Goal: Task Accomplishment & Management: Use online tool/utility

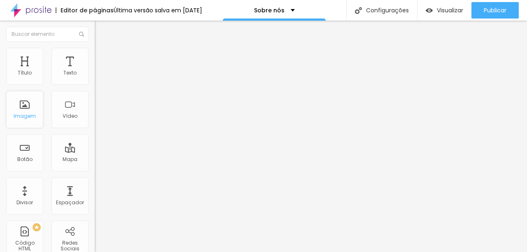
click at [24, 107] on div "Imagem" at bounding box center [24, 109] width 37 height 37
click at [26, 115] on div "Imagem" at bounding box center [25, 116] width 22 height 6
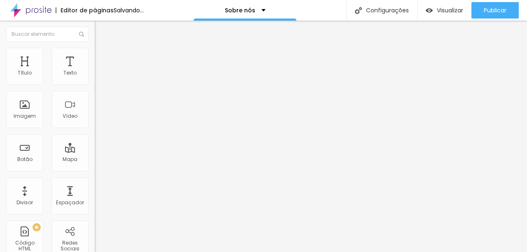
click at [95, 71] on span "Trocar imagem" at bounding box center [117, 67] width 45 height 7
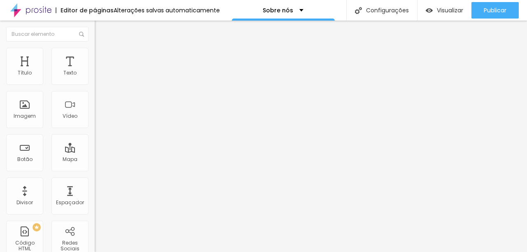
scroll to position [303, 0]
click at [63, 75] on div "Texto" at bounding box center [69, 73] width 13 height 6
click at [66, 70] on div "Texto" at bounding box center [69, 73] width 13 height 6
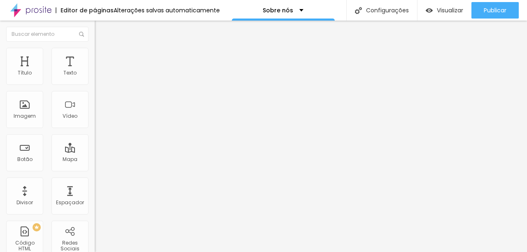
click at [95, 48] on img at bounding box center [98, 51] width 7 height 7
click at [102, 49] on span "Estilo" at bounding box center [108, 45] width 13 height 7
click at [95, 61] on div "Tipografia" at bounding box center [142, 58] width 95 height 5
click at [95, 90] on span "DESATIVADO" at bounding box center [110, 86] width 30 height 7
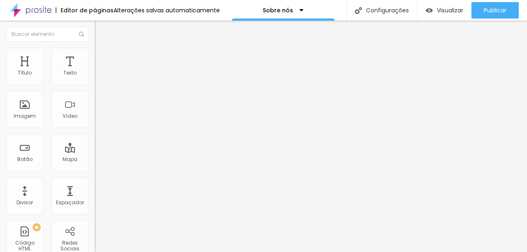
click at [101, 30] on img "button" at bounding box center [104, 30] width 7 height 7
click at [102, 56] on span "Estilo" at bounding box center [108, 53] width 13 height 7
click at [95, 47] on img at bounding box center [98, 43] width 7 height 7
click at [95, 71] on span "Trocar imagem" at bounding box center [117, 67] width 45 height 7
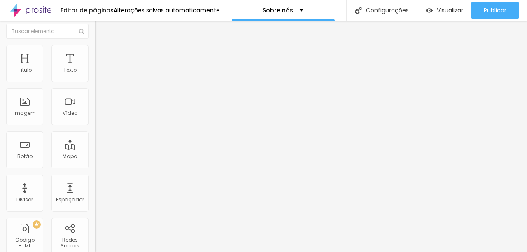
click at [95, 120] on div "Proporção" at bounding box center [142, 117] width 95 height 5
click at [95, 131] on span "Cinema" at bounding box center [105, 127] width 21 height 7
click at [95, 139] on span "Padrão" at bounding box center [104, 135] width 19 height 7
click at [95, 144] on span "Quadrado" at bounding box center [108, 140] width 27 height 7
click at [95, 149] on span "Original" at bounding box center [105, 145] width 20 height 7
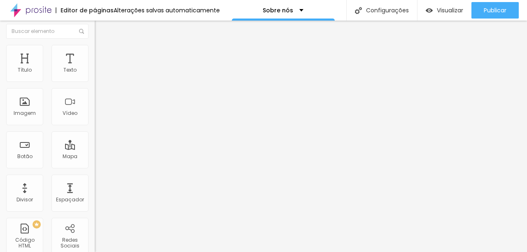
click at [95, 101] on img at bounding box center [98, 99] width 6 height 6
click at [95, 108] on img at bounding box center [98, 105] width 6 height 6
click at [95, 96] on div "Alinhamento" at bounding box center [142, 93] width 95 height 5
click at [95, 126] on span "Original" at bounding box center [105, 122] width 20 height 7
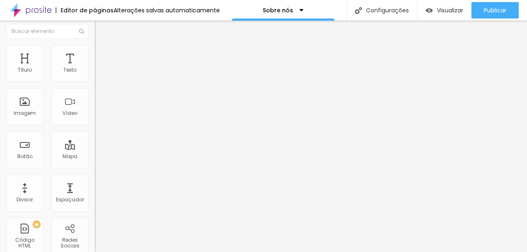
click at [95, 131] on span "Cinema" at bounding box center [105, 127] width 21 height 7
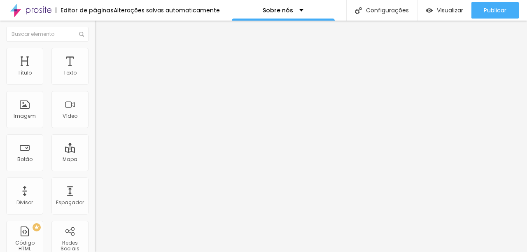
click at [102, 55] on span "Estilo" at bounding box center [108, 53] width 13 height 7
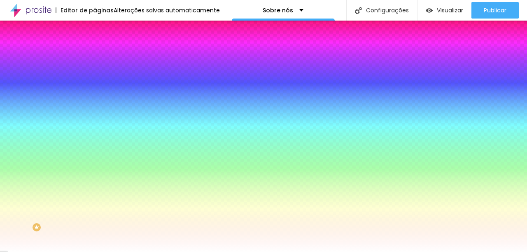
click at [95, 47] on img at bounding box center [98, 43] width 7 height 7
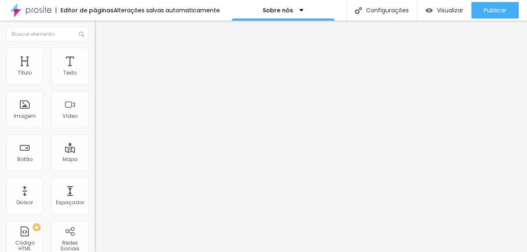
click at [95, 129] on span "16:9 Cinema" at bounding box center [110, 125] width 31 height 7
click at [95, 152] on span "Original" at bounding box center [105, 148] width 20 height 7
click at [95, 71] on span "Trocar imagem" at bounding box center [117, 67] width 45 height 7
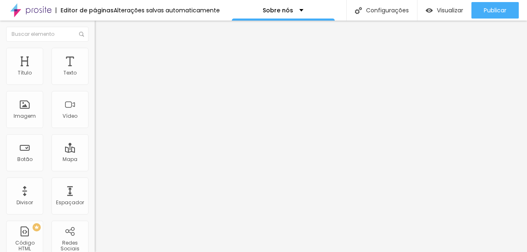
click at [102, 57] on span "Estilo" at bounding box center [108, 53] width 13 height 7
type input "19"
type input "0"
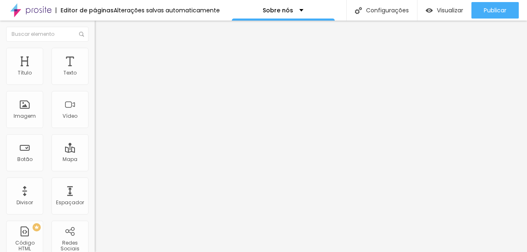
type input "0"
type input "10"
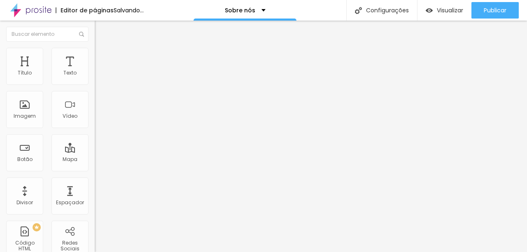
type input "12"
type input "14"
type input "15"
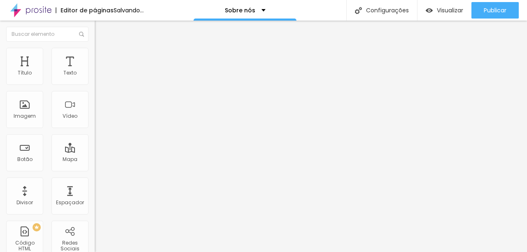
type input "15"
type input "17"
type input "18"
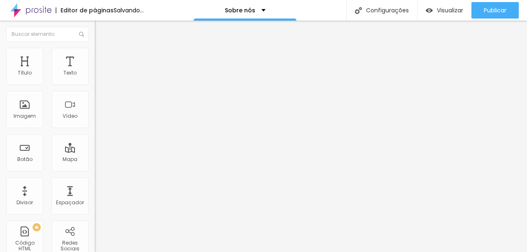
type input "19"
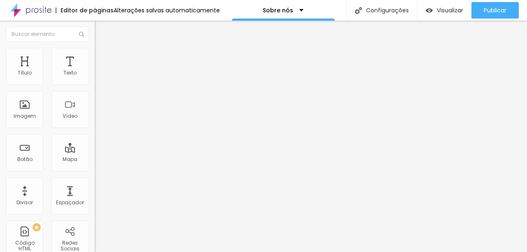
type input "20"
type input "21"
type input "22"
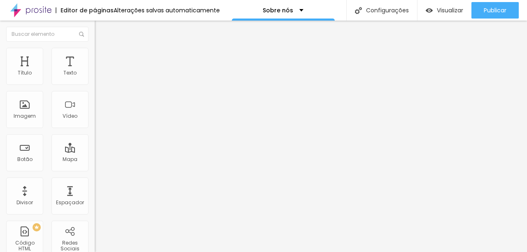
type input "22"
type input "24"
type input "25"
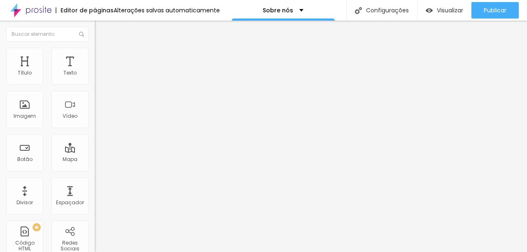
drag, startPoint x: 35, startPoint y: 105, endPoint x: 26, endPoint y: 106, distance: 9.5
type input "25"
click at [95, 181] on input "range" at bounding box center [121, 184] width 53 height 7
click at [95, 205] on span "DESATIVADO" at bounding box center [110, 208] width 30 height 7
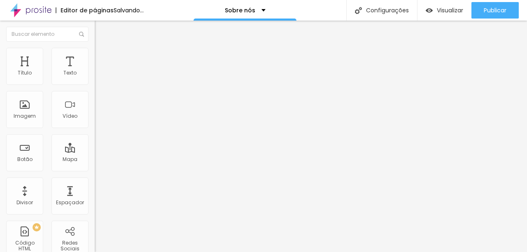
click at [95, 221] on button "button" at bounding box center [101, 225] width 12 height 9
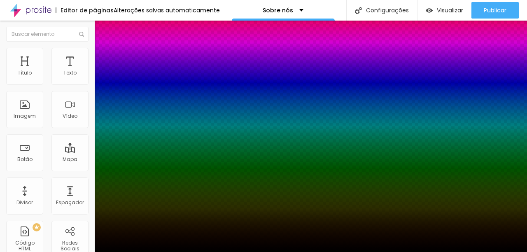
click at [146, 252] on div at bounding box center [263, 257] width 527 height 0
click at [145, 252] on div at bounding box center [263, 257] width 527 height 0
click at [23, 252] on div at bounding box center [263, 252] width 527 height 0
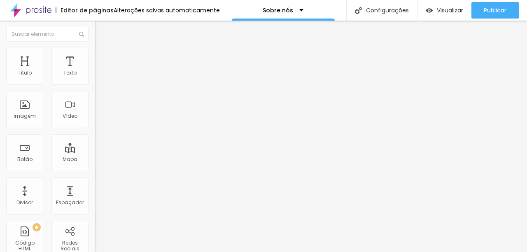
type input "70"
type input "80"
type input "85"
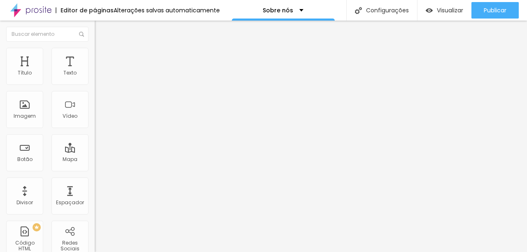
type input "85"
type input "80"
type input "75"
drag, startPoint x: 57, startPoint y: 89, endPoint x: 63, endPoint y: 91, distance: 7.0
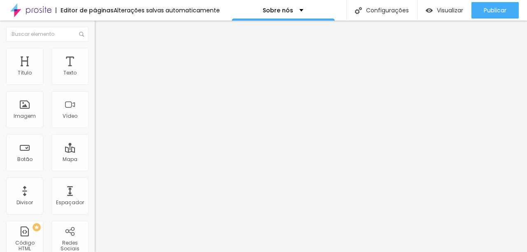
type input "75"
click at [95, 84] on input "range" at bounding box center [121, 81] width 53 height 7
click at [95, 158] on div "Editar Imagem Conteúdo Estilo Avançado Tamanho 75 px % 25 Borda arredondada Som…" at bounding box center [142, 136] width 95 height 231
click at [102, 58] on span "Avançado" at bounding box center [115, 61] width 27 height 7
type input "13"
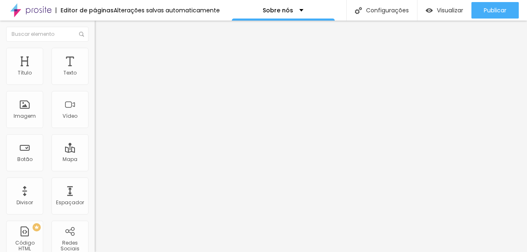
type input "13"
type input "21"
type input "23"
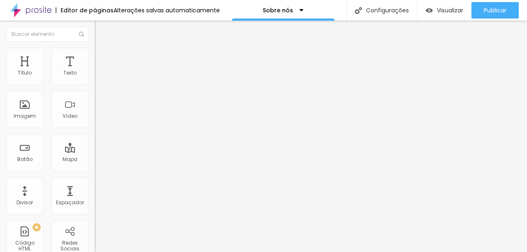
type input "25"
type input "27"
type input "29"
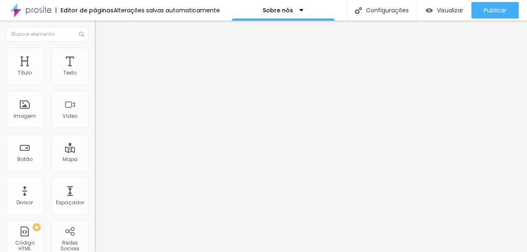
type input "29"
type input "33"
type input "38"
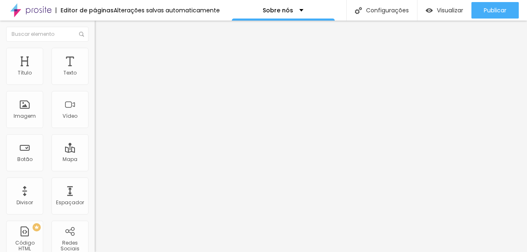
type input "39"
type input "41"
type input "42"
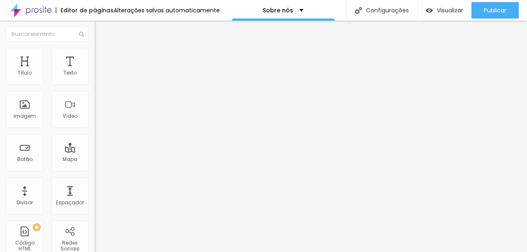
type input "42"
type input "43"
type input "20"
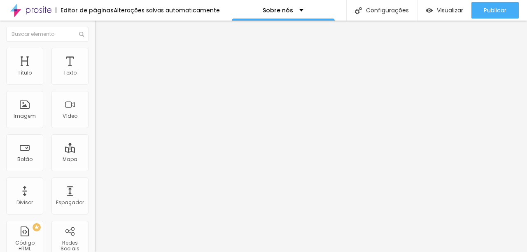
type input "8"
type input "4"
type input "1"
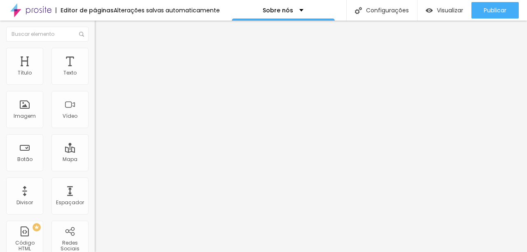
type input "1"
type input "0"
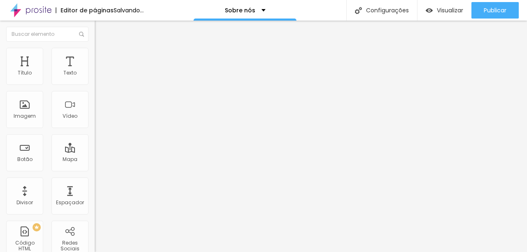
drag, startPoint x: 23, startPoint y: 81, endPoint x: 17, endPoint y: 78, distance: 6.4
click at [95, 160] on input "range" at bounding box center [121, 163] width 53 height 7
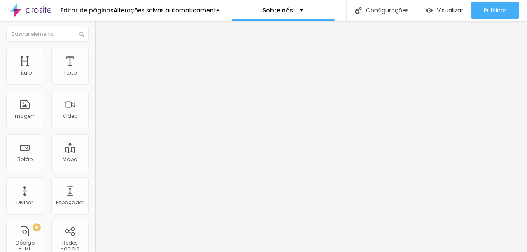
type input "2"
type input "4"
type input "5"
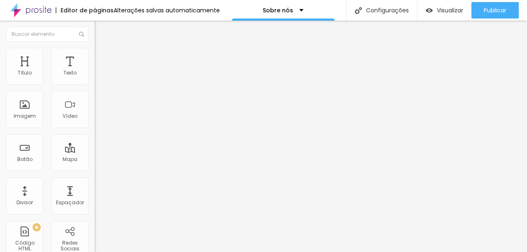
type input "5"
type input "6"
type input "7"
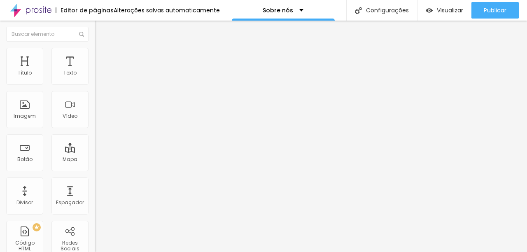
type input "8"
type input "9"
type input "10"
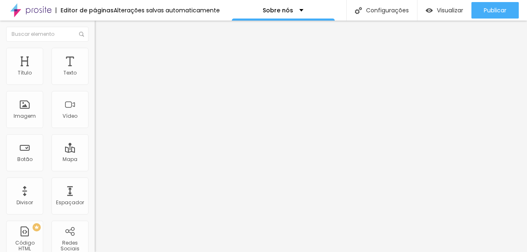
type input "10"
type input "11"
drag, startPoint x: 20, startPoint y: 79, endPoint x: 24, endPoint y: 81, distance: 4.3
type input "11"
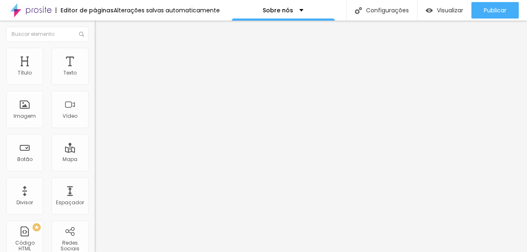
click at [95, 160] on input "range" at bounding box center [121, 163] width 53 height 7
type input "10"
type input "14"
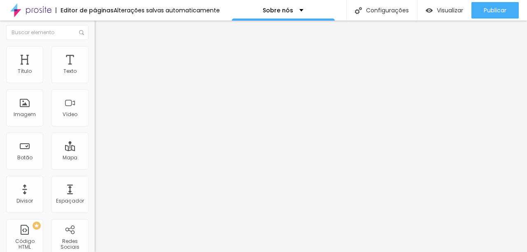
type input "15"
type input "17"
type input "18"
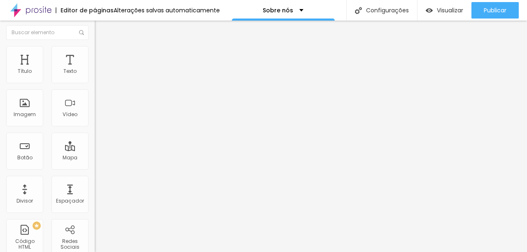
type input "18"
type input "19"
type input "21"
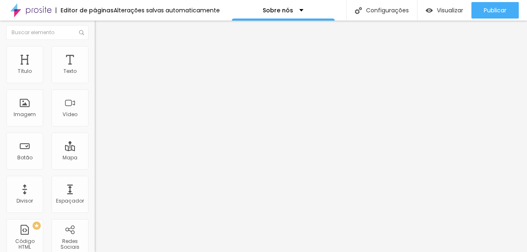
type input "22"
type input "24"
type input "25"
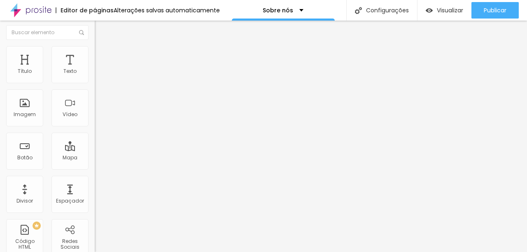
type input "25"
type input "27"
type input "28"
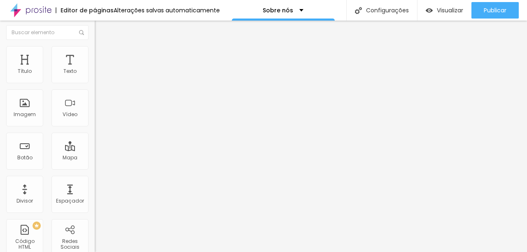
type input "30"
type input "31"
type input "33"
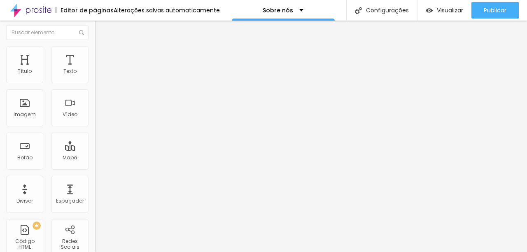
type input "33"
type input "34"
type input "36"
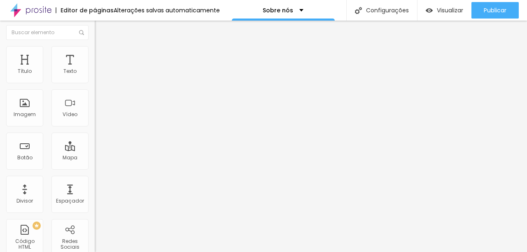
type input "37"
type input "38"
type input "39"
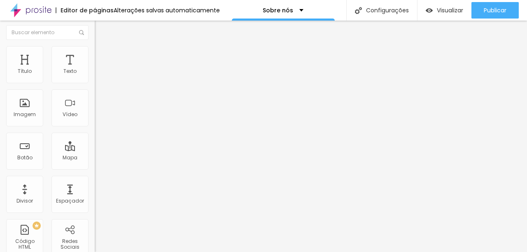
type input "39"
type input "69"
type input "77"
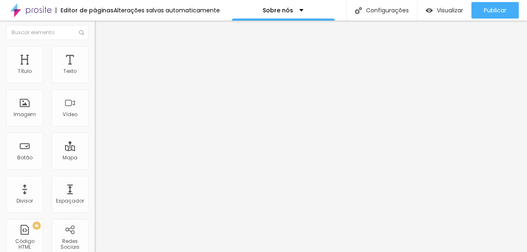
type input "79"
drag, startPoint x: 23, startPoint y: 95, endPoint x: 54, endPoint y: 101, distance: 31.4
type input "65"
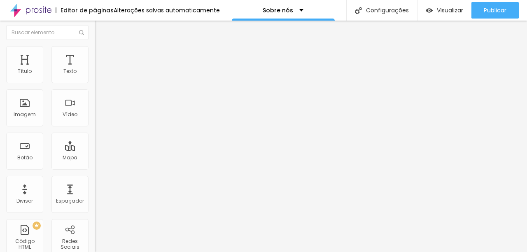
type input "65"
type input "61"
type input "56"
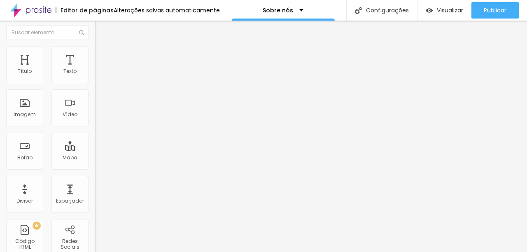
type input "53"
type input "48"
type input "45"
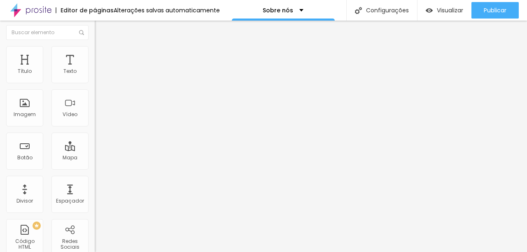
type input "45"
type input "42"
type input "39"
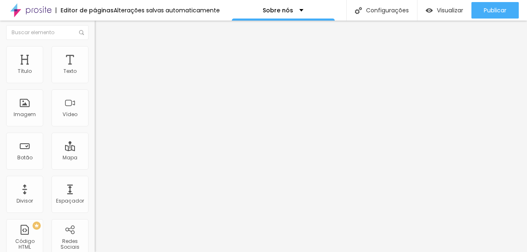
type input "35"
type input "32"
type input "30"
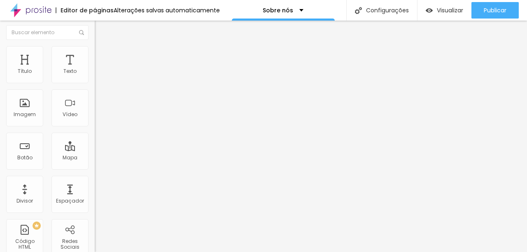
type input "30"
type input "29"
type input "28"
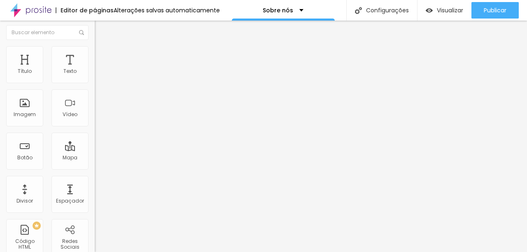
type input "26"
type input "25"
type input "24"
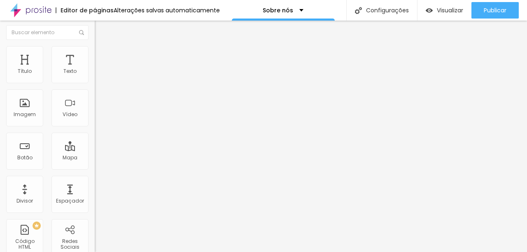
type input "24"
type input "22"
type input "21"
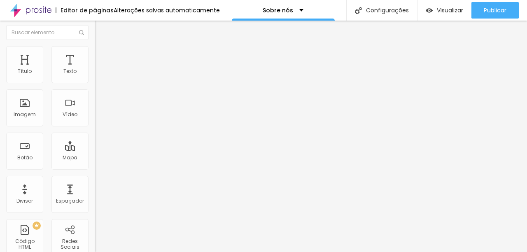
type input "19"
type input "18"
type input "17"
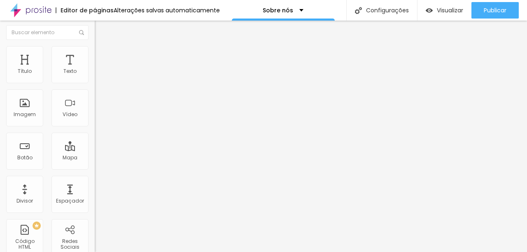
type input "17"
type input "16"
type input "15"
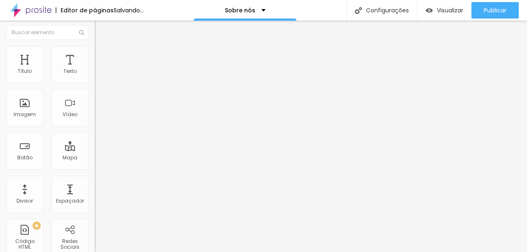
drag, startPoint x: 54, startPoint y: 96, endPoint x: 26, endPoint y: 94, distance: 28.5
type input "15"
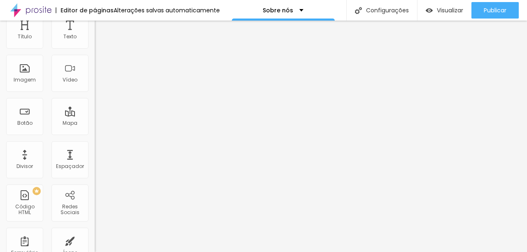
scroll to position [0, 0]
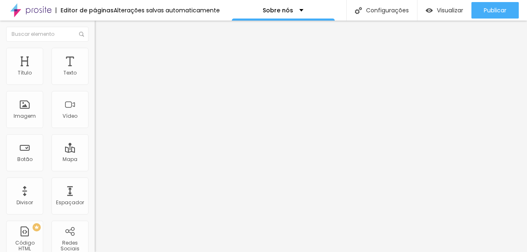
click at [102, 49] on span "Conteúdo" at bounding box center [115, 45] width 26 height 7
click at [95, 75] on span "Encaixotado" at bounding box center [111, 71] width 32 height 7
click at [95, 88] on span "Completo" at bounding box center [107, 84] width 25 height 7
click at [95, 54] on li "Estilo" at bounding box center [142, 52] width 95 height 8
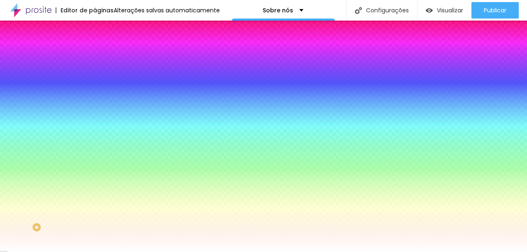
click at [95, 112] on div at bounding box center [142, 112] width 95 height 0
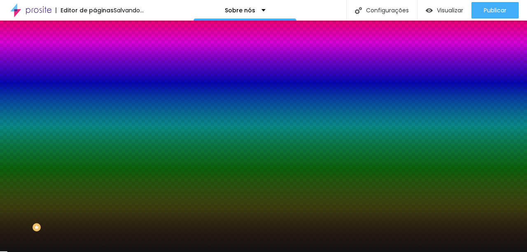
type input "#111111"
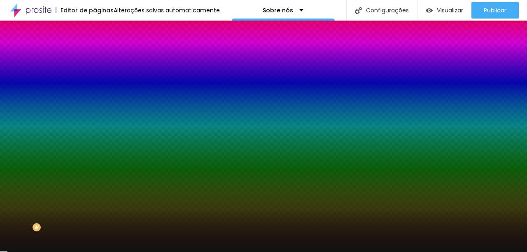
drag, startPoint x: 21, startPoint y: 215, endPoint x: 19, endPoint y: 208, distance: 7.2
click at [95, 120] on div at bounding box center [142, 120] width 95 height 0
click at [95, 133] on div "Imagem de fundo Adicionar imagem Efeito da Imagem Nenhum Nenhum Parallax Cor de…" at bounding box center [142, 117] width 95 height 107
click at [98, 145] on icon "button" at bounding box center [100, 142] width 5 height 5
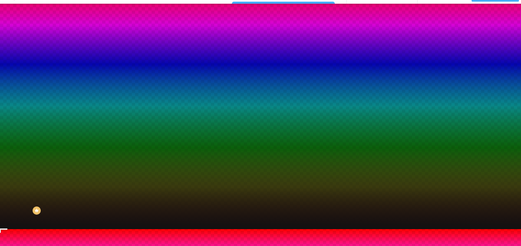
scroll to position [17, 0]
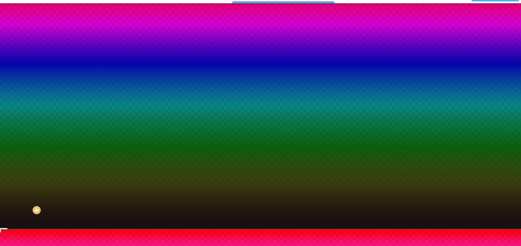
click at [169, 233] on div at bounding box center [260, 233] width 521 height 0
radio input "false"
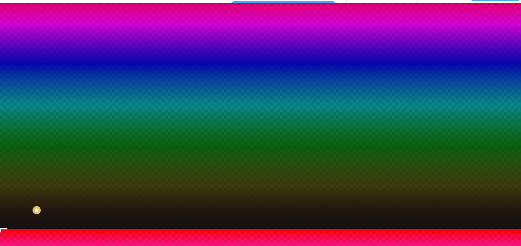
radio input "false"
radio input "true"
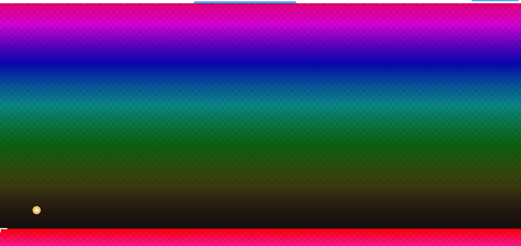
radio input "true"
radio input "false"
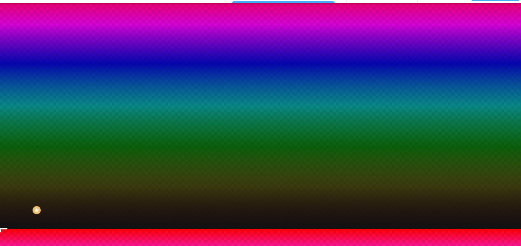
radio input "false"
radio input "true"
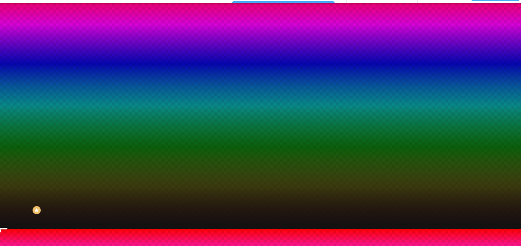
click at [170, 233] on div at bounding box center [260, 233] width 521 height 0
click at [94, 229] on div at bounding box center [260, 229] width 521 height 0
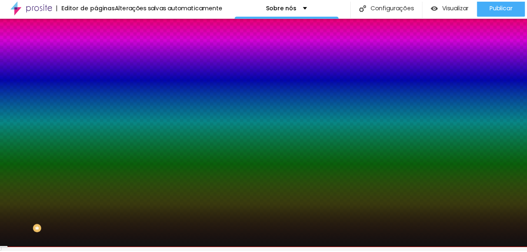
scroll to position [0, 0]
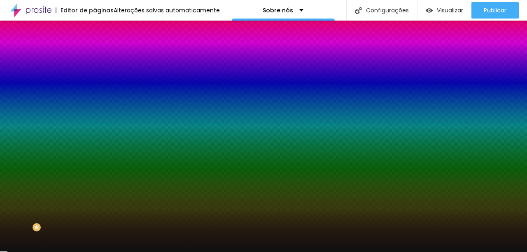
click at [95, 80] on div "Efeito da Imagem" at bounding box center [142, 77] width 95 height 5
click at [95, 98] on span "Parallax" at bounding box center [105, 94] width 20 height 7
click at [95, 91] on span "Nenhum" at bounding box center [105, 87] width 21 height 7
click at [95, 86] on span "Nenhum" at bounding box center [105, 82] width 21 height 7
click at [102, 58] on span "Avançado" at bounding box center [115, 61] width 27 height 7
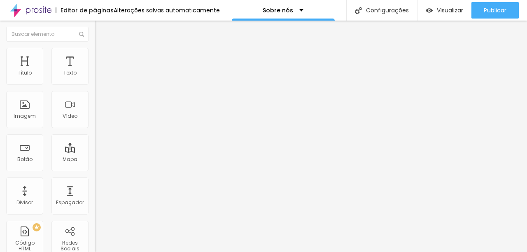
click at [95, 48] on li "Conteúdo" at bounding box center [142, 44] width 95 height 8
click at [95, 70] on button "Voltar ao padrão" at bounding box center [123, 65] width 56 height 9
click at [98, 68] on icon "button" at bounding box center [101, 65] width 6 height 6
click at [95, 79] on button "button" at bounding box center [101, 74] width 12 height 9
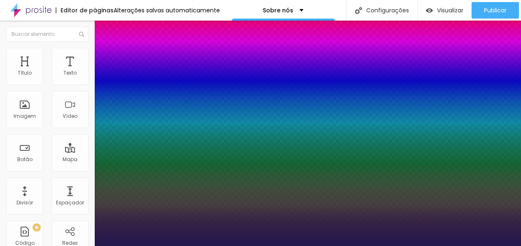
type input "1"
select select "Actor-Regular"
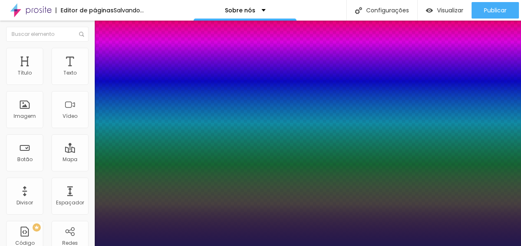
type input "1"
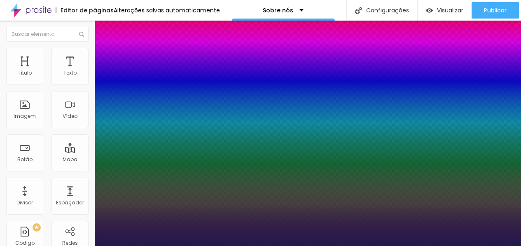
type input "4.4"
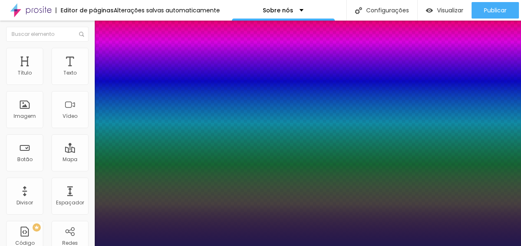
click at [145, 246] on div at bounding box center [260, 246] width 521 height 0
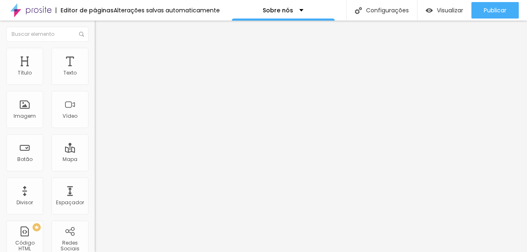
click at [95, 79] on button "button" at bounding box center [101, 74] width 12 height 9
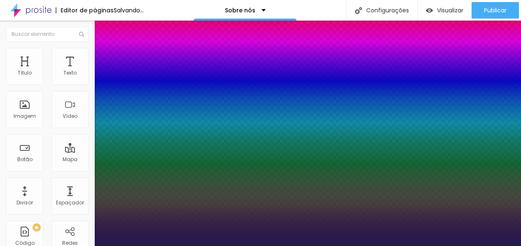
drag, startPoint x: 135, startPoint y: 197, endPoint x: 141, endPoint y: 198, distance: 5.8
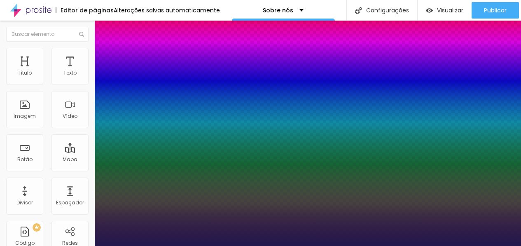
drag, startPoint x: 104, startPoint y: 179, endPoint x: 122, endPoint y: 162, distance: 24.8
drag, startPoint x: 124, startPoint y: 160, endPoint x: 146, endPoint y: 162, distance: 22.3
drag, startPoint x: 112, startPoint y: 141, endPoint x: 126, endPoint y: 143, distance: 13.8
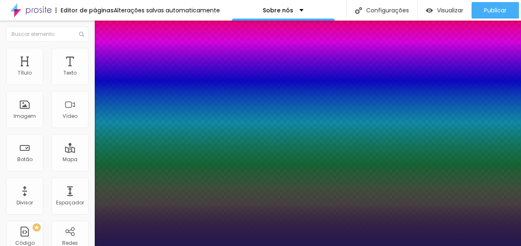
click at [50, 246] on div at bounding box center [260, 246] width 521 height 0
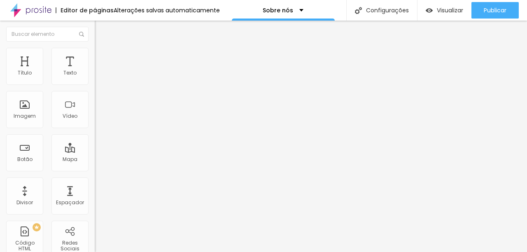
click at [95, 160] on div "Editar Texto Estilo Avançado Tipografia Voltar ao padrão Sombra DESATIVADO Volt…" at bounding box center [142, 136] width 95 height 231
click at [95, 79] on button "button" at bounding box center [101, 74] width 12 height 9
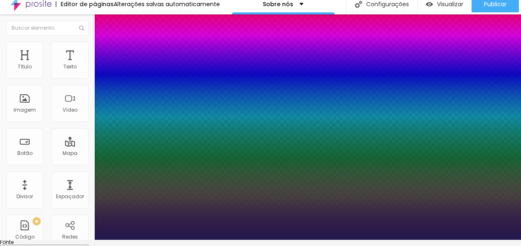
scroll to position [17, 0]
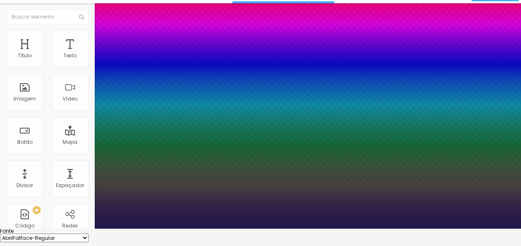
drag, startPoint x: 140, startPoint y: 180, endPoint x: 125, endPoint y: 143, distance: 40.3
drag, startPoint x: 145, startPoint y: 141, endPoint x: 156, endPoint y: 142, distance: 11.1
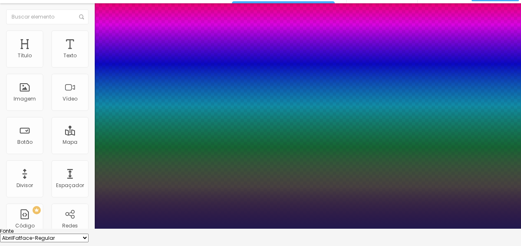
click at [60, 229] on div at bounding box center [260, 229] width 521 height 0
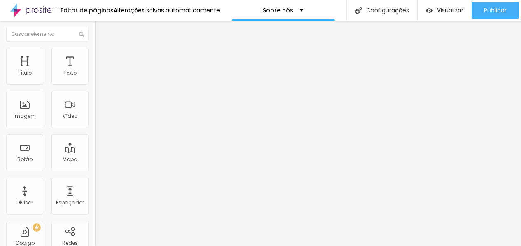
scroll to position [0, 0]
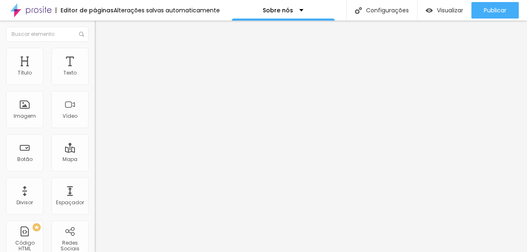
click at [95, 138] on div "Editar Texto Estilo Avançado Tipografia Voltar ao padrão Sombra DESATIVADO Volt…" at bounding box center [142, 136] width 95 height 231
click at [98, 77] on icon "button" at bounding box center [100, 74] width 5 height 5
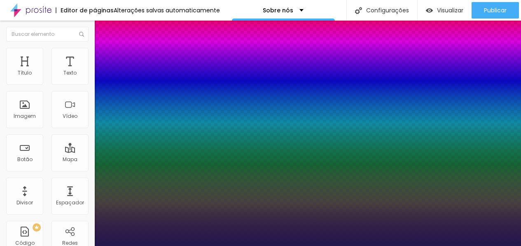
click at [39, 246] on div at bounding box center [260, 246] width 521 height 0
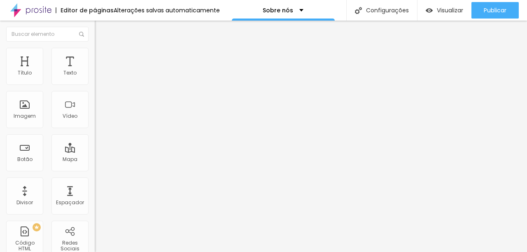
click at [95, 171] on div "Editar Texto Estilo Avançado Tipografia Voltar ao padrão Sombra DESATIVADO Volt…" at bounding box center [142, 136] width 95 height 231
click at [95, 48] on li "Avançado" at bounding box center [142, 52] width 95 height 8
click at [102, 57] on span "Estilo" at bounding box center [108, 53] width 13 height 7
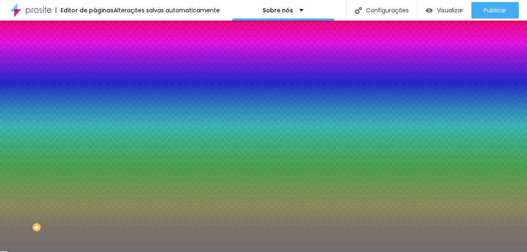
click at [95, 79] on div at bounding box center [142, 79] width 95 height 0
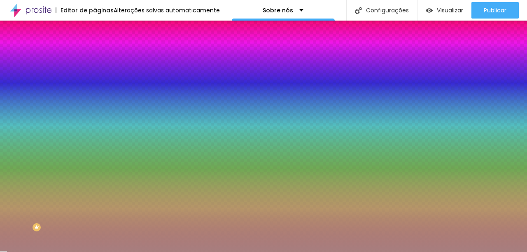
drag, startPoint x: 13, startPoint y: 128, endPoint x: 26, endPoint y: 114, distance: 18.4
click at [126, 89] on div at bounding box center [127, 88] width 2 height 2
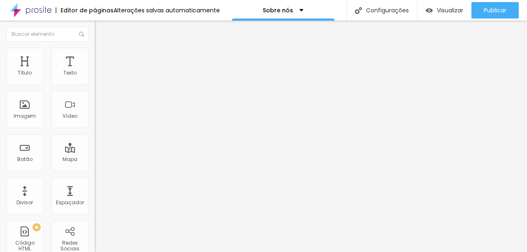
click at [95, 133] on div "Editar Texto Estilo Avançado Tipografia Voltar ao padrão Sombra DESATIVADO Volt…" at bounding box center [142, 136] width 95 height 231
click at [99, 76] on icon "button" at bounding box center [100, 73] width 3 height 3
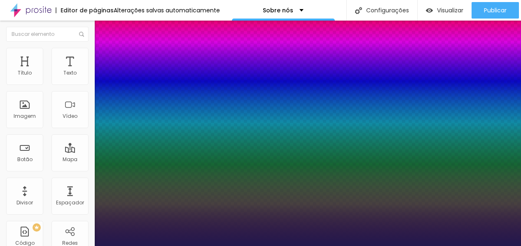
click at [28, 246] on div at bounding box center [260, 246] width 521 height 0
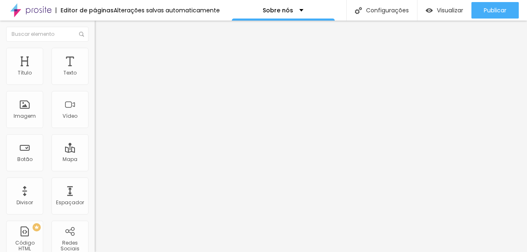
click at [98, 77] on icon "button" at bounding box center [100, 74] width 5 height 5
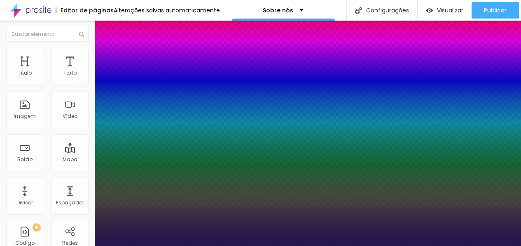
drag, startPoint x: 105, startPoint y: 180, endPoint x: 109, endPoint y: 175, distance: 6.4
drag, startPoint x: 134, startPoint y: 196, endPoint x: 140, endPoint y: 198, distance: 6.4
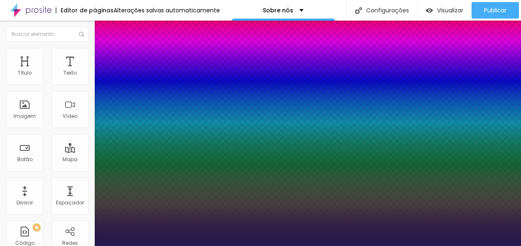
click at [56, 246] on div at bounding box center [260, 246] width 521 height 0
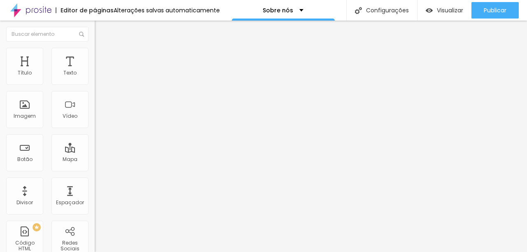
click at [95, 102] on div "Tipo Sólido Sólido Pontilhado Serrilhado Duplo Pata de cachorro Estrela Brilho …" at bounding box center [142, 117] width 95 height 57
click at [95, 97] on span "Sólido" at bounding box center [103, 96] width 16 height 7
click at [95, 112] on span "Pontilhado" at bounding box center [108, 108] width 27 height 7
click at [95, 117] on div "Serrilhado" at bounding box center [142, 114] width 95 height 5
click at [95, 122] on span "Duplo" at bounding box center [102, 118] width 14 height 7
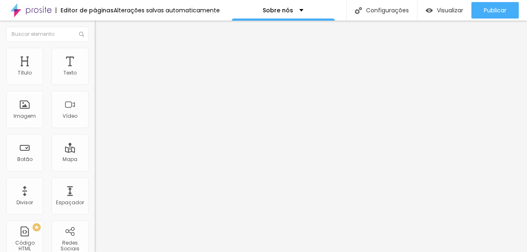
click at [95, 127] on span "Pata de cachorro" at bounding box center [117, 123] width 44 height 7
click at [95, 132] on span "Estrela" at bounding box center [103, 128] width 16 height 7
click at [95, 137] on span "Brilho" at bounding box center [102, 133] width 14 height 7
click at [95, 142] on span "Coração 1" at bounding box center [108, 138] width 26 height 7
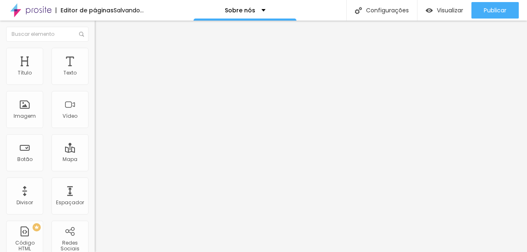
click at [95, 141] on div "Coração 1" at bounding box center [142, 137] width 95 height 8
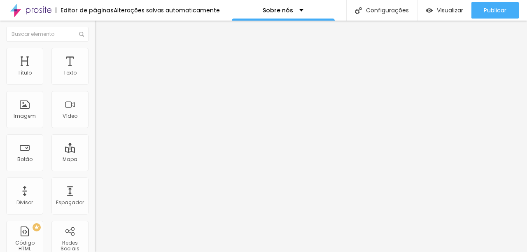
click at [95, 146] on div "Coração 2" at bounding box center [142, 143] width 95 height 5
click at [95, 134] on span "Brilho" at bounding box center [102, 130] width 14 height 7
click at [102, 57] on span "Estilo" at bounding box center [108, 53] width 13 height 7
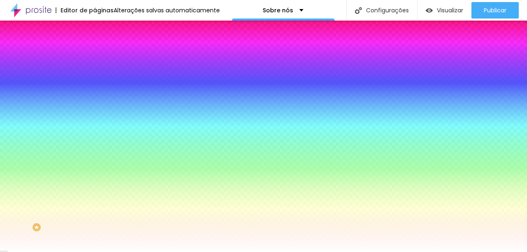
click at [95, 112] on div at bounding box center [142, 112] width 95 height 0
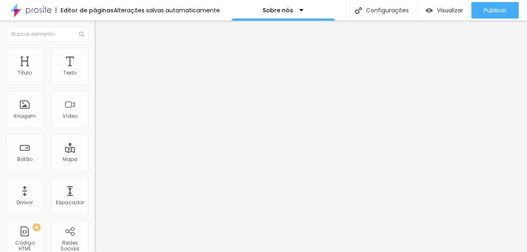
click at [95, 47] on ul "Conteúdo Estilo Avançado" at bounding box center [142, 52] width 95 height 25
click at [95, 50] on li "Estilo" at bounding box center [142, 52] width 95 height 8
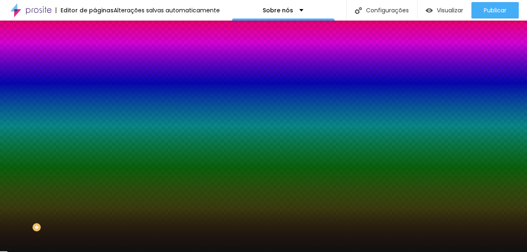
click at [95, 112] on div at bounding box center [142, 112] width 95 height 0
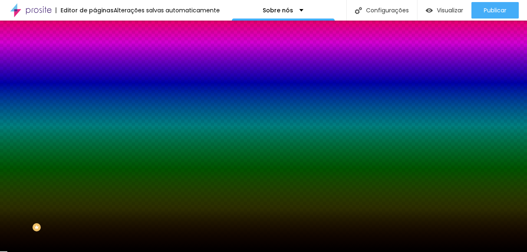
drag, startPoint x: 13, startPoint y: 217, endPoint x: 14, endPoint y: 226, distance: 8.7
click at [95, 171] on div "Imagem de fundo Adicionar imagem Efeito da Imagem Nenhum Nenhum Parallax Cor de…" at bounding box center [142, 117] width 95 height 107
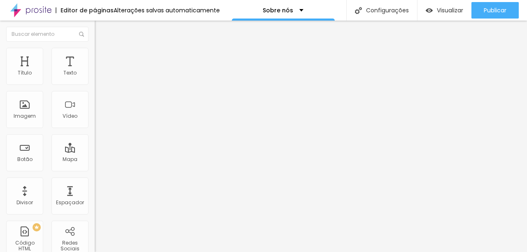
click at [95, 52] on li "Estilo" at bounding box center [142, 52] width 95 height 8
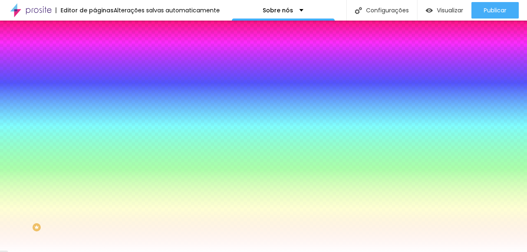
click at [95, 112] on div at bounding box center [142, 112] width 95 height 0
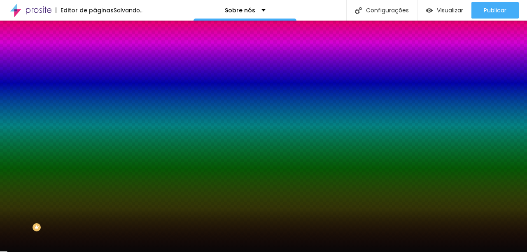
click at [15, 219] on div at bounding box center [263, 126] width 527 height 252
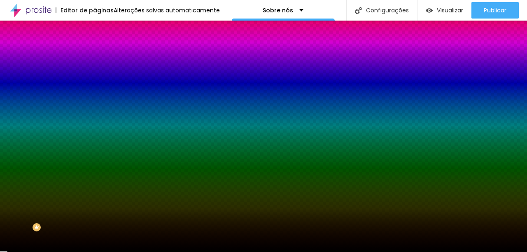
drag, startPoint x: 15, startPoint y: 219, endPoint x: 9, endPoint y: 223, distance: 7.0
click at [95, 171] on div "Imagem de fundo Adicionar imagem Efeito da Imagem Nenhum Nenhum Parallax Cor de…" at bounding box center [142, 117] width 95 height 107
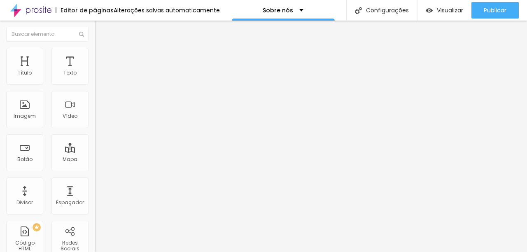
click at [95, 53] on img at bounding box center [98, 51] width 7 height 7
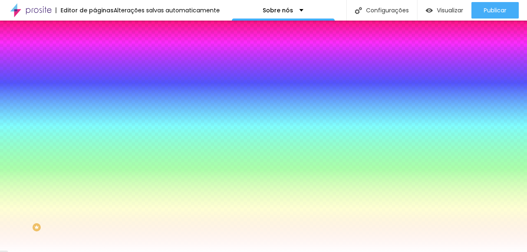
click at [95, 79] on div at bounding box center [142, 79] width 95 height 0
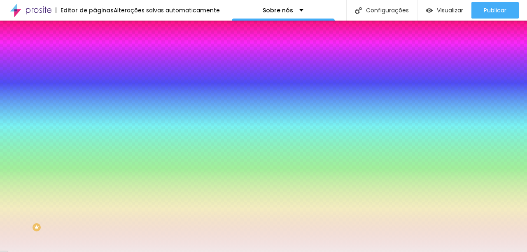
click at [15, 96] on div at bounding box center [263, 126] width 527 height 252
click at [16, 125] on div at bounding box center [263, 126] width 527 height 252
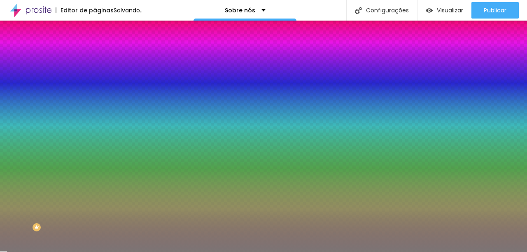
click at [14, 129] on div at bounding box center [263, 126] width 527 height 252
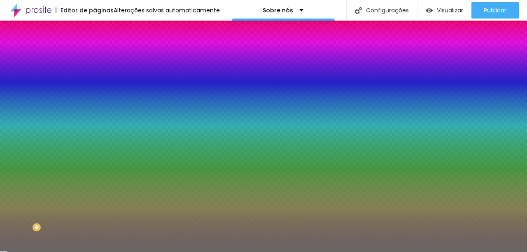
click at [15, 134] on div at bounding box center [263, 126] width 527 height 252
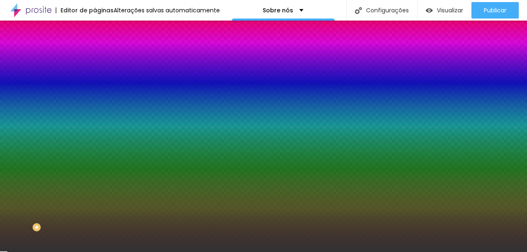
click at [14, 142] on div at bounding box center [263, 126] width 527 height 252
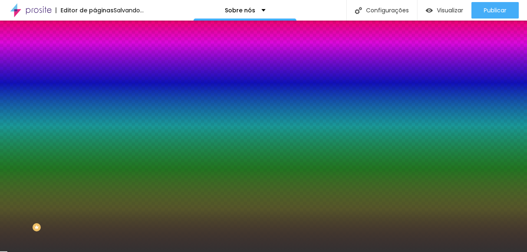
click at [15, 148] on div at bounding box center [263, 126] width 527 height 252
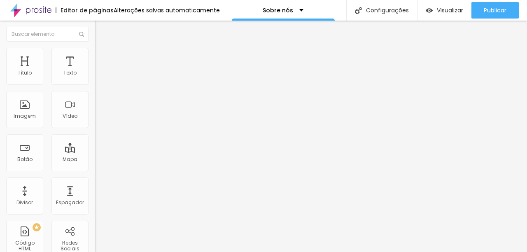
click at [102, 56] on span "Estilo" at bounding box center [108, 53] width 13 height 7
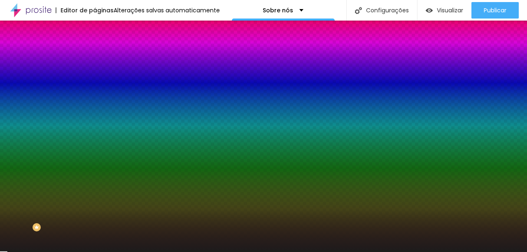
click at [95, 79] on div at bounding box center [142, 79] width 95 height 0
click at [95, 87] on div at bounding box center [142, 87] width 95 height 0
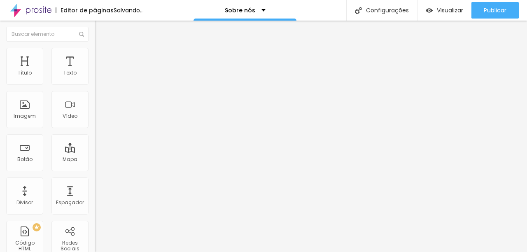
click at [95, 52] on li "Avançado" at bounding box center [142, 52] width 95 height 8
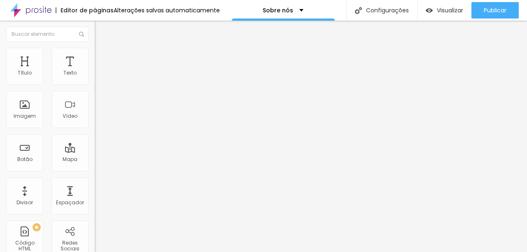
click at [95, 48] on li "Conteúdo" at bounding box center [142, 44] width 95 height 8
click at [95, 48] on img at bounding box center [98, 51] width 7 height 7
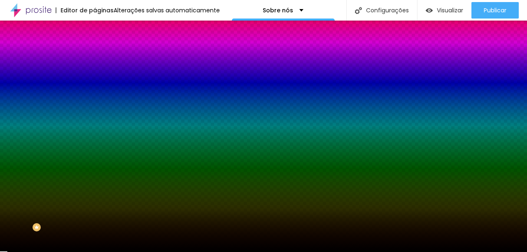
click at [95, 112] on div at bounding box center [142, 112] width 95 height 0
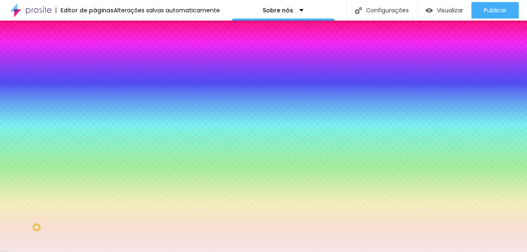
click at [16, 162] on div at bounding box center [263, 126] width 527 height 252
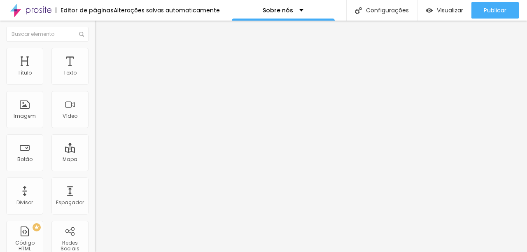
drag, startPoint x: 47, startPoint y: 56, endPoint x: 47, endPoint y: 61, distance: 5.0
click at [102, 56] on span "Estilo" at bounding box center [108, 53] width 13 height 7
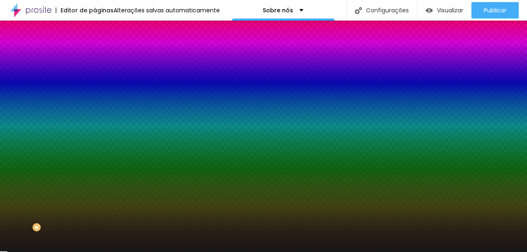
click at [95, 79] on div at bounding box center [142, 79] width 95 height 0
click at [14, 96] on div at bounding box center [263, 126] width 527 height 252
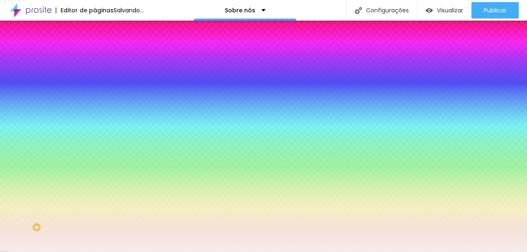
click at [14, 96] on div at bounding box center [263, 126] width 527 height 252
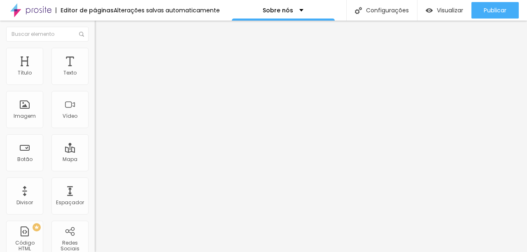
click at [95, 53] on li "Estilo" at bounding box center [142, 52] width 95 height 8
drag, startPoint x: 19, startPoint y: 105, endPoint x: 69, endPoint y: 112, distance: 49.8
click at [95, 181] on input "range" at bounding box center [121, 184] width 53 height 7
click at [95, 84] on input "range" at bounding box center [121, 81] width 53 height 7
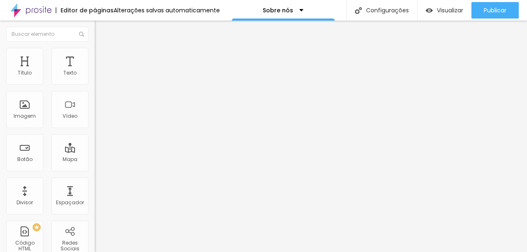
click at [95, 53] on li "Estilo" at bounding box center [142, 52] width 95 height 8
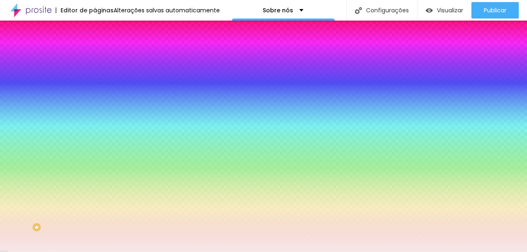
click at [95, 112] on div at bounding box center [142, 112] width 95 height 0
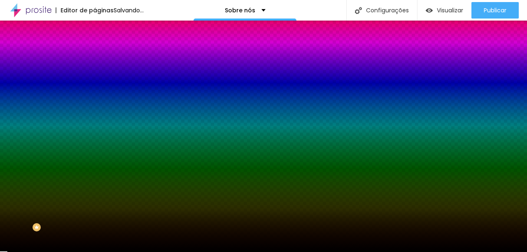
drag, startPoint x: 18, startPoint y: 174, endPoint x: 14, endPoint y: 223, distance: 49.2
click at [95, 171] on div "Imagem de fundo Adicionar imagem Efeito da Imagem Nenhum Nenhum Parallax Cor de…" at bounding box center [142, 117] width 95 height 107
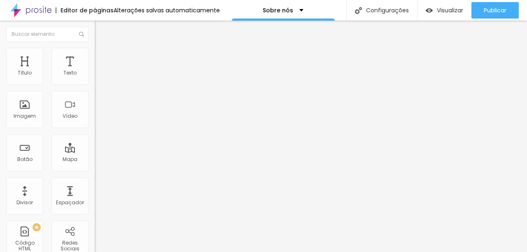
click at [98, 77] on icon "button" at bounding box center [100, 74] width 5 height 5
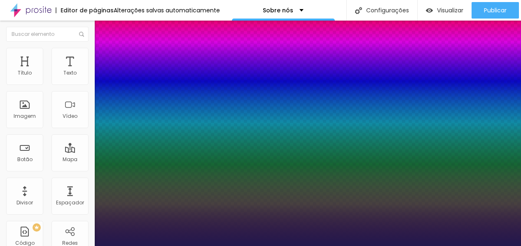
click at [345, 246] on div at bounding box center [260, 246] width 521 height 0
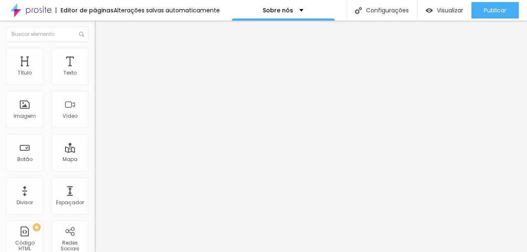
click at [98, 77] on icon "button" at bounding box center [100, 74] width 5 height 5
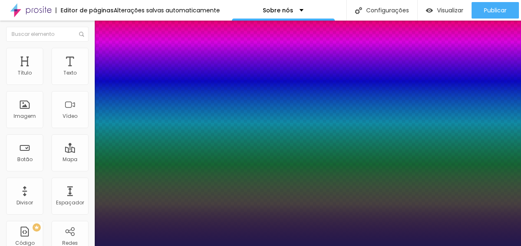
click at [327, 246] on div at bounding box center [260, 246] width 521 height 0
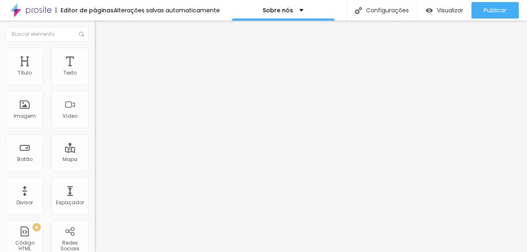
click at [95, 79] on button "button" at bounding box center [101, 74] width 12 height 9
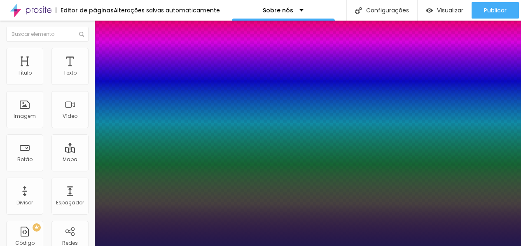
drag, startPoint x: 110, startPoint y: 140, endPoint x: 115, endPoint y: 140, distance: 4.5
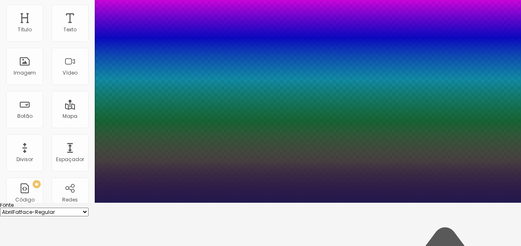
scroll to position [44, 0]
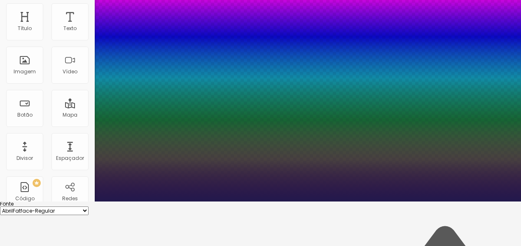
drag, startPoint x: 114, startPoint y: 96, endPoint x: 100, endPoint y: 97, distance: 14.1
click at [306, 201] on div at bounding box center [260, 201] width 521 height 0
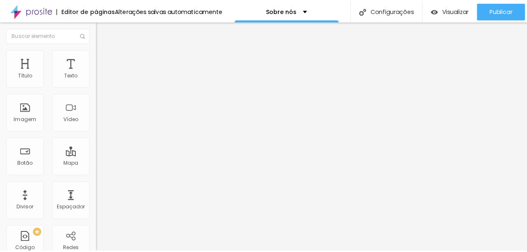
scroll to position [0, 0]
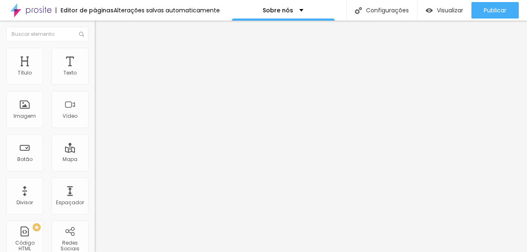
click at [95, 79] on button "button" at bounding box center [101, 74] width 12 height 9
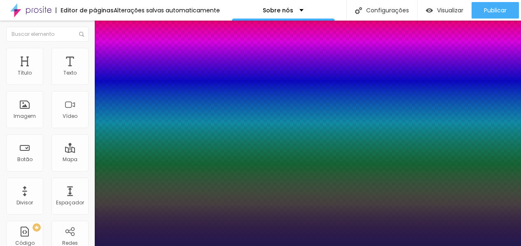
click at [433, 246] on div at bounding box center [260, 246] width 521 height 0
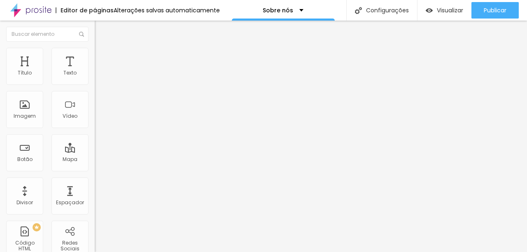
click at [95, 75] on span "Encaixotado" at bounding box center [111, 71] width 32 height 7
click at [95, 88] on span "Completo" at bounding box center [107, 84] width 25 height 7
click at [95, 80] on span "Encaixotado" at bounding box center [111, 76] width 32 height 7
click at [95, 75] on span "Encaixotado" at bounding box center [111, 71] width 32 height 7
click at [102, 56] on span "Estilo" at bounding box center [108, 53] width 13 height 7
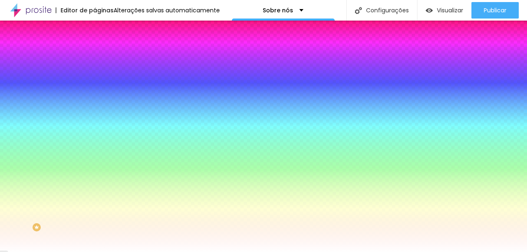
click at [95, 56] on li "Avançado" at bounding box center [142, 60] width 95 height 8
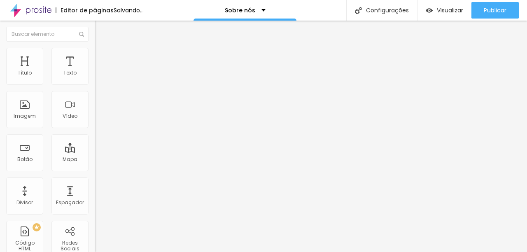
drag, startPoint x: 32, startPoint y: 80, endPoint x: 47, endPoint y: 81, distance: 15.3
click at [95, 160] on input "range" at bounding box center [121, 163] width 53 height 7
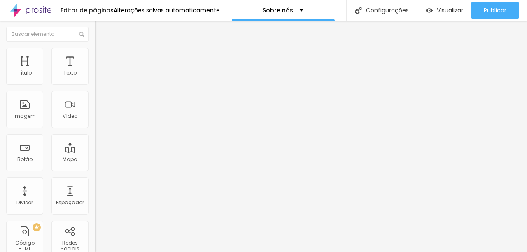
click at [95, 54] on li "Estilo" at bounding box center [142, 52] width 95 height 8
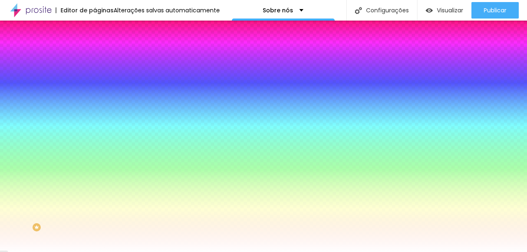
click at [95, 48] on li "Conteúdo" at bounding box center [142, 44] width 95 height 8
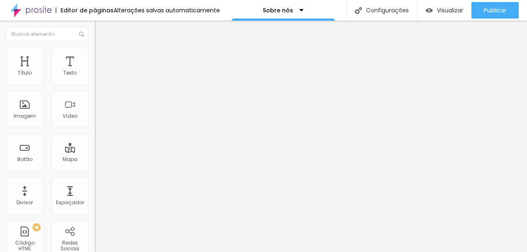
click at [95, 82] on img at bounding box center [98, 79] width 6 height 6
click at [95, 82] on img at bounding box center [98, 85] width 6 height 6
click at [95, 82] on div at bounding box center [142, 79] width 95 height 20
click at [95, 75] on img at bounding box center [98, 72] width 6 height 6
click at [95, 54] on li "Estilo" at bounding box center [142, 52] width 95 height 8
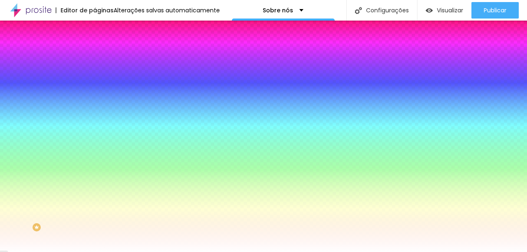
click at [101, 27] on img "button" at bounding box center [104, 30] width 7 height 7
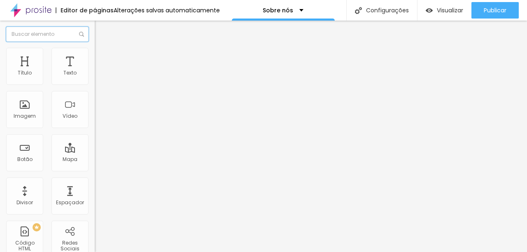
click at [49, 37] on input "text" at bounding box center [47, 34] width 82 height 15
click at [95, 52] on ul "Conteúdo Estilo Avançado" at bounding box center [142, 52] width 95 height 25
click at [95, 48] on li "Estilo" at bounding box center [142, 52] width 95 height 8
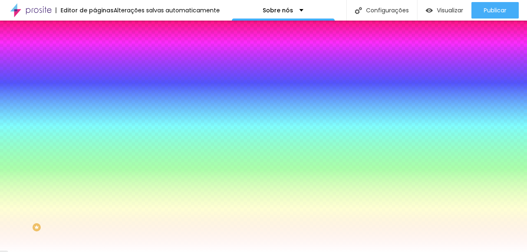
click at [95, 52] on img at bounding box center [98, 51] width 7 height 7
click at [95, 79] on div at bounding box center [142, 79] width 95 height 0
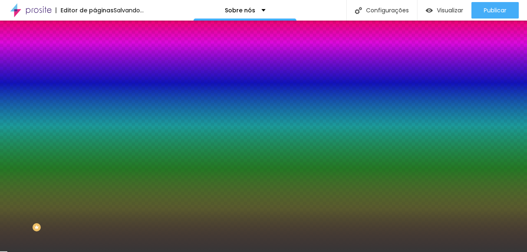
drag, startPoint x: 26, startPoint y: 114, endPoint x: 4, endPoint y: 142, distance: 35.7
click at [95, 142] on div "Editar Coluna Conteúdo Estilo Avançado Cor de fundo Voltar ao padrão #3A3A3A So…" at bounding box center [142, 136] width 95 height 231
click at [102, 49] on span "Conteúdo" at bounding box center [115, 45] width 26 height 7
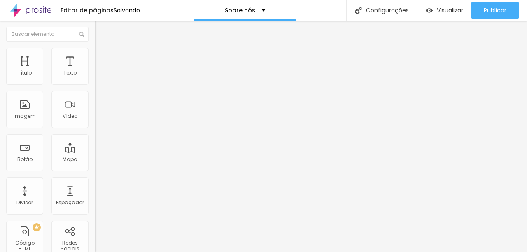
click at [102, 55] on span "Estilo" at bounding box center [108, 53] width 13 height 7
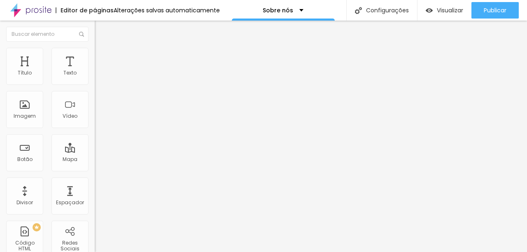
click at [95, 79] on button "button" at bounding box center [101, 74] width 12 height 9
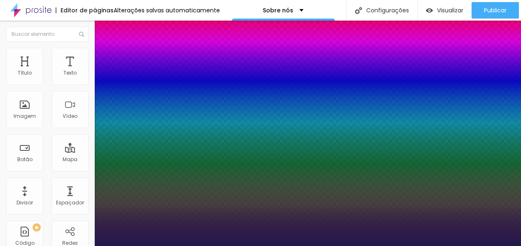
drag, startPoint x: 104, startPoint y: 140, endPoint x: 110, endPoint y: 140, distance: 6.2
click at [111, 246] on div at bounding box center [260, 246] width 521 height 0
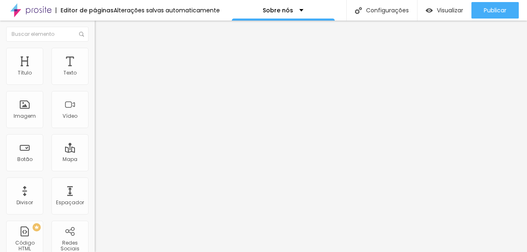
click at [102, 57] on span "Avançado" at bounding box center [115, 53] width 27 height 7
click at [95, 48] on li "Estilo" at bounding box center [142, 44] width 95 height 8
click at [95, 181] on div "Editar Texto Estilo Avançado Tipografia Voltar ao padrão Sombra DESATIVADO Volt…" at bounding box center [142, 136] width 95 height 231
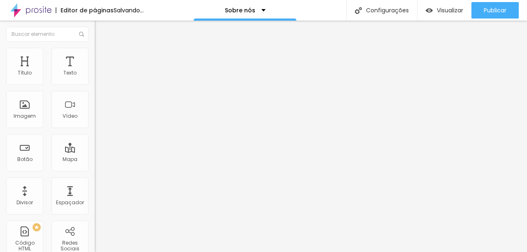
click at [95, 53] on img at bounding box center [98, 51] width 7 height 7
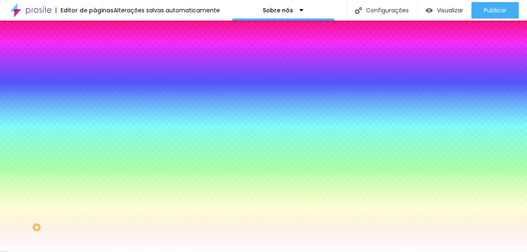
click at [95, 112] on div at bounding box center [142, 112] width 95 height 0
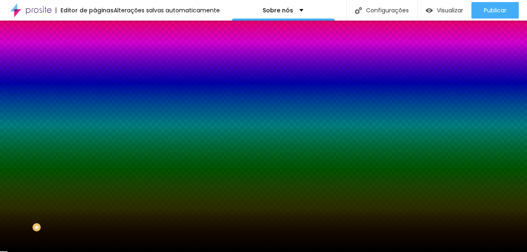
drag, startPoint x: 19, startPoint y: 212, endPoint x: 12, endPoint y: 225, distance: 14.9
click at [95, 171] on div "Imagem de fundo Adicionar imagem Efeito da Imagem Nenhum Nenhum Parallax Cor de…" at bounding box center [142, 117] width 95 height 107
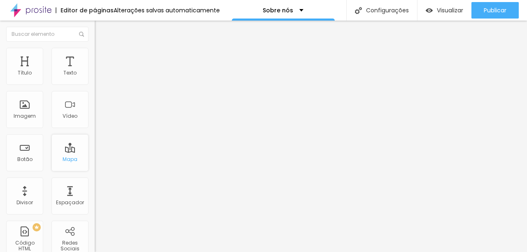
click at [68, 145] on div "Mapa" at bounding box center [69, 152] width 37 height 37
click at [63, 160] on div "Mapa" at bounding box center [70, 159] width 15 height 6
click at [95, 77] on input "AV Prefeito Francisco Ribeiro nogueira 194" at bounding box center [144, 73] width 99 height 8
drag, startPoint x: 8, startPoint y: 93, endPoint x: 83, endPoint y: 100, distance: 74.9
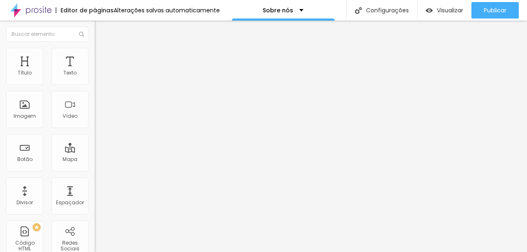
click at [95, 84] on div "Endereço AV Prefeito Francisco Ribeiro nogueira 194" at bounding box center [142, 74] width 95 height 20
click at [95, 208] on input "range" at bounding box center [121, 211] width 53 height 7
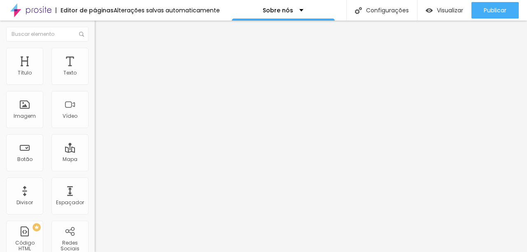
click at [95, 52] on img at bounding box center [98, 51] width 7 height 7
drag, startPoint x: 86, startPoint y: 89, endPoint x: 94, endPoint y: 93, distance: 8.7
click at [95, 84] on input "range" at bounding box center [121, 81] width 53 height 7
drag, startPoint x: 31, startPoint y: 112, endPoint x: 36, endPoint y: 112, distance: 5.4
click at [95, 105] on input "range" at bounding box center [121, 102] width 53 height 7
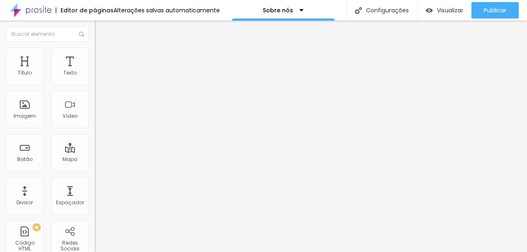
click at [95, 48] on img at bounding box center [98, 51] width 7 height 7
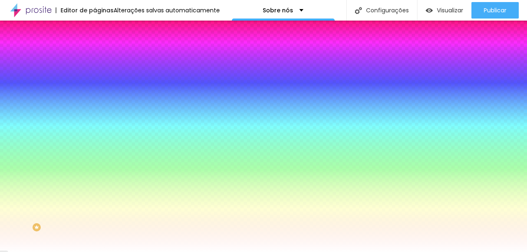
click at [95, 112] on div at bounding box center [142, 112] width 95 height 0
drag, startPoint x: 20, startPoint y: 169, endPoint x: 6, endPoint y: 145, distance: 28.0
click at [95, 120] on div "Cor de fundo Voltar ao padrão #FFFFFF" at bounding box center [142, 109] width 95 height 23
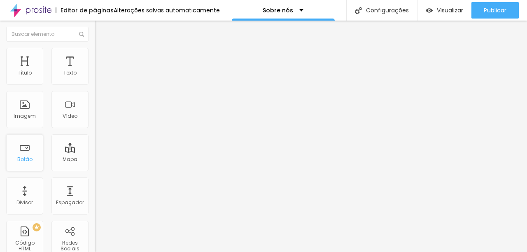
click at [22, 159] on div "Botão" at bounding box center [24, 159] width 15 height 6
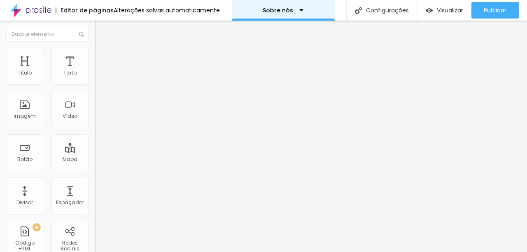
click at [276, 10] on p "Sobre nós" at bounding box center [278, 10] width 30 height 6
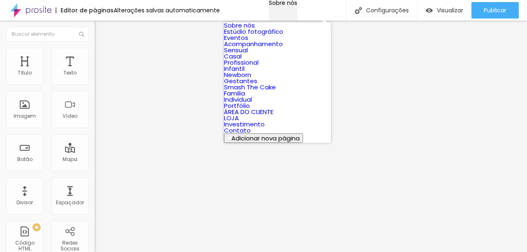
click at [269, 6] on p "Sobre nós" at bounding box center [283, 3] width 28 height 6
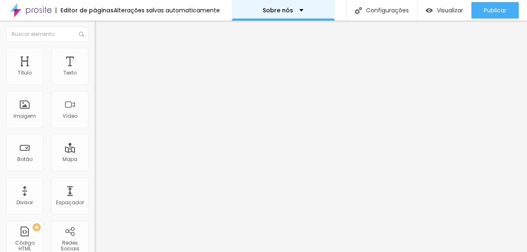
click at [278, 12] on p "Sobre nós" at bounding box center [278, 10] width 30 height 6
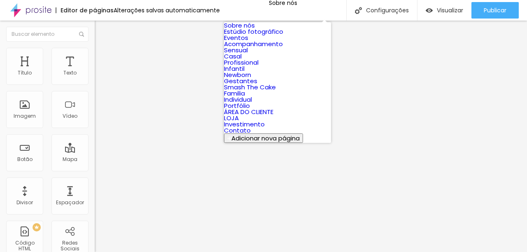
click at [262, 36] on link "Estúdio fotográfico" at bounding box center [253, 31] width 59 height 9
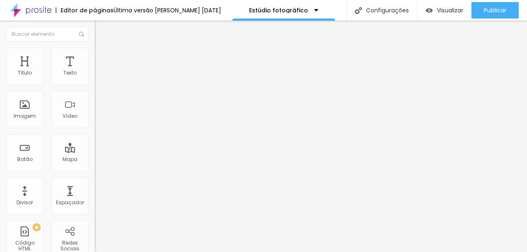
click at [95, 79] on button "button" at bounding box center [101, 74] width 12 height 9
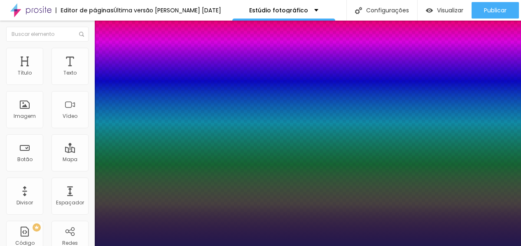
type input "1"
type input "0.5"
select select "Amita-Bold"
type input "1"
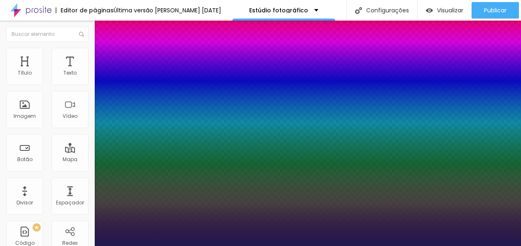
type input "0.5"
type input "1"
type input "0.5"
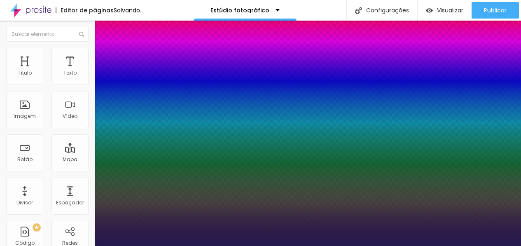
type input "1"
type input "0.5"
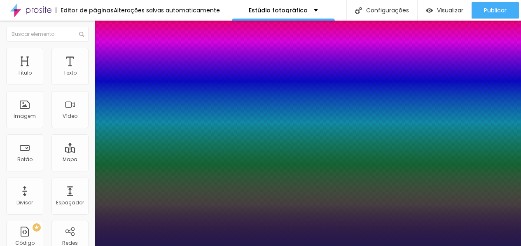
select select "AbrilFatface-Regular"
type input "1"
type input "0.5"
type input "1"
type input "0.5"
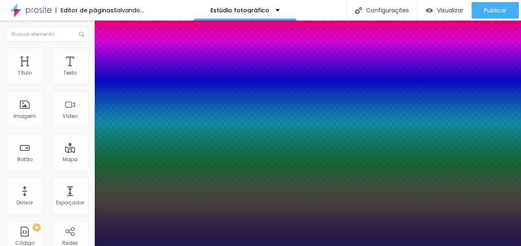
type input "1"
type input "0.5"
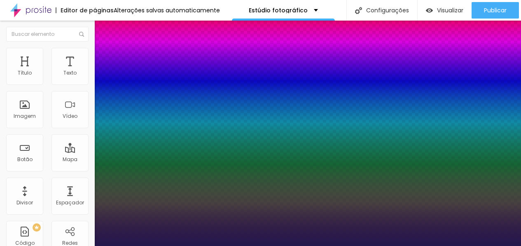
click at [71, 246] on div at bounding box center [260, 246] width 521 height 0
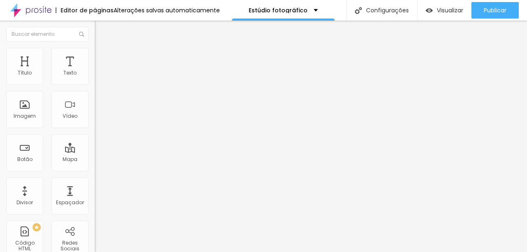
click at [95, 161] on div "Editar Texto Estilo Avançado Tipografia Voltar ao padrão Sombra DESATIVADO Volt…" at bounding box center [142, 136] width 95 height 231
click at [95, 41] on ul "Conteúdo Estilo Avançado" at bounding box center [142, 52] width 95 height 25
click at [95, 49] on li "Estilo" at bounding box center [142, 52] width 95 height 8
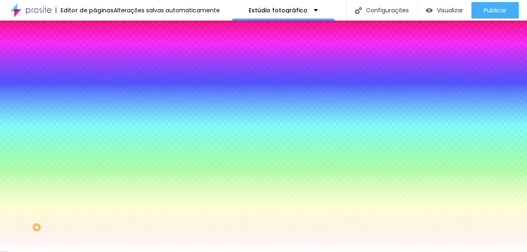
click at [95, 112] on div at bounding box center [142, 112] width 95 height 0
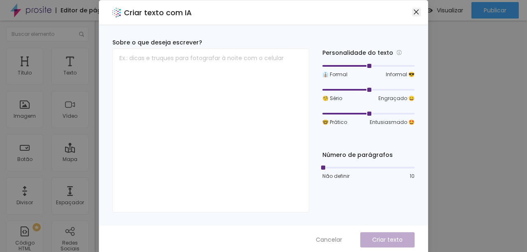
click at [413, 12] on icon "close" at bounding box center [416, 12] width 7 height 7
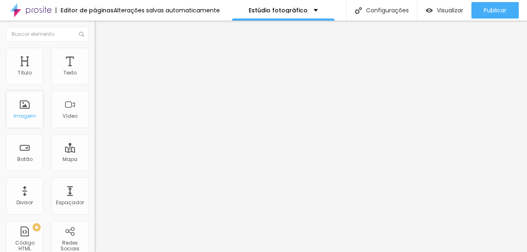
click at [14, 116] on div "Imagem" at bounding box center [24, 109] width 37 height 37
click at [27, 110] on div "Imagem" at bounding box center [24, 109] width 37 height 37
click at [26, 110] on div "Imagem" at bounding box center [24, 109] width 37 height 37
click at [95, 71] on span "Trocar imagem" at bounding box center [117, 67] width 45 height 7
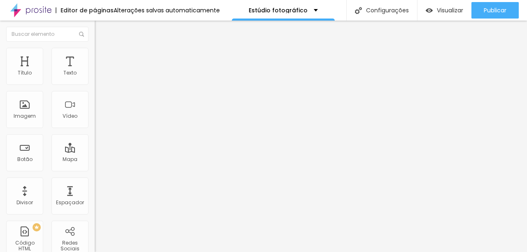
click at [16, 117] on div "Imagem" at bounding box center [25, 116] width 22 height 6
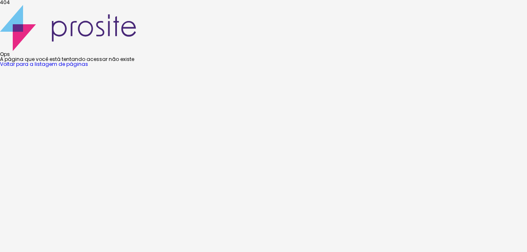
click at [88, 68] on link "Voltar para a listagem de páginas" at bounding box center [44, 64] width 88 height 7
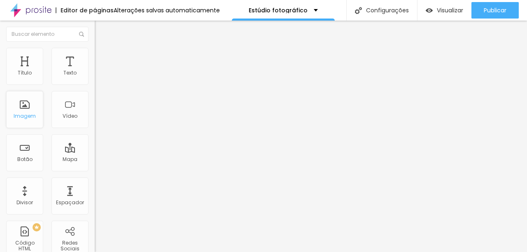
click at [29, 116] on div "Imagem" at bounding box center [25, 116] width 22 height 6
click at [31, 167] on div "Botão" at bounding box center [24, 152] width 37 height 37
click at [95, 52] on img at bounding box center [98, 51] width 7 height 7
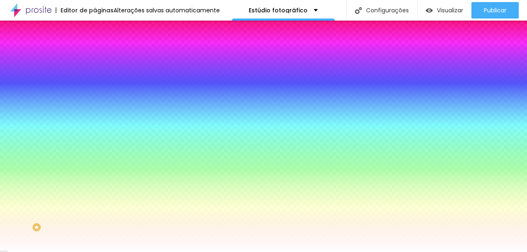
click at [95, 56] on li "Avançado" at bounding box center [142, 60] width 95 height 8
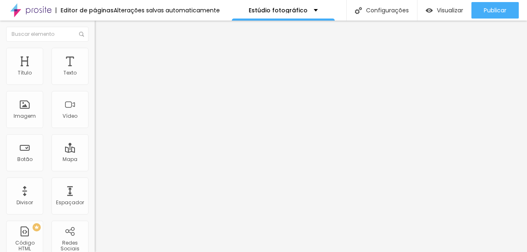
type input "10"
click at [95, 160] on input "range" at bounding box center [121, 163] width 53 height 7
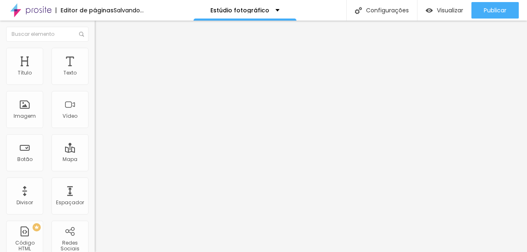
type input "5"
click at [95, 160] on input "range" at bounding box center [121, 163] width 53 height 7
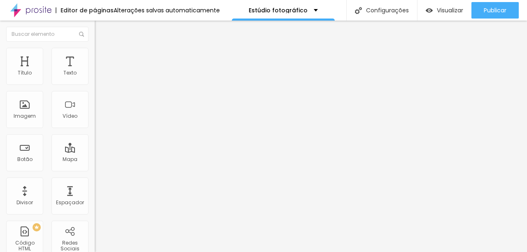
type input "0"
click at [95, 160] on input "range" at bounding box center [121, 163] width 53 height 7
click at [95, 48] on li "Conteúdo" at bounding box center [142, 44] width 95 height 8
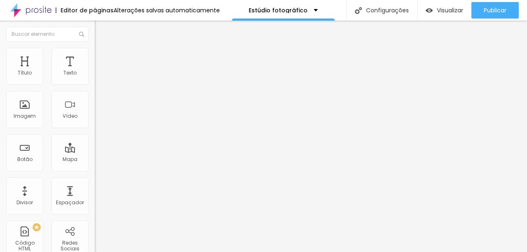
click at [95, 52] on img at bounding box center [98, 51] width 7 height 7
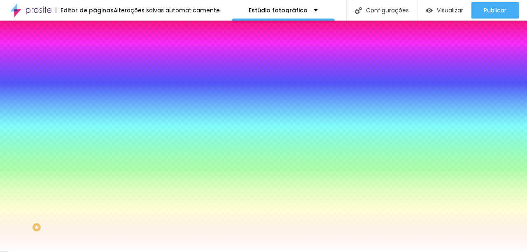
click at [101, 28] on img "button" at bounding box center [104, 30] width 7 height 7
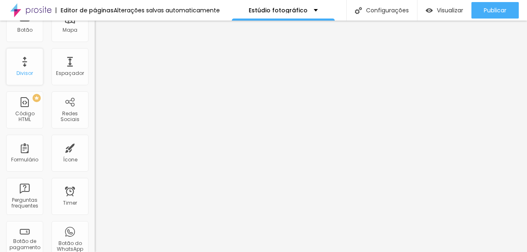
scroll to position [133, 0]
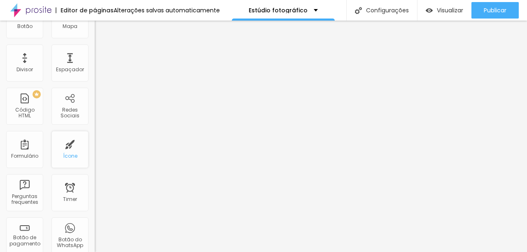
click at [70, 158] on div "Ícone" at bounding box center [70, 156] width 14 height 6
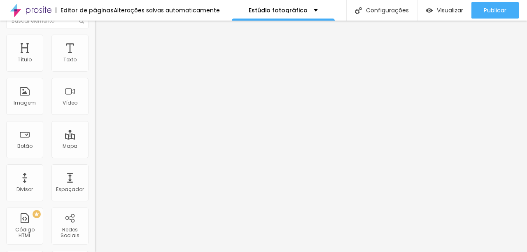
scroll to position [0, 0]
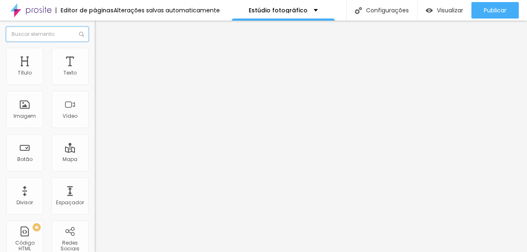
click at [52, 37] on input "text" at bounding box center [47, 34] width 82 height 15
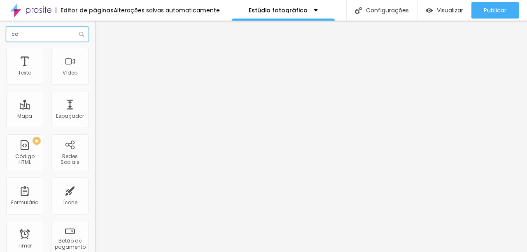
type input "c"
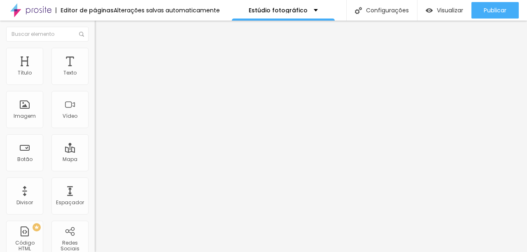
click at [95, 69] on img at bounding box center [97, 66] width 5 height 5
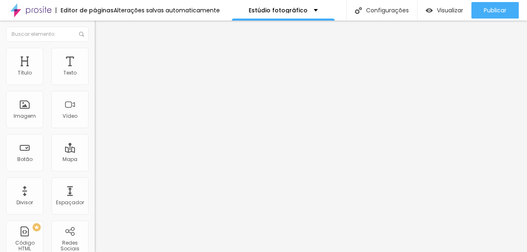
click at [167, 252] on div at bounding box center [263, 257] width 527 height 0
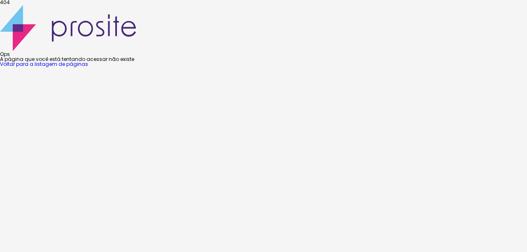
click at [88, 68] on link "Voltar para a listagem de páginas" at bounding box center [44, 64] width 88 height 7
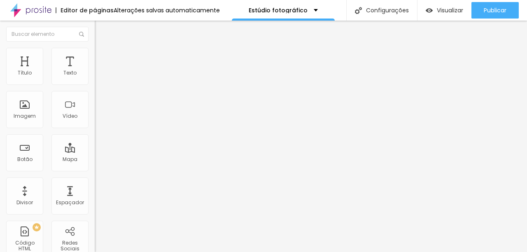
click at [95, 71] on span "Trocar imagem" at bounding box center [117, 67] width 45 height 7
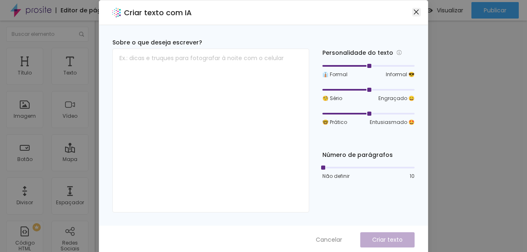
click at [416, 10] on icon "close" at bounding box center [416, 12] width 7 height 7
drag, startPoint x: 412, startPoint y: 10, endPoint x: 361, endPoint y: 44, distance: 60.9
click at [413, 10] on icon "close" at bounding box center [416, 12] width 7 height 7
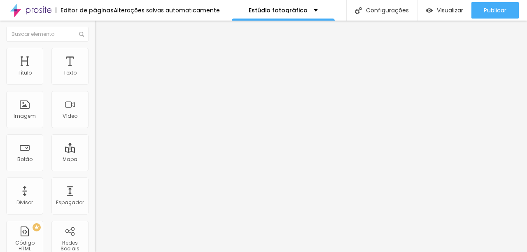
click at [95, 78] on button "button" at bounding box center [101, 74] width 12 height 9
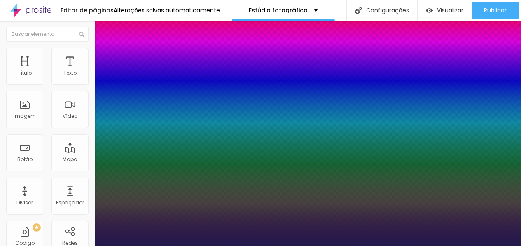
type input "1"
type input "0.5"
click at [292, 246] on div at bounding box center [260, 246] width 521 height 0
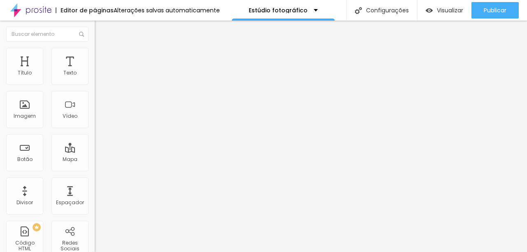
click at [98, 77] on icon "button" at bounding box center [100, 74] width 5 height 5
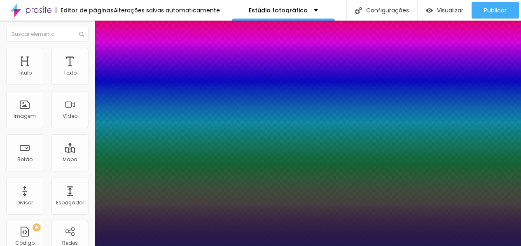
type input "1"
type input "0.5"
select select "AbrilFatface-Regular"
type input "1"
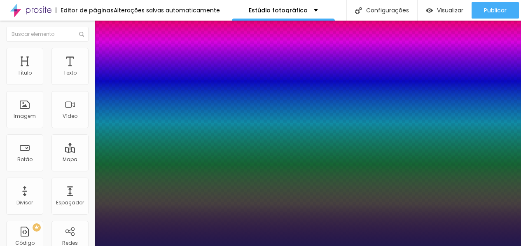
type input "0.5"
type input "1"
type input "0.5"
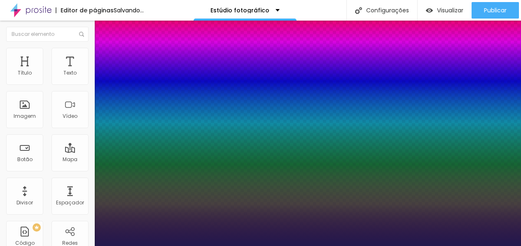
click at [241, 246] on div at bounding box center [260, 246] width 521 height 0
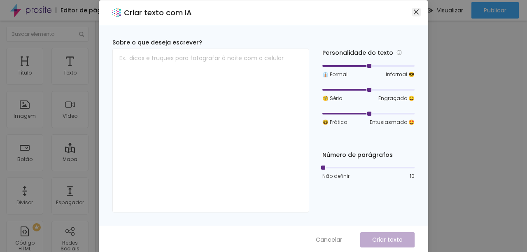
click at [412, 14] on span "Close" at bounding box center [416, 12] width 9 height 7
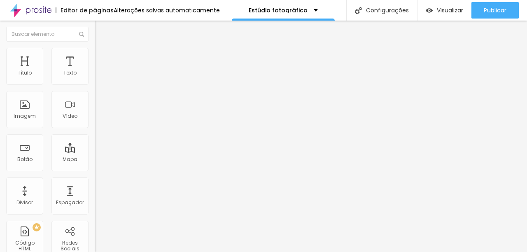
click at [98, 77] on icon "button" at bounding box center [100, 74] width 5 height 5
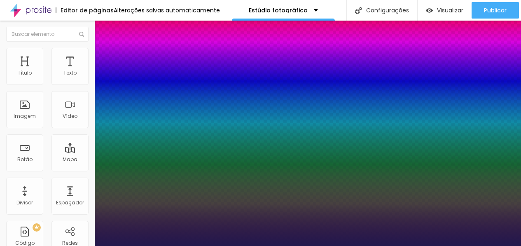
click at [82, 246] on div at bounding box center [260, 246] width 521 height 0
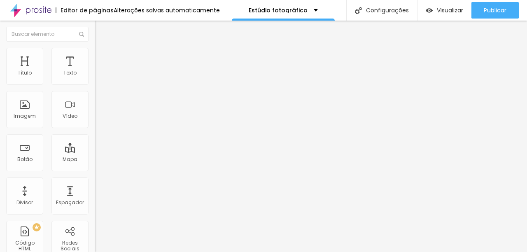
click at [95, 48] on li "Avançado" at bounding box center [142, 52] width 95 height 8
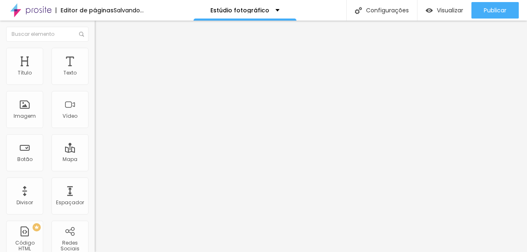
click at [95, 71] on span "Trocar imagem" at bounding box center [117, 67] width 45 height 7
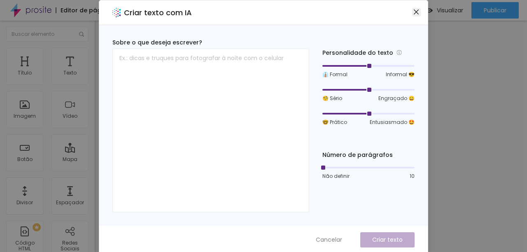
click at [415, 14] on icon "close" at bounding box center [416, 12] width 7 height 7
click at [413, 10] on icon "close" at bounding box center [416, 12] width 7 height 7
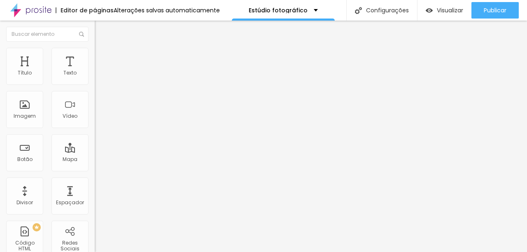
click at [95, 70] on div "Trocar imagem" at bounding box center [142, 67] width 95 height 6
click at [95, 71] on span "Trocar imagem" at bounding box center [117, 67] width 45 height 7
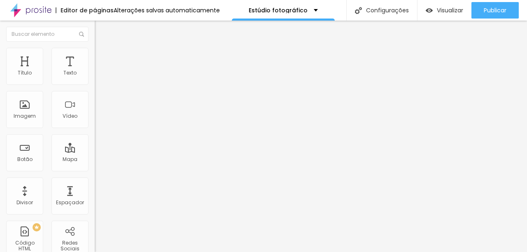
click at [95, 129] on span "Normal" at bounding box center [104, 126] width 19 height 7
click at [95, 135] on span "Pequeno" at bounding box center [106, 131] width 22 height 7
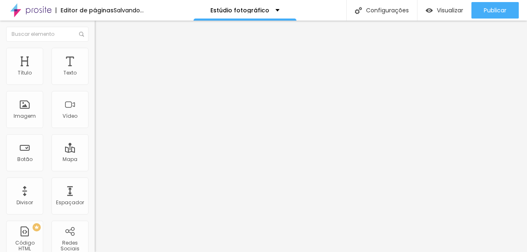
click at [95, 51] on ul "Conteúdo Estilo Avançado" at bounding box center [142, 52] width 95 height 25
click at [95, 51] on img at bounding box center [98, 51] width 7 height 7
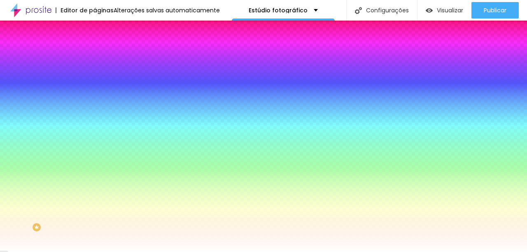
click at [95, 79] on div at bounding box center [142, 79] width 95 height 0
type input "#A0A0A0"
drag, startPoint x: 25, startPoint y: 114, endPoint x: 0, endPoint y: 117, distance: 24.9
click at [95, 117] on div "Cor de fundo Voltar ao padrão #A0A0A0 Tipografia Voltar ao padrão Borda Voltar …" at bounding box center [142, 198] width 95 height 269
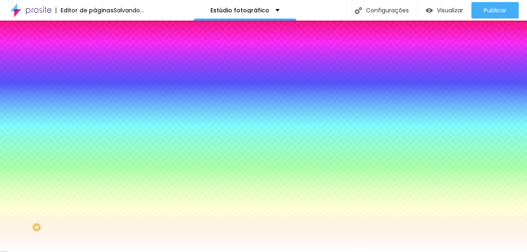
drag, startPoint x: 10, startPoint y: 205, endPoint x: 0, endPoint y: 208, distance: 10.3
click at [95, 208] on div "Cor de fundo Voltar ao padrão #A0A0A0 Tipografia Voltar ao padrão Borda Voltar …" at bounding box center [142, 198] width 95 height 269
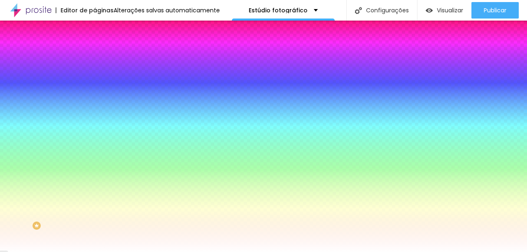
type input "#040303"
drag, startPoint x: 6, startPoint y: 206, endPoint x: 8, endPoint y: 246, distance: 39.6
click at [8, 246] on div at bounding box center [263, 126] width 527 height 252
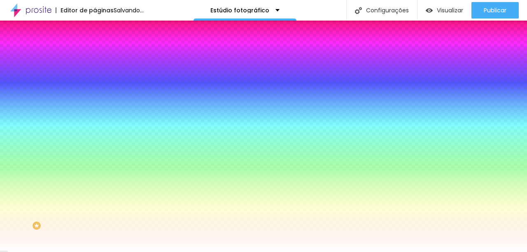
click at [95, 160] on div "Ao passar o mouse Editar estilo do campo" at bounding box center [142, 211] width 95 height 105
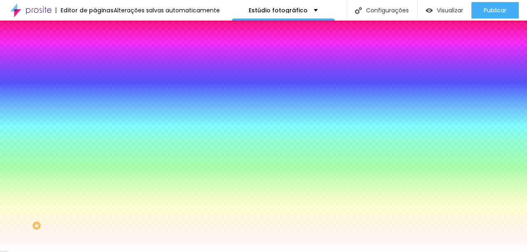
click at [95, 160] on div "Ao passar o mouse Editar estilo do campo" at bounding box center [142, 211] width 95 height 105
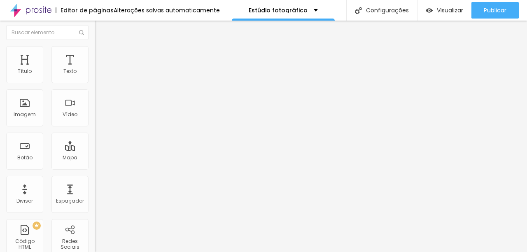
scroll to position [0, 0]
click at [95, 48] on li "Estilo" at bounding box center [142, 52] width 95 height 8
click at [95, 53] on img at bounding box center [98, 51] width 7 height 7
click at [102, 56] on span "Estilo" at bounding box center [108, 53] width 13 height 7
click at [102, 58] on span "Avançado" at bounding box center [115, 61] width 27 height 7
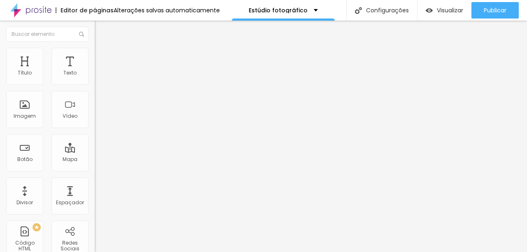
type input "34"
type input "35"
type input "39"
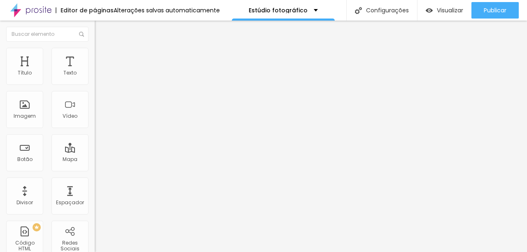
type input "39"
type input "25"
type input "12"
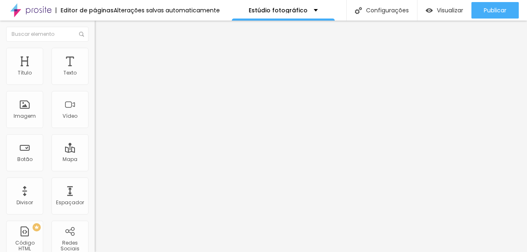
type input "10"
type input "9"
type input "10"
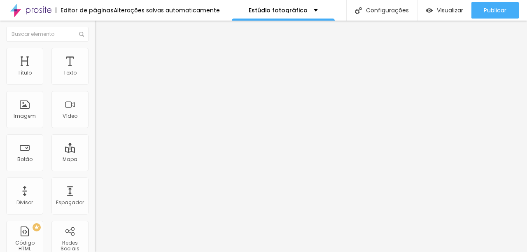
type input "10"
type input "11"
type input "12"
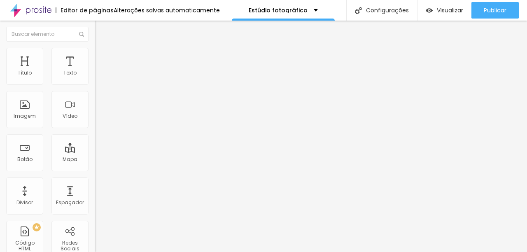
type input "11"
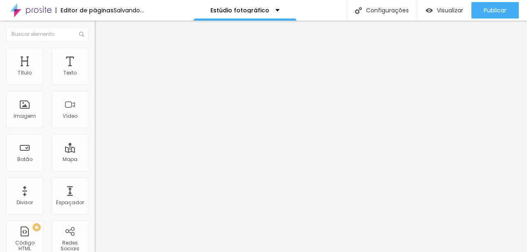
type input "10"
type input "9"
type input "8"
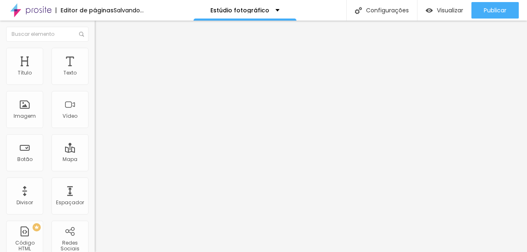
type input "8"
drag, startPoint x: 33, startPoint y: 80, endPoint x: 23, endPoint y: 82, distance: 10.0
type input "8"
click at [95, 160] on input "range" at bounding box center [121, 163] width 53 height 7
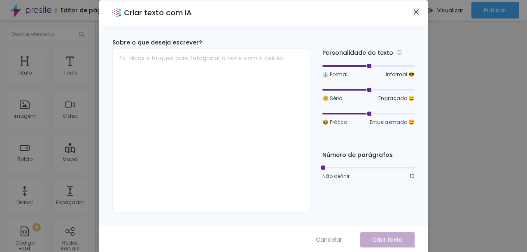
click at [413, 14] on icon "close" at bounding box center [416, 12] width 7 height 7
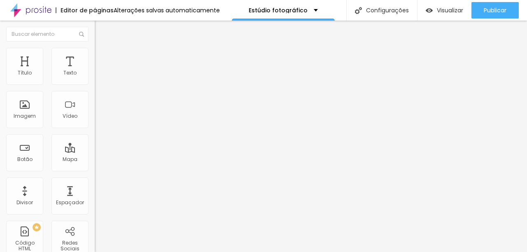
click at [95, 71] on span "Trocar imagem" at bounding box center [117, 67] width 45 height 7
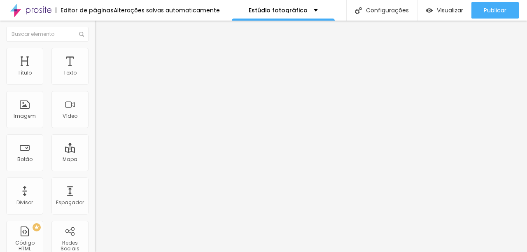
click at [95, 75] on span "Encaixotado" at bounding box center [111, 71] width 32 height 7
click at [95, 55] on ul "Conteúdo Estilo Avançado" at bounding box center [142, 52] width 95 height 25
click at [95, 54] on li "Estilo" at bounding box center [142, 52] width 95 height 8
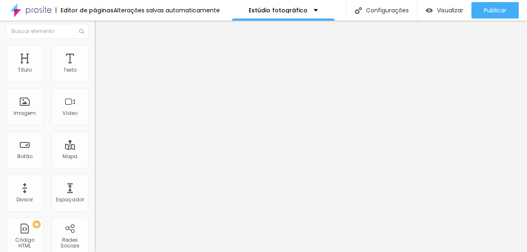
click at [145, 252] on div at bounding box center [263, 257] width 527 height 0
click at [95, 45] on img at bounding box center [98, 48] width 7 height 7
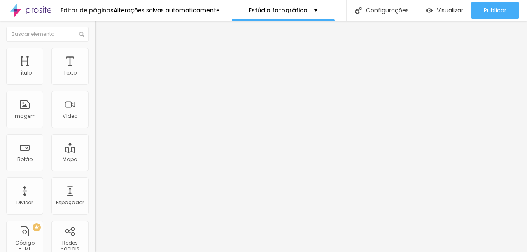
click at [102, 58] on span "Avançado" at bounding box center [115, 61] width 27 height 7
click at [95, 47] on img at bounding box center [98, 43] width 7 height 7
click at [95, 71] on span "Trocar imagem" at bounding box center [117, 67] width 45 height 7
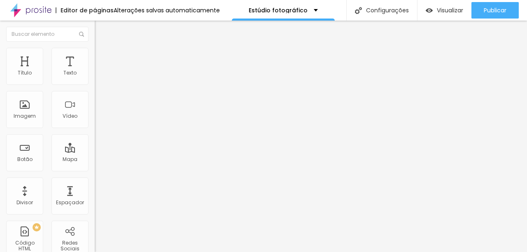
scroll to position [3, 0]
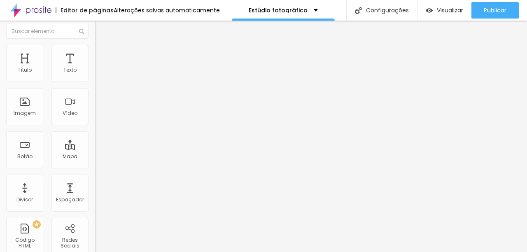
click at [95, 120] on div "Proporção" at bounding box center [142, 117] width 95 height 5
click at [102, 54] on span "Estilo" at bounding box center [108, 50] width 13 height 7
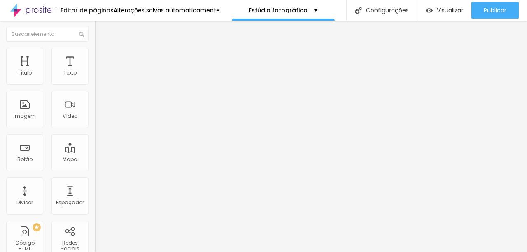
click at [95, 56] on li "Avançado" at bounding box center [142, 60] width 95 height 8
click at [95, 48] on li "Conteúdo" at bounding box center [142, 44] width 95 height 8
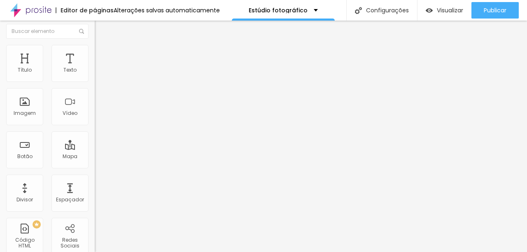
click at [144, 252] on div at bounding box center [263, 257] width 527 height 0
click at [143, 252] on div at bounding box center [263, 257] width 527 height 0
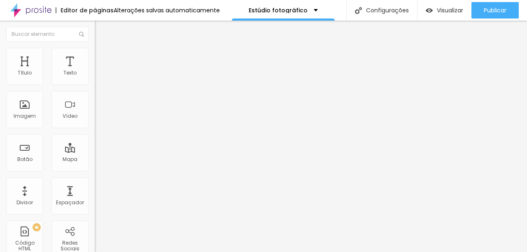
click at [140, 71] on span at bounding box center [142, 67] width 5 height 7
click at [95, 71] on span "Adicionar imagem" at bounding box center [121, 67] width 53 height 7
click at [32, 112] on div "Imagem" at bounding box center [24, 109] width 37 height 37
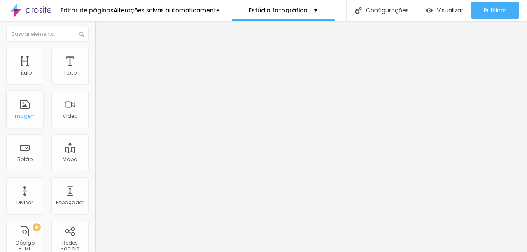
click at [28, 121] on div "Imagem" at bounding box center [24, 109] width 37 height 37
click at [95, 71] on span "Trocar imagem" at bounding box center [117, 67] width 45 height 7
click at [147, 252] on div "Subindo 1/3 arquivos" at bounding box center [263, 254] width 527 height 5
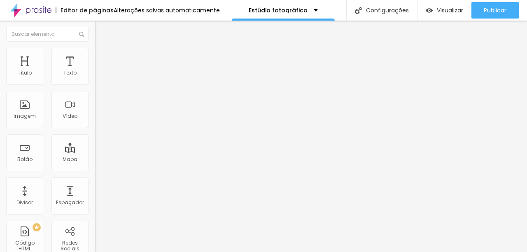
click at [95, 71] on span "Trocar imagem" at bounding box center [117, 67] width 45 height 7
click at [168, 252] on div "Subindo 2/3 arquivos" at bounding box center [263, 254] width 527 height 5
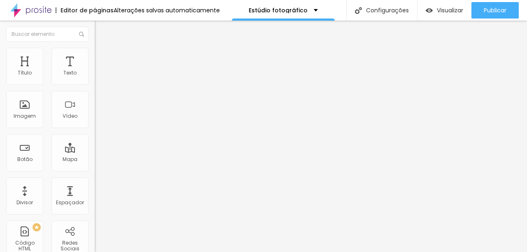
click at [161, 252] on div "Subindo 2/4 arquivos" at bounding box center [263, 254] width 527 height 5
click at [144, 252] on div "Subindo 2/4 arquivos" at bounding box center [263, 254] width 527 height 5
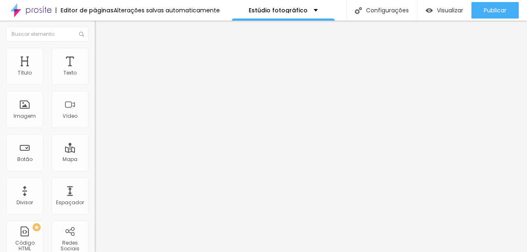
click at [95, 71] on span "Trocar imagem" at bounding box center [117, 67] width 45 height 7
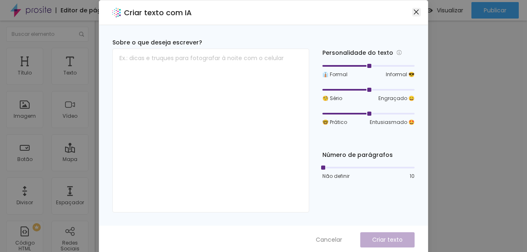
click at [413, 9] on icon "close" at bounding box center [416, 12] width 7 height 7
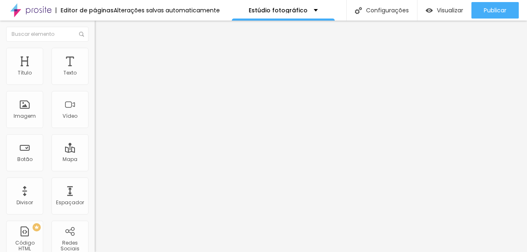
click at [102, 55] on span "Estilo" at bounding box center [108, 53] width 13 height 7
click at [95, 56] on li "Avançado" at bounding box center [142, 60] width 95 height 8
type input "7"
type input "8"
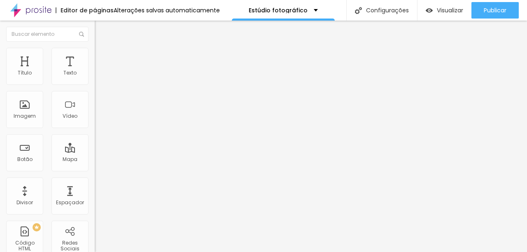
type input "8"
type input "9"
type input "10"
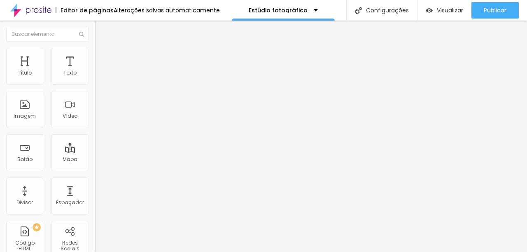
type input "12"
type input "7"
type input "0"
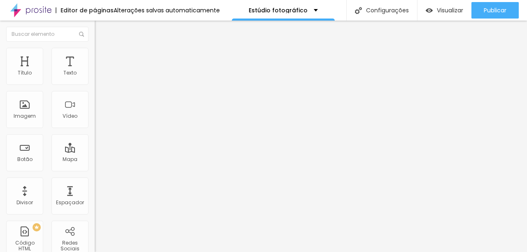
type input "0"
type input "1"
type input "2"
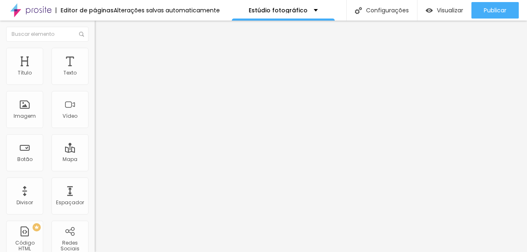
type input "2"
click at [95, 160] on input "range" at bounding box center [121, 163] width 53 height 7
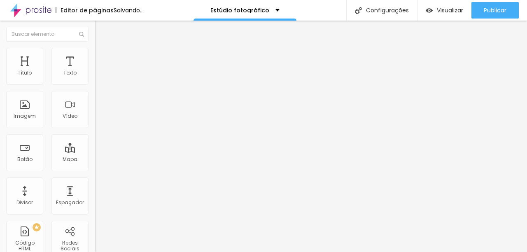
type input "0"
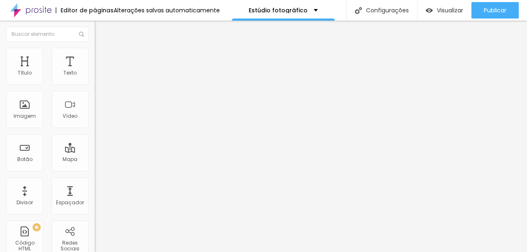
type input "22"
type input "35"
type input "38"
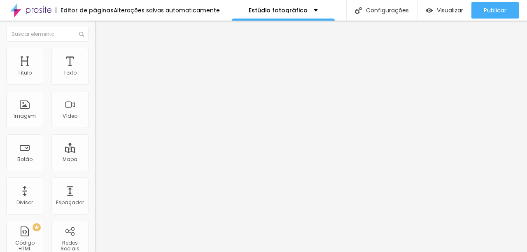
type input "38"
type input "40"
type input "41"
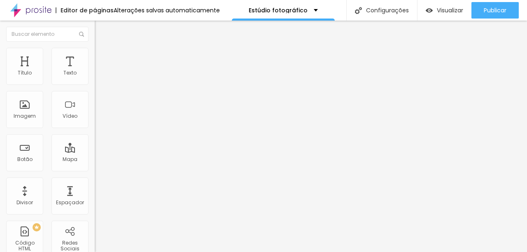
type input "39"
type input "17"
type input "5"
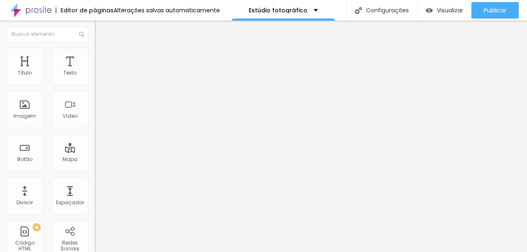
type input "5"
type input "1"
type input "0"
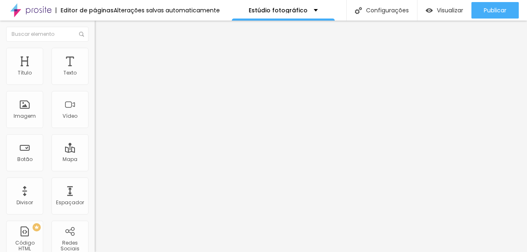
drag, startPoint x: 22, startPoint y: 95, endPoint x: 17, endPoint y: 95, distance: 5.0
type input "0"
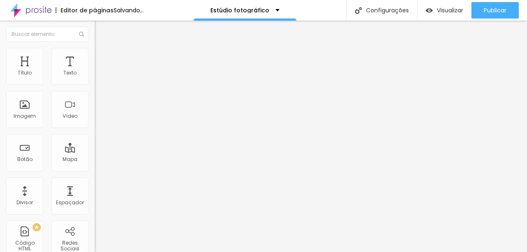
click at [95, 47] on img at bounding box center [98, 43] width 7 height 7
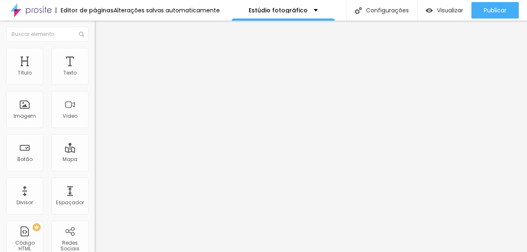
scroll to position [3, 0]
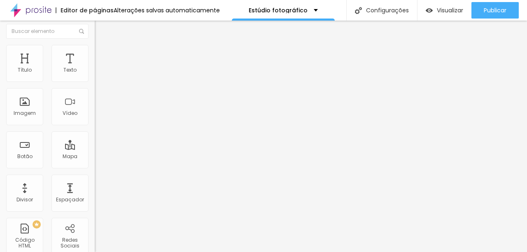
click at [95, 51] on li "Estilo" at bounding box center [142, 49] width 95 height 8
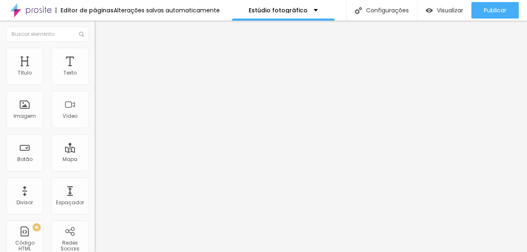
type input "80"
type input "75"
type input "80"
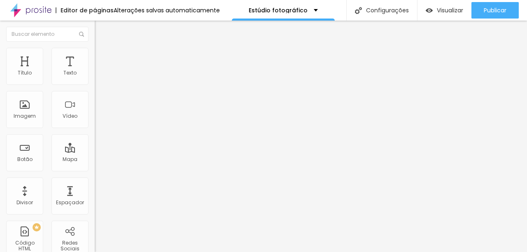
type input "80"
type input "75"
drag, startPoint x: 74, startPoint y: 88, endPoint x: 65, endPoint y: 88, distance: 9.1
type input "75"
click at [95, 84] on input "range" at bounding box center [121, 81] width 53 height 7
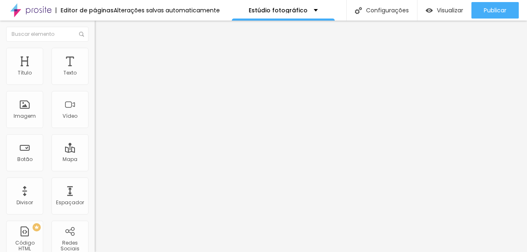
click at [95, 71] on span "Trocar imagem" at bounding box center [117, 67] width 45 height 7
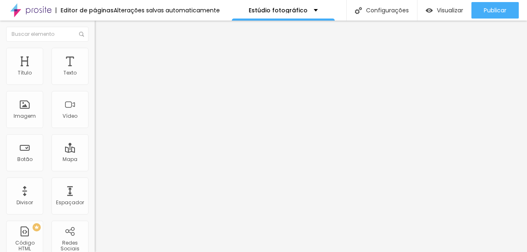
click at [95, 50] on img at bounding box center [98, 51] width 7 height 7
type input "530"
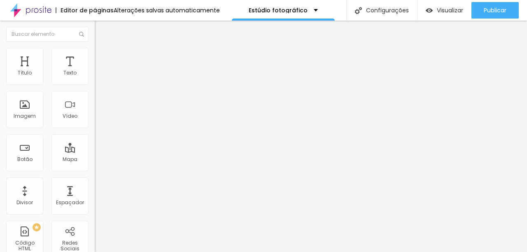
type input "530"
type input "890"
type input "1000"
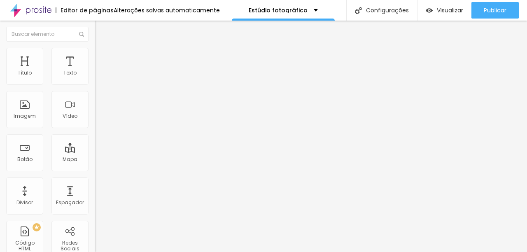
type input "1040"
type input "1060"
type input "1110"
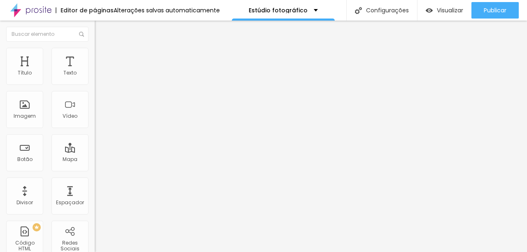
type input "1110"
type input "1130"
type input "1140"
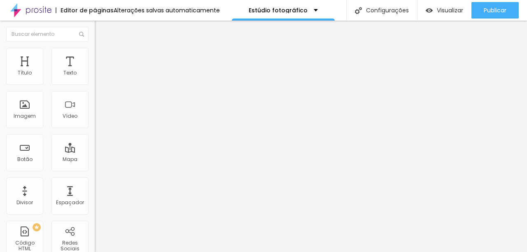
type input "1150"
type input "1160"
type input "960"
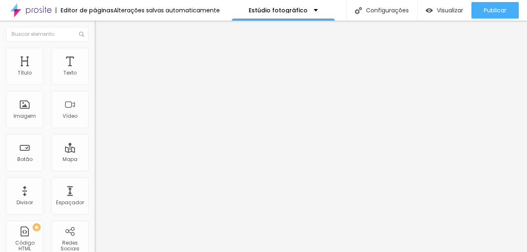
type input "960"
type input "300"
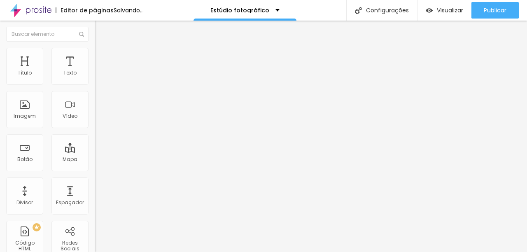
type input "220"
type input "200"
type input "190"
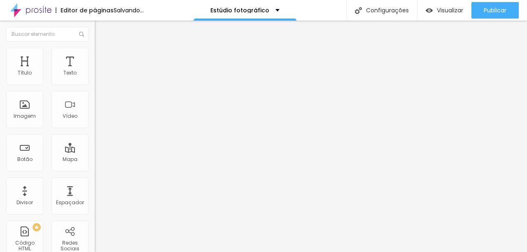
type input "190"
type input "170"
type input "80"
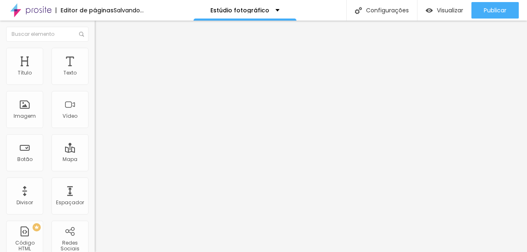
type input "110"
type input "120"
type input "140"
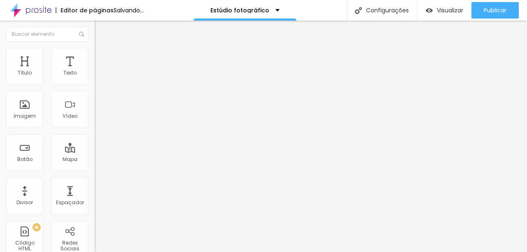
type input "140"
type input "150"
type input "170"
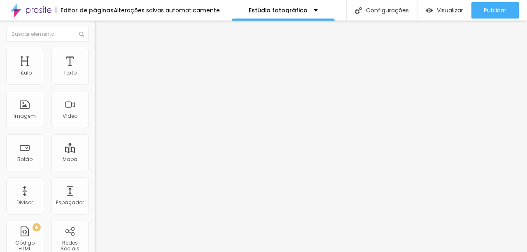
type input "180"
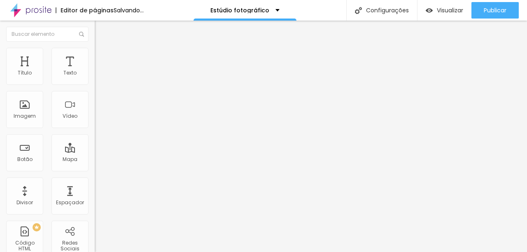
type input "190"
type input "200"
type input "220"
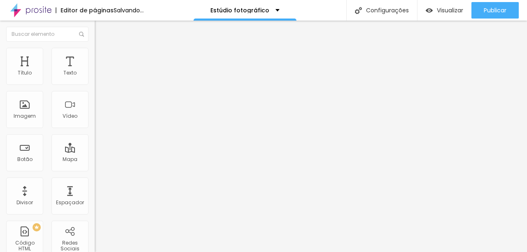
type input "220"
type input "250"
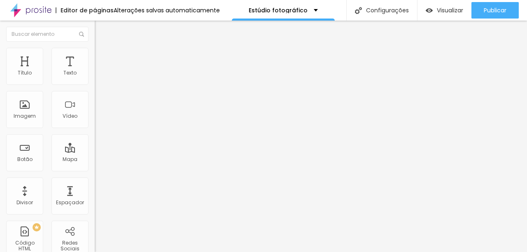
type input "270"
click at [95, 84] on input "range" at bounding box center [121, 81] width 53 height 7
click at [95, 54] on li "Estilo" at bounding box center [142, 52] width 95 height 8
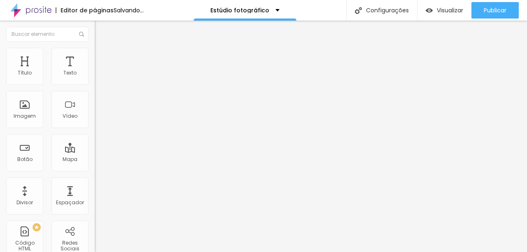
type input "20"
click at [95, 84] on input "range" at bounding box center [121, 81] width 53 height 7
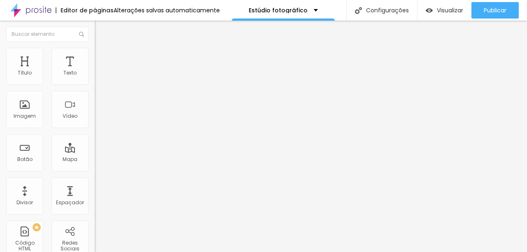
click at [143, 78] on button "%" at bounding box center [148, 73] width 11 height 9
type input "100"
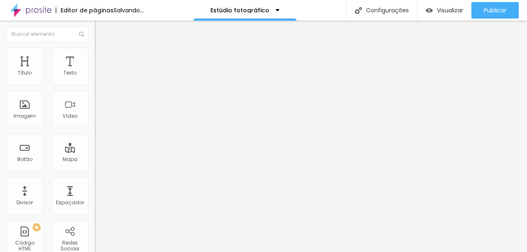
click at [130, 78] on button "px" at bounding box center [136, 73] width 13 height 9
type input "600"
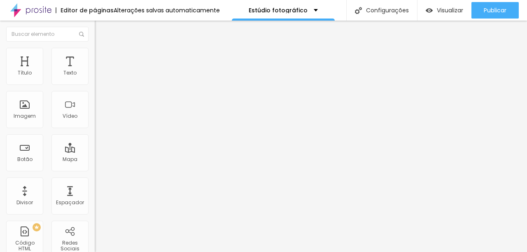
click at [135, 78] on button "px" at bounding box center [141, 73] width 13 height 9
click at [147, 78] on button "%" at bounding box center [152, 73] width 11 height 9
click at [130, 78] on button "px" at bounding box center [136, 73] width 13 height 9
type input "400"
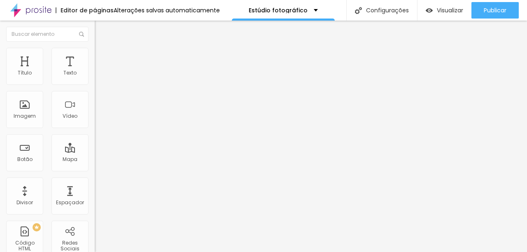
type input "380"
drag, startPoint x: 39, startPoint y: 86, endPoint x: 28, endPoint y: 87, distance: 11.2
type input "380"
click at [95, 84] on input "range" at bounding box center [121, 81] width 53 height 7
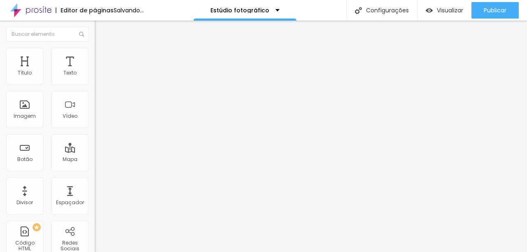
click at [147, 78] on button "%" at bounding box center [152, 73] width 11 height 9
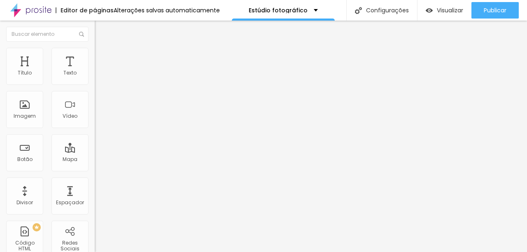
type input "85"
click at [95, 84] on input "range" at bounding box center [121, 81] width 53 height 7
click at [95, 50] on img at bounding box center [98, 51] width 7 height 7
click at [147, 78] on button "%" at bounding box center [152, 73] width 11 height 9
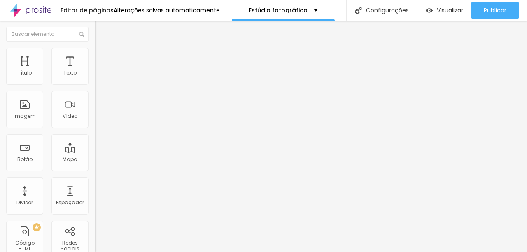
type input "80"
click at [95, 84] on input "range" at bounding box center [121, 81] width 53 height 7
click at [95, 52] on li "Estilo" at bounding box center [142, 52] width 95 height 8
click at [147, 78] on button "%" at bounding box center [152, 73] width 11 height 9
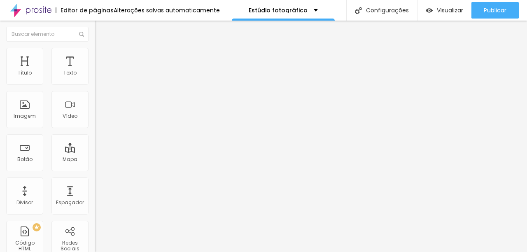
type input "80"
click at [95, 84] on input "range" at bounding box center [121, 81] width 53 height 7
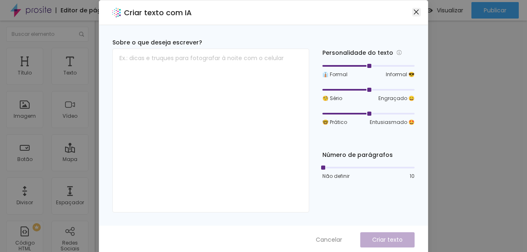
click at [413, 11] on icon "close" at bounding box center [416, 12] width 7 height 7
click at [413, 5] on div "Criar texto com IA" at bounding box center [263, 12] width 329 height 25
click at [414, 12] on icon "close" at bounding box center [416, 11] width 5 height 5
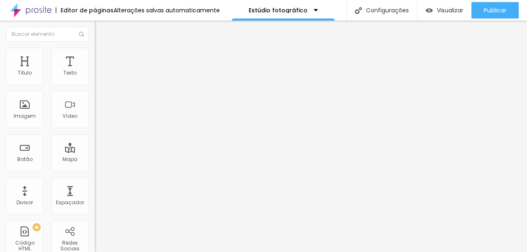
click at [95, 53] on li "Estilo" at bounding box center [142, 52] width 95 height 8
click at [147, 78] on button "%" at bounding box center [152, 73] width 11 height 9
type input "80"
click at [95, 84] on input "range" at bounding box center [121, 81] width 53 height 7
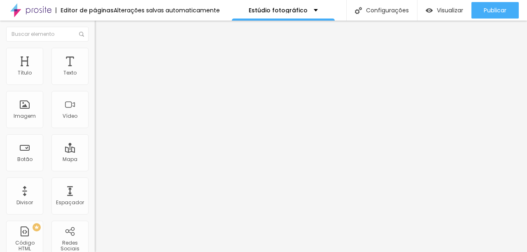
click at [102, 49] on span "Conteúdo" at bounding box center [115, 45] width 26 height 7
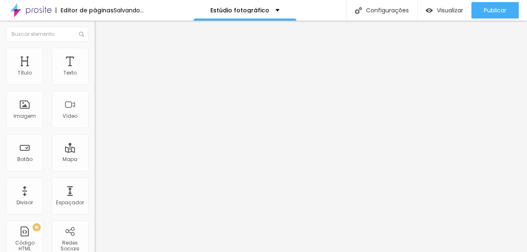
click at [95, 71] on span "Trocar imagem" at bounding box center [117, 67] width 45 height 7
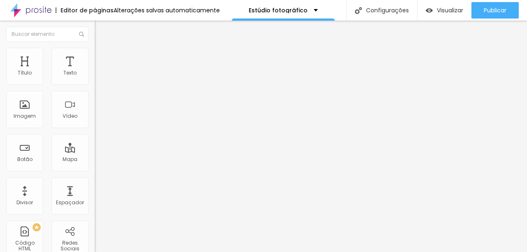
scroll to position [303, 0]
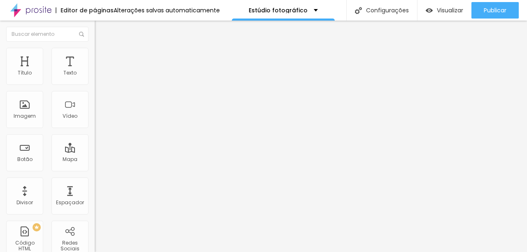
click at [95, 71] on span "Trocar imagem" at bounding box center [117, 67] width 45 height 7
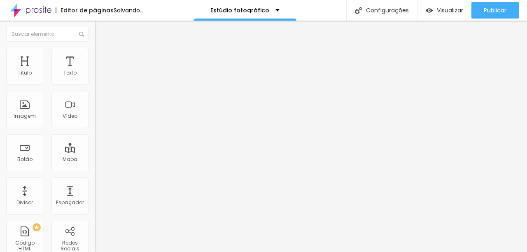
click at [95, 49] on img at bounding box center [98, 51] width 7 height 7
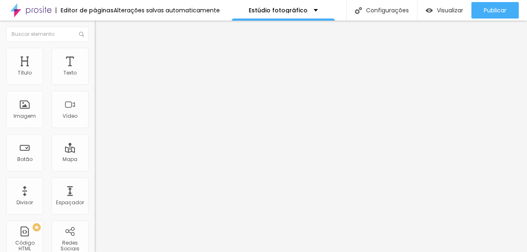
drag, startPoint x: 22, startPoint y: 45, endPoint x: 26, endPoint y: 59, distance: 14.1
click at [95, 45] on li "Conteúdo" at bounding box center [142, 44] width 95 height 8
click at [95, 70] on div "Trocar imagem" at bounding box center [142, 67] width 95 height 6
click at [95, 71] on span "Trocar imagem" at bounding box center [117, 67] width 45 height 7
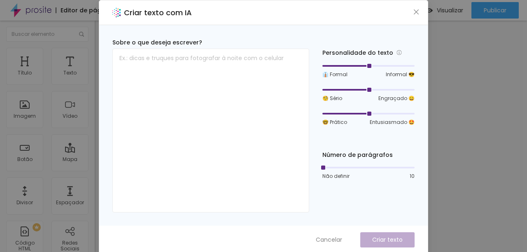
click at [408, 10] on div "Criar texto com IA" at bounding box center [263, 12] width 329 height 25
click at [414, 11] on icon "close" at bounding box center [416, 11] width 5 height 5
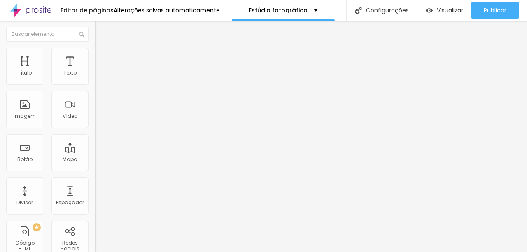
click at [95, 71] on span "Trocar imagem" at bounding box center [117, 67] width 45 height 7
click at [95, 51] on ul "Conteúdo Estilo Avançado" at bounding box center [142, 52] width 95 height 25
click at [95, 51] on li "Estilo" at bounding box center [142, 52] width 95 height 8
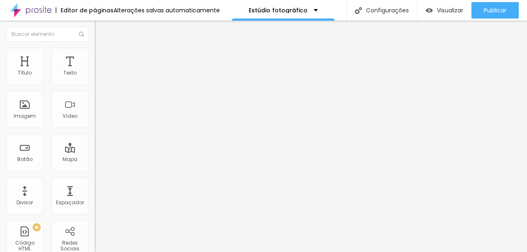
click at [95, 63] on li "Avançado" at bounding box center [142, 60] width 95 height 8
type input "10"
type input "11"
type input "12"
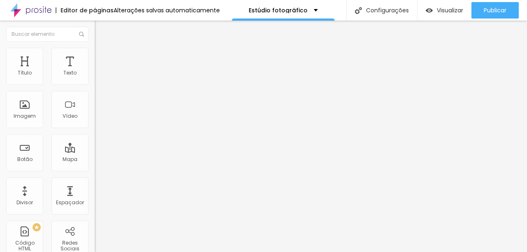
type input "12"
type input "14"
type input "10"
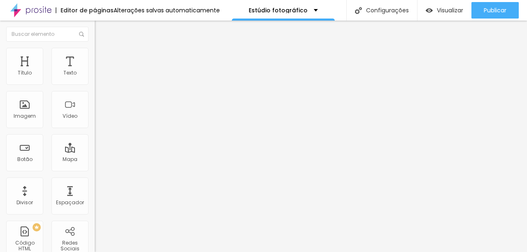
type input "8"
type input "6"
type input "5"
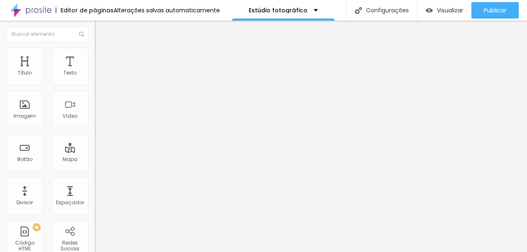
type input "5"
type input "4"
click at [95, 160] on input "range" at bounding box center [121, 163] width 53 height 7
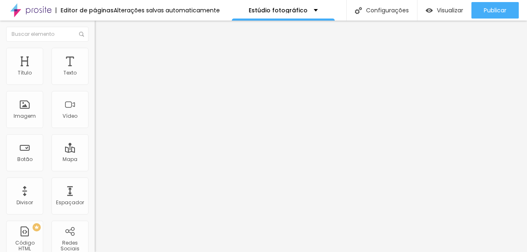
click at [94, 111] on div "Título Texto Imagem Vídeo Botão Mapa Divisor Espaçador PREMIUM Código HTML Rede…" at bounding box center [47, 136] width 95 height 231
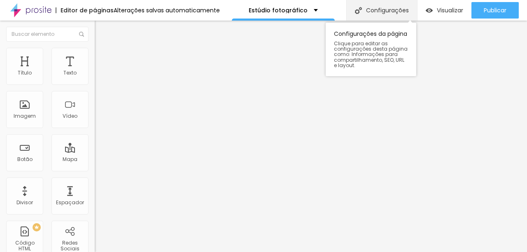
click at [374, 14] on div "Configurações" at bounding box center [381, 10] width 71 height 21
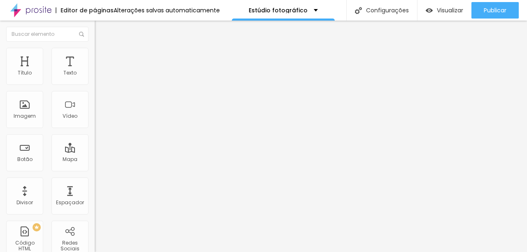
click at [95, 71] on span "Trocar imagem" at bounding box center [117, 67] width 45 height 7
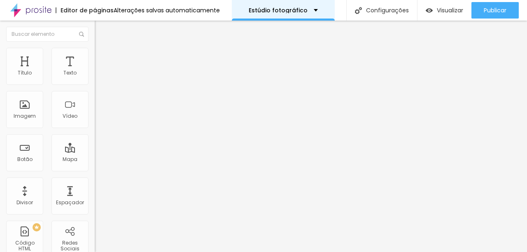
click at [293, 14] on div "Estúdio fotográfico" at bounding box center [283, 10] width 103 height 21
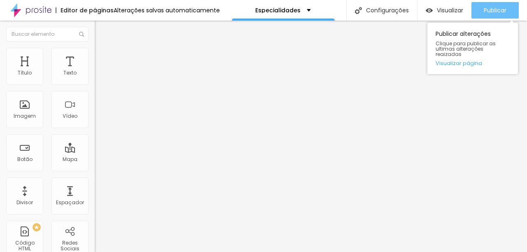
click at [481, 14] on button "Publicar" at bounding box center [494, 10] width 47 height 16
click at [484, 7] on span "Publicar" at bounding box center [495, 10] width 23 height 7
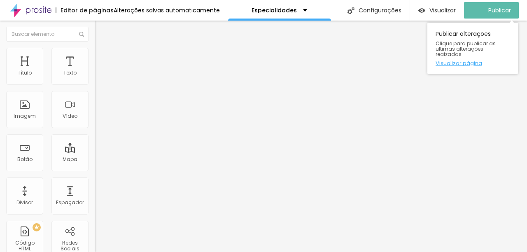
click at [464, 61] on link "Visualizar página" at bounding box center [473, 63] width 74 height 5
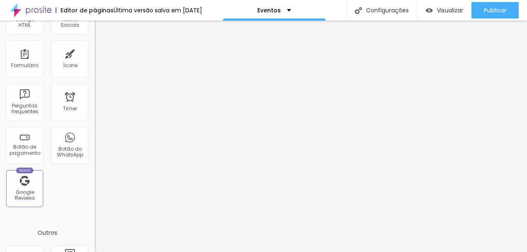
scroll to position [222, 0]
click at [57, 237] on div "Outros" at bounding box center [47, 234] width 95 height 22
click at [49, 233] on div "Outros" at bounding box center [47, 234] width 95 height 22
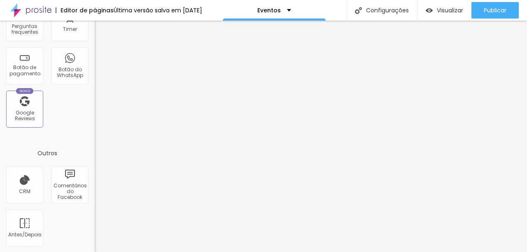
scroll to position [304, 0]
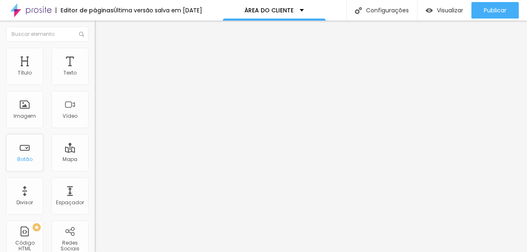
click at [12, 154] on div "Botão" at bounding box center [24, 152] width 37 height 37
click at [36, 154] on div "Botão" at bounding box center [24, 152] width 37 height 37
click at [35, 154] on div "Botão" at bounding box center [24, 152] width 37 height 37
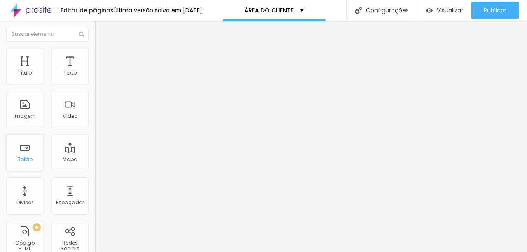
click at [35, 154] on div "Botão" at bounding box center [24, 152] width 37 height 37
click at [31, 105] on div "Imagem" at bounding box center [24, 109] width 37 height 37
click at [57, 111] on div "Vídeo" at bounding box center [69, 109] width 37 height 37
click at [35, 147] on div "Botão" at bounding box center [24, 152] width 37 height 37
click at [51, 148] on div "Mapa" at bounding box center [69, 152] width 37 height 37
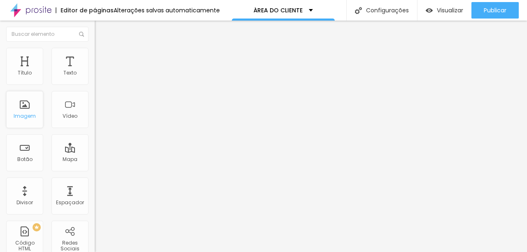
click at [23, 107] on div "Imagem" at bounding box center [24, 109] width 37 height 37
click at [29, 190] on div "Divisor" at bounding box center [24, 195] width 37 height 37
click at [95, 30] on button "Editar Coluna" at bounding box center [142, 30] width 95 height 19
click at [95, 49] on li "Avançado" at bounding box center [142, 52] width 95 height 8
click at [102, 49] on span "Estilo" at bounding box center [108, 45] width 13 height 7
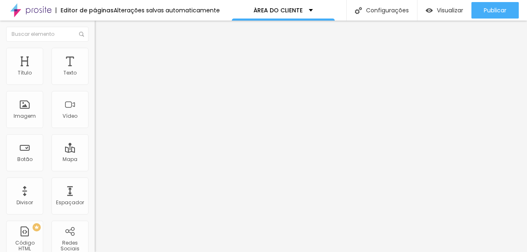
type input "53"
type input "59"
type input "60"
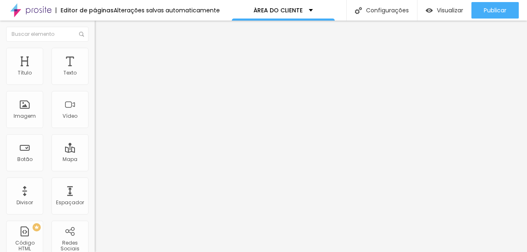
type input "60"
type input "59"
type input "58"
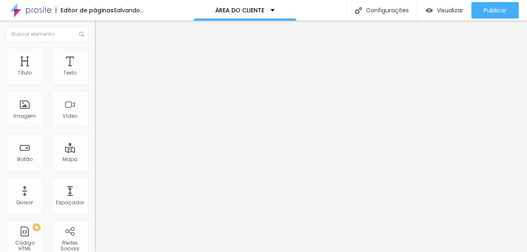
type input "57"
type input "55"
type input "54"
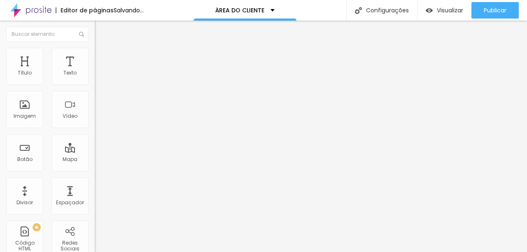
type input "54"
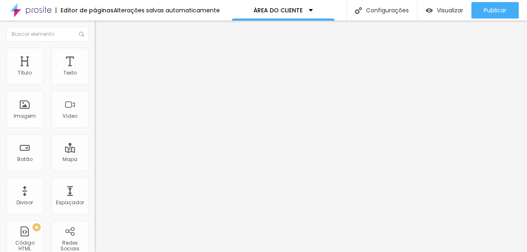
type input "53"
type input "52"
type input "51"
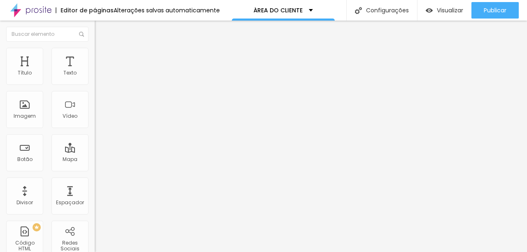
type input "51"
type input "50"
type input "49"
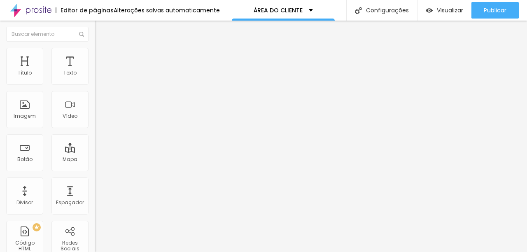
type input "48"
click at [95, 194] on input "range" at bounding box center [121, 197] width 53 height 7
type input "2.3"
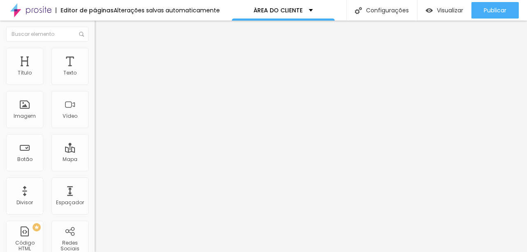
type input "2.3"
type input "2.8"
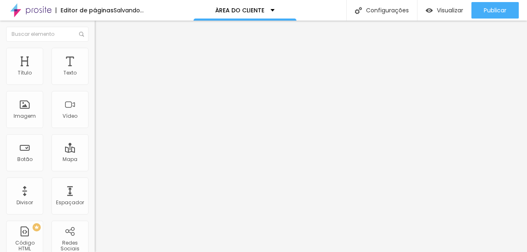
type input "3"
type input "3.2"
type input "3.6"
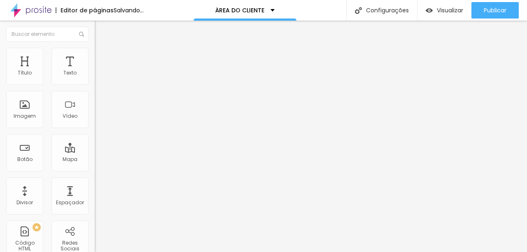
type input "3.6"
type input "4"
type input "4.3"
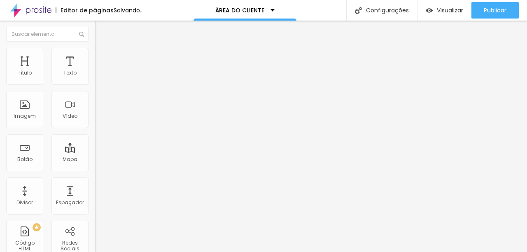
type input "4.6"
type input "5.6"
type input "6.3"
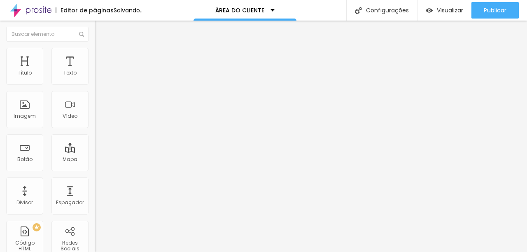
type input "6.3"
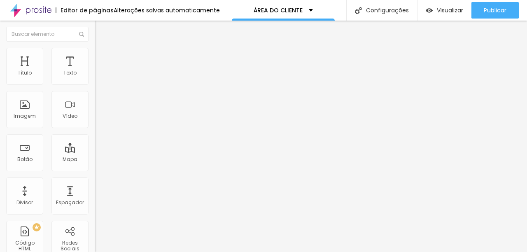
type input "6.4"
type input "6.6"
type input "6.8"
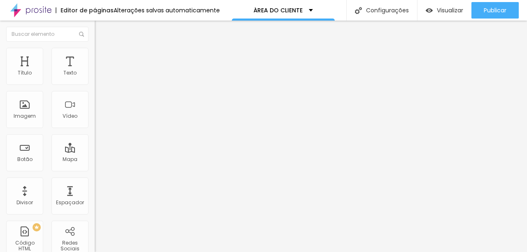
type input "6.8"
type input "7"
type input "7.1"
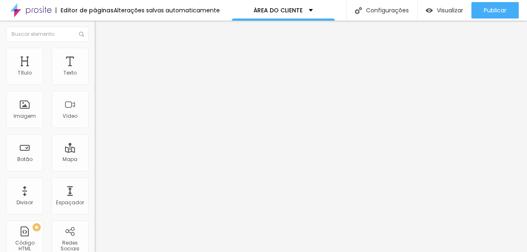
type input "7.3"
type input "7.5"
type input "7.7"
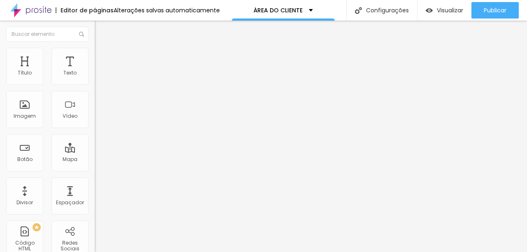
type input "7.7"
type input "8.1"
type input "8.2"
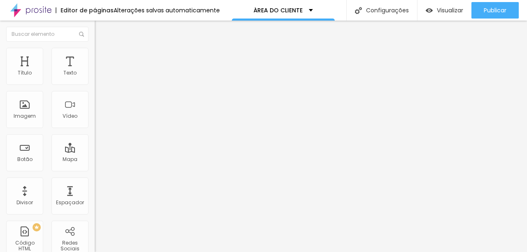
type input "8.1"
type input "8"
type input "7.9"
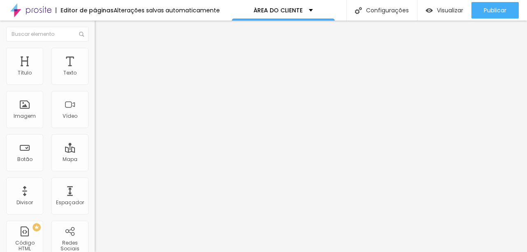
type input "7.9"
type input "7.6"
type input "7.3"
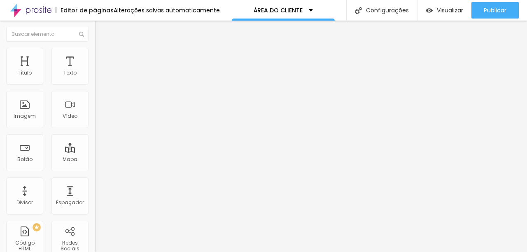
drag, startPoint x: 21, startPoint y: 188, endPoint x: 37, endPoint y: 186, distance: 16.6
type input "7.3"
click at [95, 53] on ul "Estilo Avançado" at bounding box center [142, 48] width 95 height 16
click at [95, 53] on li "Avançado" at bounding box center [142, 52] width 95 height 8
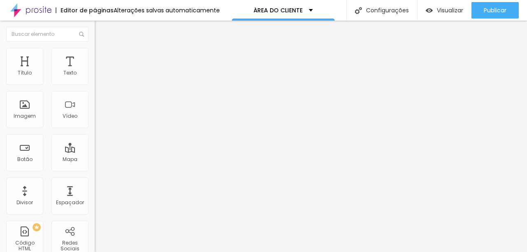
click at [102, 49] on span "Estilo" at bounding box center [108, 45] width 13 height 7
click at [95, 78] on span "Titulo 2" at bounding box center [108, 73] width 27 height 10
click at [95, 71] on span "Titulo 1" at bounding box center [108, 65] width 27 height 12
click at [95, 37] on button "Editar Título" at bounding box center [142, 30] width 95 height 19
click at [95, 48] on li "Avançado" at bounding box center [142, 52] width 95 height 8
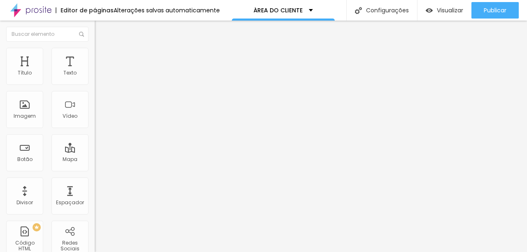
click at [95, 47] on img at bounding box center [98, 43] width 7 height 7
click at [101, 29] on img "button" at bounding box center [104, 30] width 7 height 7
click at [101, 31] on img "button" at bounding box center [104, 30] width 7 height 7
click at [101, 30] on img "button" at bounding box center [104, 30] width 7 height 7
click at [95, 79] on button "button" at bounding box center [101, 74] width 12 height 9
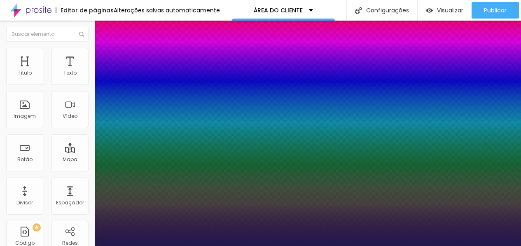
type input "1"
click at [166, 246] on div at bounding box center [260, 246] width 521 height 0
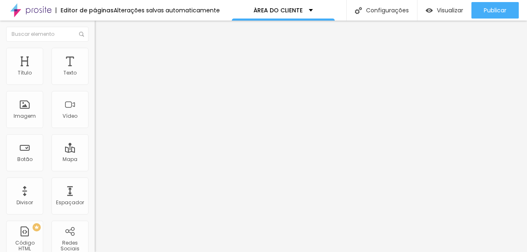
click at [102, 56] on span "Estilo" at bounding box center [108, 53] width 13 height 7
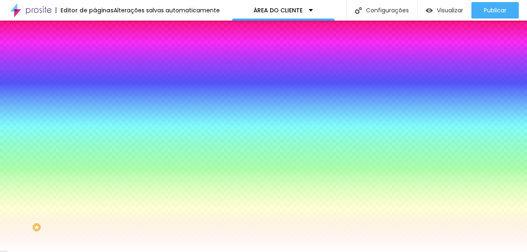
click at [101, 33] on div "Editar Coluna" at bounding box center [126, 30] width 51 height 7
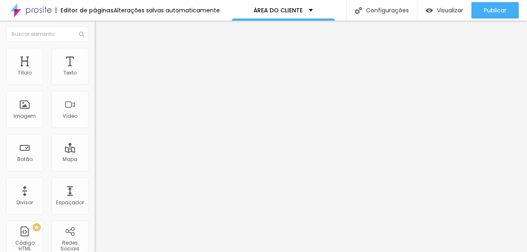
click at [98, 77] on icon "button" at bounding box center [100, 74] width 5 height 5
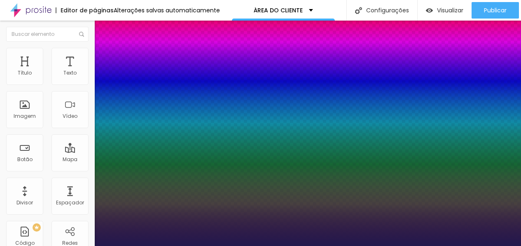
type input "1"
type input "28"
type input "1"
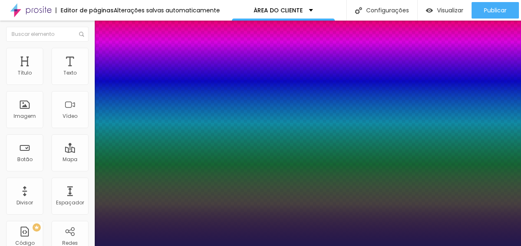
type input "28"
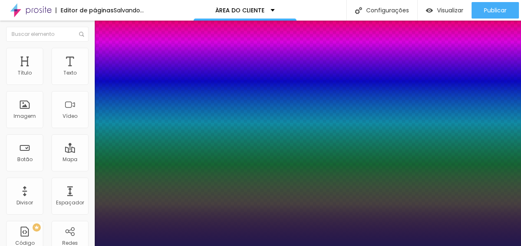
type input "1"
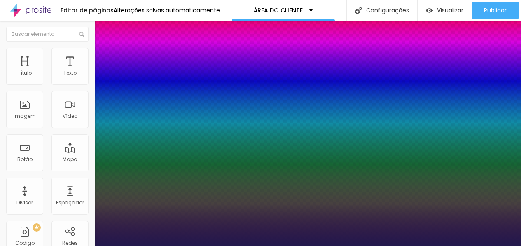
select select "Alice"
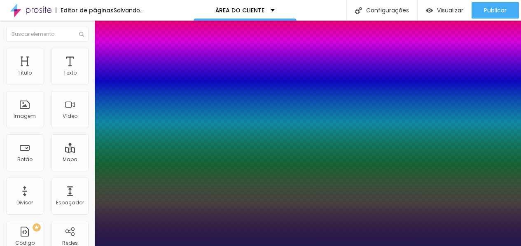
type input "1"
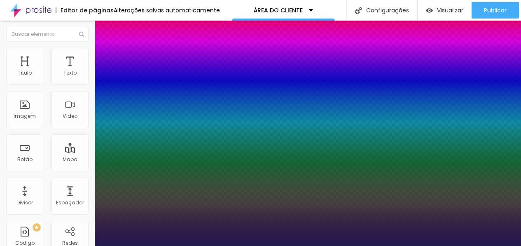
select select "AbrilFatface-Regular"
type input "1"
click at [252, 246] on div at bounding box center [260, 246] width 521 height 0
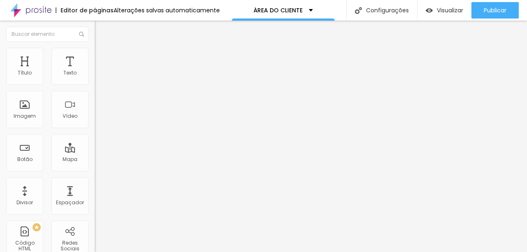
click at [102, 56] on span "Avançado" at bounding box center [115, 53] width 27 height 7
drag, startPoint x: 28, startPoint y: 57, endPoint x: 49, endPoint y: 72, distance: 25.9
click at [95, 56] on ul "Estilo Avançado" at bounding box center [142, 48] width 95 height 16
click at [95, 48] on li "Estilo" at bounding box center [142, 44] width 95 height 8
click at [95, 79] on button "button" at bounding box center [101, 74] width 12 height 9
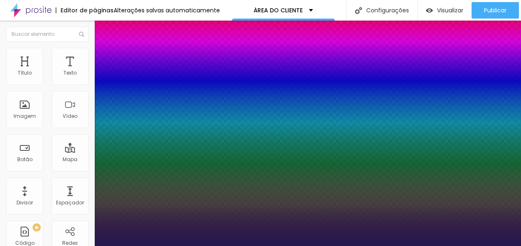
type input "1"
type input "2.3"
type input "1"
type input "2.4"
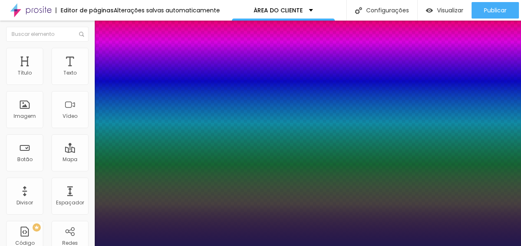
type input "2.4"
type input "1"
type input "2.6"
type input "1"
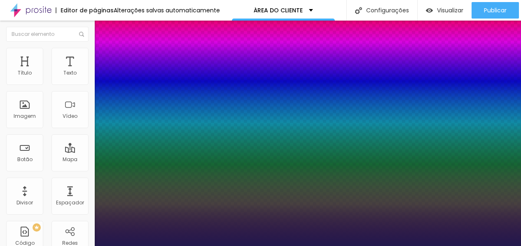
type input "2.7"
type input "1"
type input "3.3"
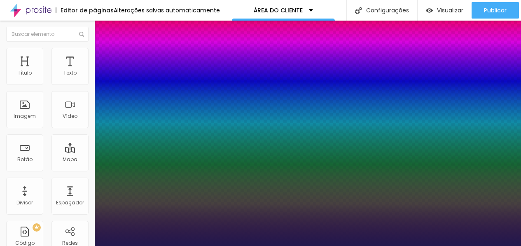
type input "1"
type input "3.8"
type input "1"
type input "4.1"
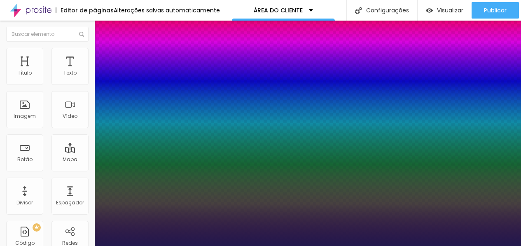
type input "4.1"
type input "1"
type input "4.2"
type input "1"
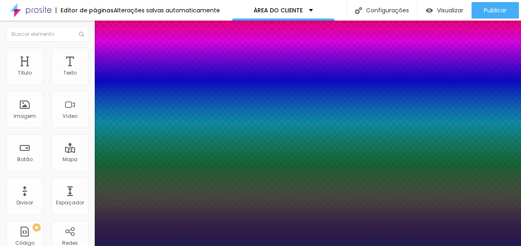
type input "4.4"
type input "1"
type input "4.9"
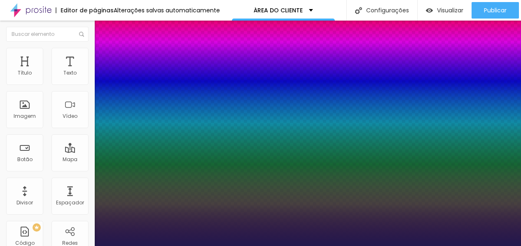
type input "1"
type input "5.4"
type input "1"
type input "5.6"
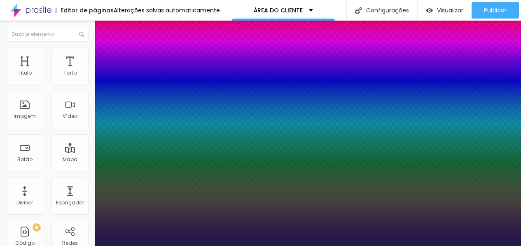
type input "5.6"
type input "1"
type input "5.7"
type input "1"
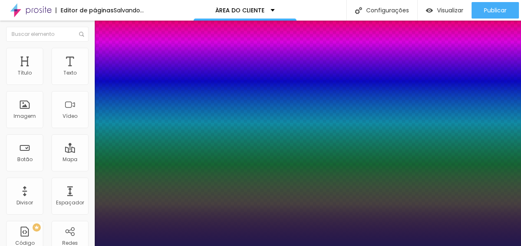
type input "5.8"
type input "1"
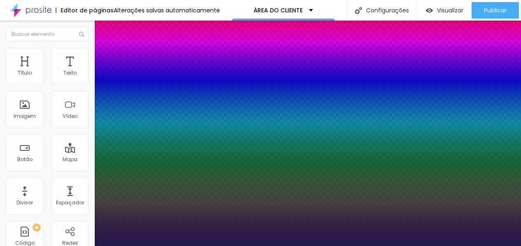
drag, startPoint x: 105, startPoint y: 160, endPoint x: 140, endPoint y: 159, distance: 35.0
type input "5.8"
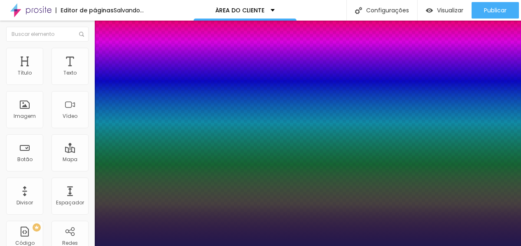
type input "1"
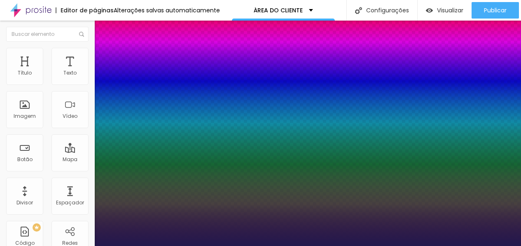
click at [68, 246] on div at bounding box center [260, 246] width 521 height 0
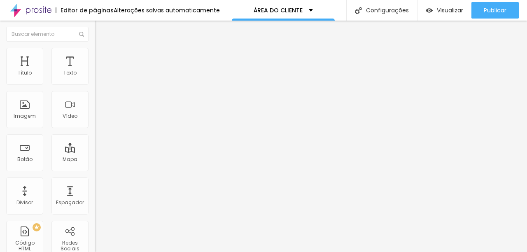
click at [102, 57] on span "Estilo" at bounding box center [108, 53] width 13 height 7
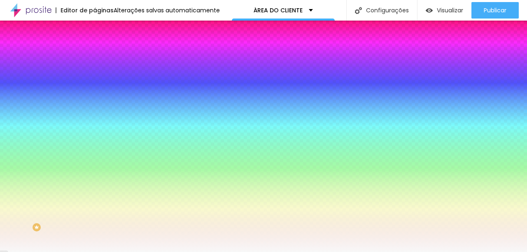
click at [95, 112] on div at bounding box center [142, 112] width 95 height 0
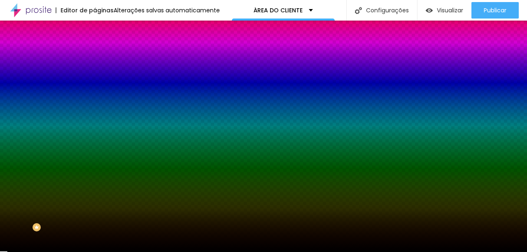
type input "#000000"
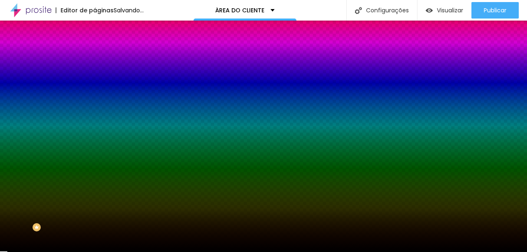
drag, startPoint x: 26, startPoint y: 200, endPoint x: 17, endPoint y: 223, distance: 24.4
click at [95, 120] on div at bounding box center [142, 120] width 95 height 0
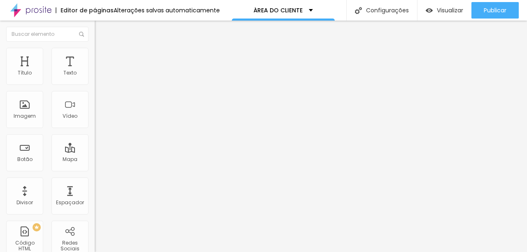
click at [95, 51] on li "Estilo" at bounding box center [142, 52] width 95 height 8
type input "60"
type input "55"
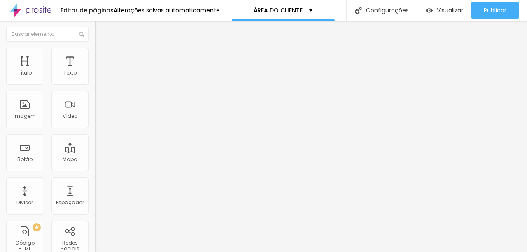
type input "50"
drag, startPoint x: 85, startPoint y: 90, endPoint x: 56, endPoint y: 86, distance: 29.1
type input "50"
click at [95, 84] on input "range" at bounding box center [121, 81] width 53 height 7
click at [143, 78] on button "%" at bounding box center [148, 73] width 11 height 9
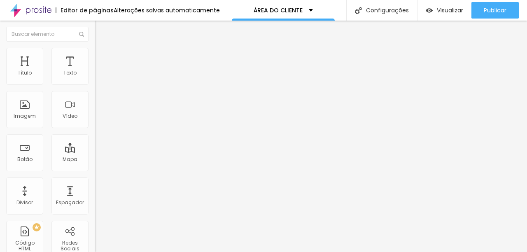
type input "100"
type input "45"
click at [95, 84] on input "range" at bounding box center [121, 81] width 53 height 7
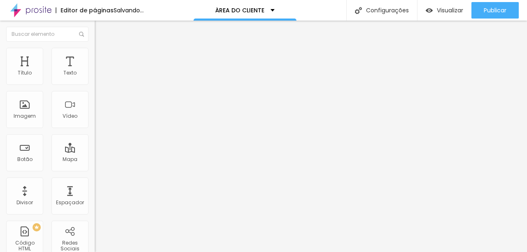
type input "41"
click at [95, 181] on input "range" at bounding box center [121, 184] width 53 height 7
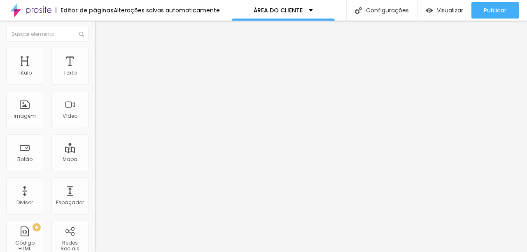
type input "106"
click at [95, 181] on input "range" at bounding box center [121, 184] width 53 height 7
click at [95, 181] on div at bounding box center [142, 184] width 95 height 7
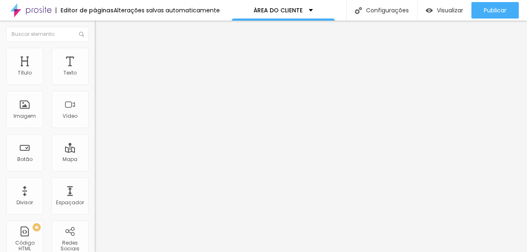
click at [102, 58] on span "Avançado" at bounding box center [115, 61] width 27 height 7
click at [95, 47] on img at bounding box center [98, 43] width 7 height 7
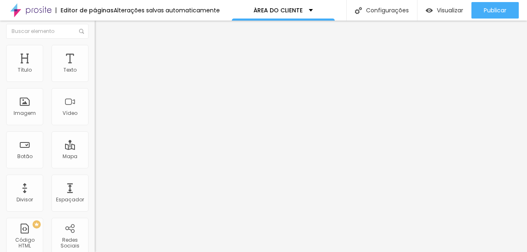
click at [95, 47] on img at bounding box center [98, 48] width 7 height 7
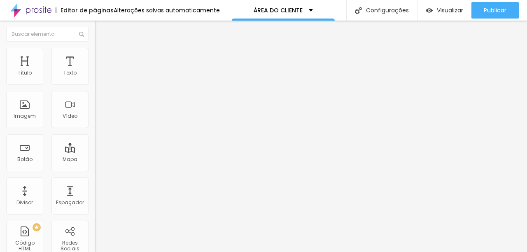
click at [95, 47] on img at bounding box center [98, 43] width 7 height 7
click at [95, 71] on span "Adicionar imagem" at bounding box center [121, 67] width 53 height 7
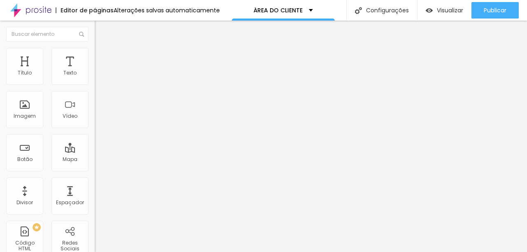
click at [95, 71] on span "Adicionar imagem" at bounding box center [121, 67] width 53 height 7
drag, startPoint x: 156, startPoint y: 113, endPoint x: 178, endPoint y: 119, distance: 23.5
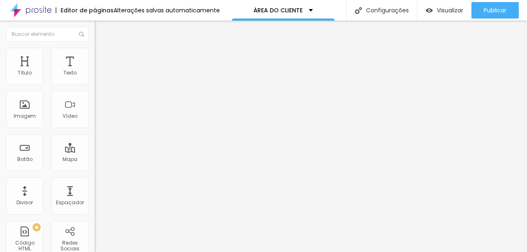
click at [95, 70] on div "Adicionar imagem" at bounding box center [142, 67] width 95 height 6
click at [95, 71] on span "Adicionar imagem" at bounding box center [121, 67] width 53 height 7
drag, startPoint x: 84, startPoint y: 120, endPoint x: 189, endPoint y: 150, distance: 109.6
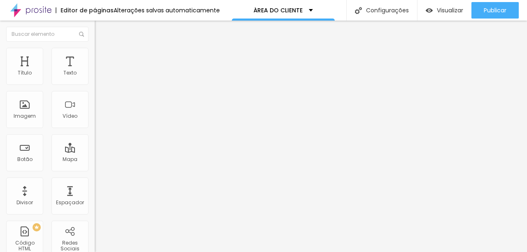
click at [102, 55] on span "Estilo" at bounding box center [108, 53] width 13 height 7
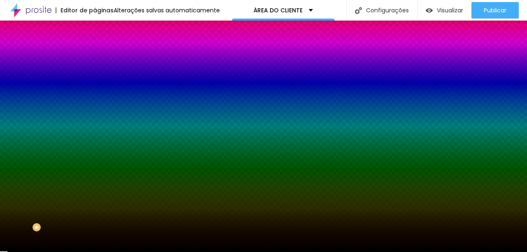
click at [95, 112] on div at bounding box center [142, 112] width 95 height 0
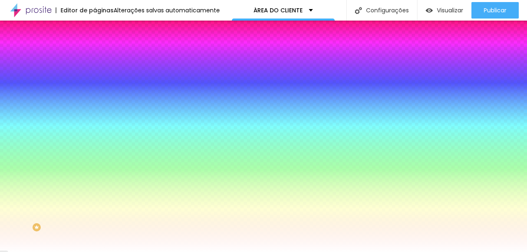
type input "#FFFFFF"
drag, startPoint x: 14, startPoint y: 167, endPoint x: 11, endPoint y: 154, distance: 12.7
click at [95, 120] on div "Cor de fundo Voltar ao padrão #FFFFFF" at bounding box center [142, 109] width 95 height 23
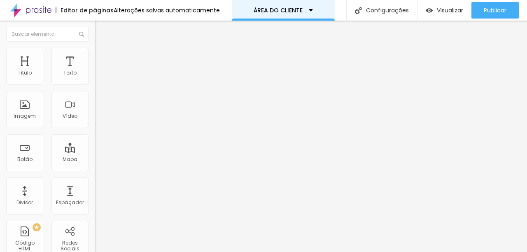
click at [282, 5] on div "ÁREA DO CLIENTE" at bounding box center [283, 10] width 103 height 21
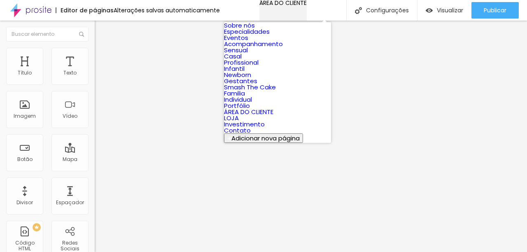
click at [262, 6] on p "ÁREA DO CLIENTE" at bounding box center [282, 3] width 47 height 6
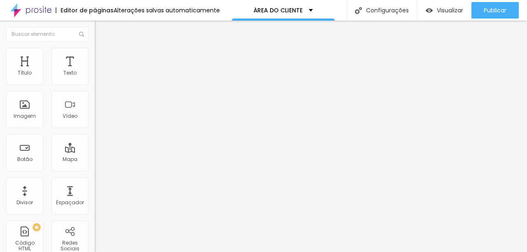
drag, startPoint x: 37, startPoint y: 92, endPoint x: 7, endPoint y: 93, distance: 30.1
click at [95, 77] on input "Click me" at bounding box center [144, 73] width 99 height 8
drag, startPoint x: 50, startPoint y: 95, endPoint x: 1, endPoint y: 91, distance: 49.5
click at [95, 91] on div "Texto Avalia Alinhamento Tamanho Normal Pequeno Normal Grande Link URL https://…" at bounding box center [142, 124] width 95 height 120
paste input "ções"
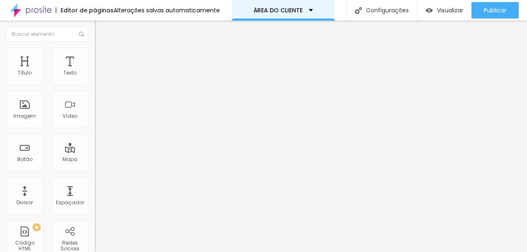
type input "Avaliações no Goole"
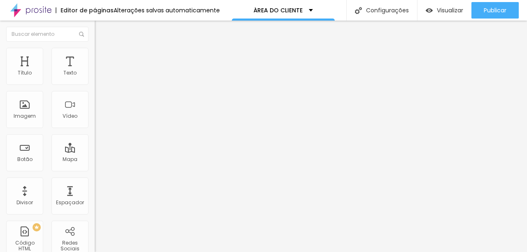
click at [95, 170] on input "https://" at bounding box center [144, 165] width 99 height 8
paste input "https://g.page/r/CS7yVVlcsSOkEBM/review"
type input "https://https://g.page/r/CS7yVVlcsSOkEBM/review"
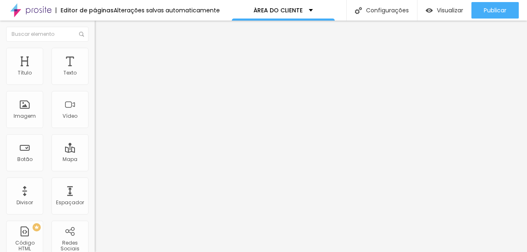
click at [95, 180] on div at bounding box center [142, 180] width 95 height 0
click at [95, 64] on li "Avançado" at bounding box center [142, 60] width 95 height 8
click at [102, 57] on span "Estilo" at bounding box center [108, 53] width 13 height 7
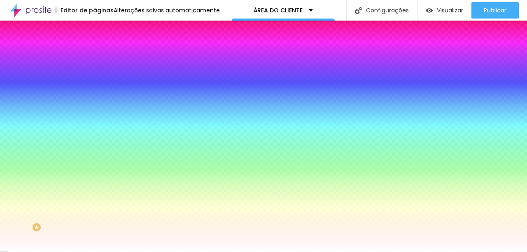
click at [95, 79] on div at bounding box center [142, 79] width 95 height 0
type input "#4E4E4E"
drag, startPoint x: 23, startPoint y: 114, endPoint x: 0, endPoint y: 137, distance: 32.3
click at [95, 137] on div "Cor de fundo Voltar ao padrão #4E4E4E Tipografia Voltar ao padrão Borda Voltar …" at bounding box center [142, 198] width 95 height 269
click at [99, 103] on icon "button" at bounding box center [100, 104] width 3 height 3
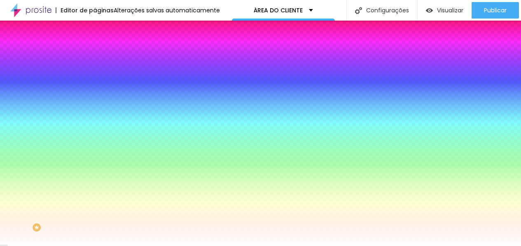
type input "18"
type input "19"
type input "20"
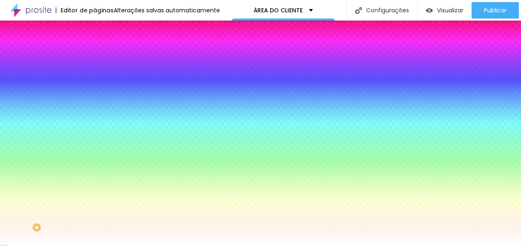
type input "20"
type input "21"
type input "22"
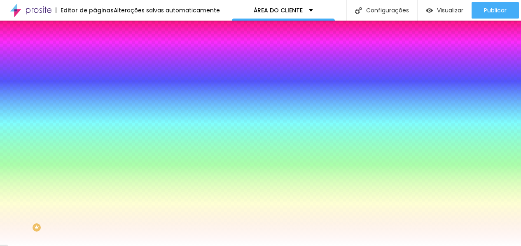
type input "21"
type input "20"
type input "19"
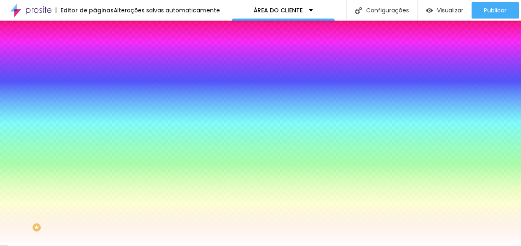
type input "19"
type input "18"
type input "19"
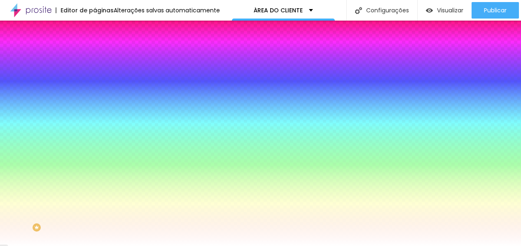
type input "20"
type input "21"
type input "22"
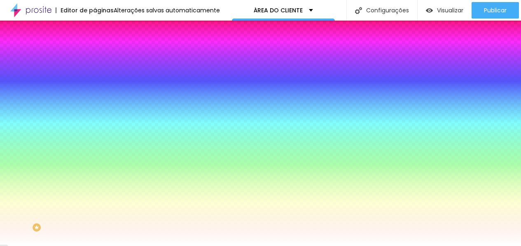
type input "22"
drag, startPoint x: 119, startPoint y: 157, endPoint x: 134, endPoint y: 159, distance: 15.4
type input "22"
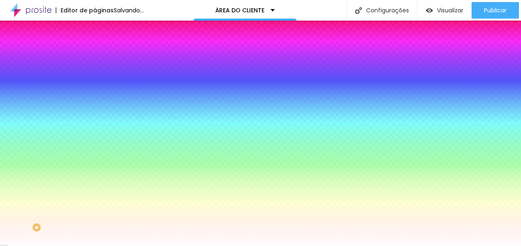
type input "0.5"
type input "2.2"
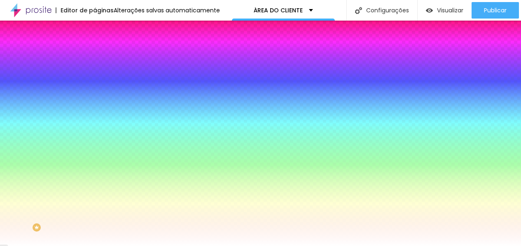
type input "3"
type input "3.2"
type input "3.3"
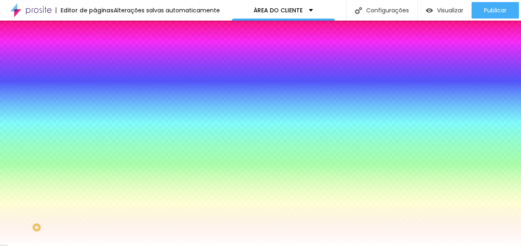
type input "3.3"
type input "3.4"
type input "3.6"
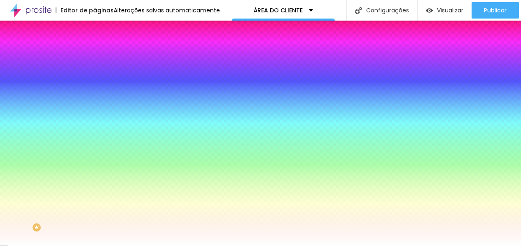
type input "3.7"
type input "3.8"
drag, startPoint x: 102, startPoint y: 180, endPoint x: 124, endPoint y: 180, distance: 22.2
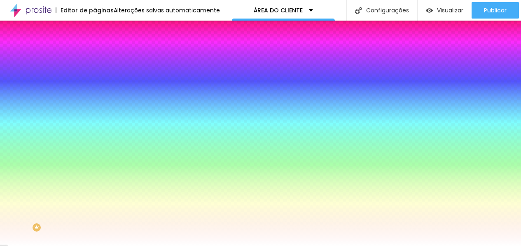
click at [145, 246] on div at bounding box center [260, 246] width 521 height 0
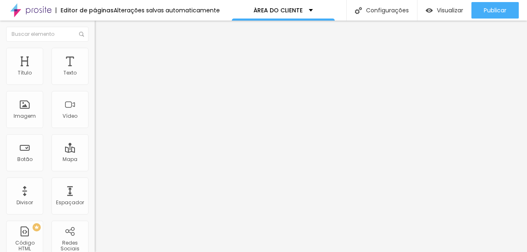
click at [100, 76] on span "Trocar icone" at bounding box center [118, 72] width 37 height 7
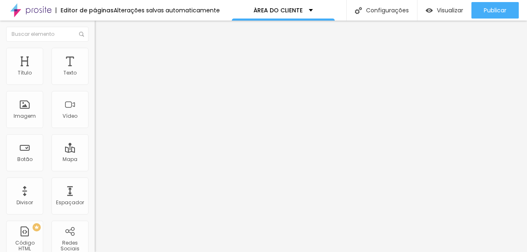
drag, startPoint x: 35, startPoint y: 152, endPoint x: 26, endPoint y: 152, distance: 9.5
click at [95, 95] on input "range" at bounding box center [121, 92] width 53 height 7
drag, startPoint x: 49, startPoint y: 54, endPoint x: 56, endPoint y: 68, distance: 15.8
click at [95, 54] on li "Estilo" at bounding box center [142, 52] width 95 height 8
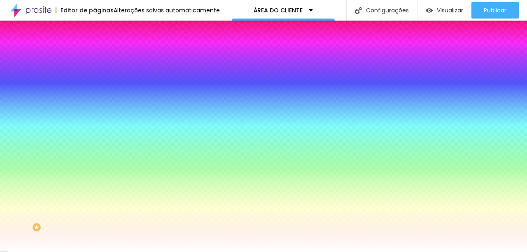
click at [99, 103] on icon "button" at bounding box center [100, 104] width 3 height 3
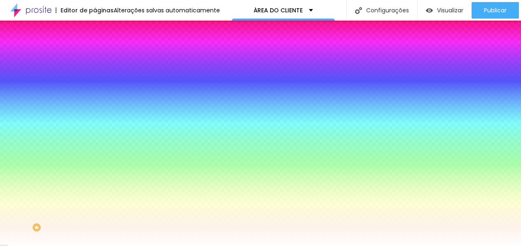
click at [136, 246] on div at bounding box center [260, 246] width 521 height 0
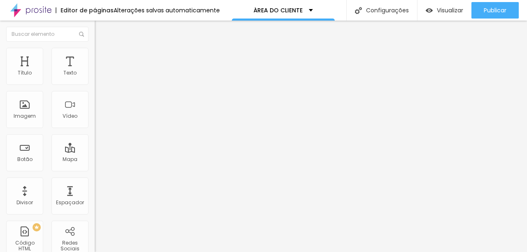
click at [95, 56] on li "Avançado" at bounding box center [142, 60] width 95 height 8
click at [95, 47] on img at bounding box center [98, 43] width 7 height 7
click at [102, 56] on span "Estilo" at bounding box center [108, 53] width 13 height 7
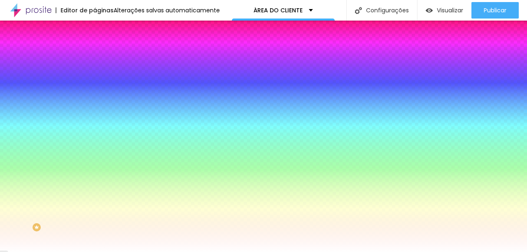
click at [95, 228] on input "range" at bounding box center [121, 231] width 53 height 7
click at [95, 47] on img at bounding box center [98, 43] width 7 height 7
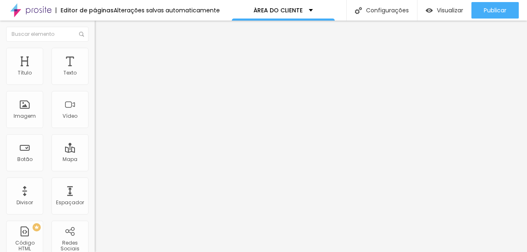
click at [95, 51] on img at bounding box center [98, 51] width 7 height 7
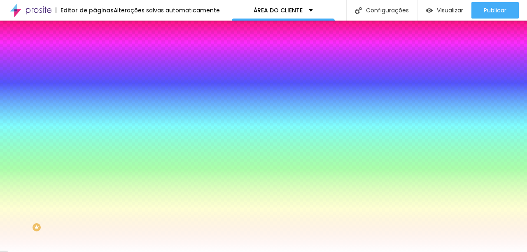
click at [102, 58] on span "Avançado" at bounding box center [115, 61] width 27 height 7
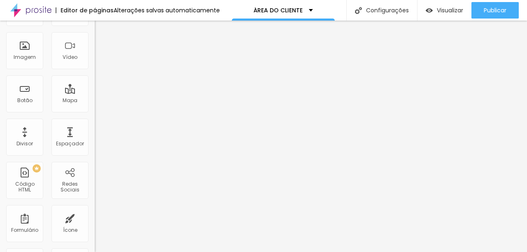
scroll to position [0, 0]
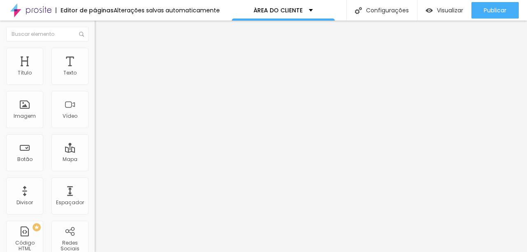
click at [102, 57] on span "Estilo" at bounding box center [108, 53] width 13 height 7
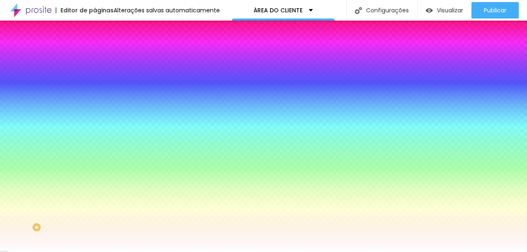
click at [95, 112] on div at bounding box center [142, 112] width 95 height 0
drag, startPoint x: 18, startPoint y: 170, endPoint x: 12, endPoint y: 155, distance: 15.7
click at [95, 120] on div "Cor de fundo Voltar ao padrão #FFFFFF" at bounding box center [142, 109] width 95 height 23
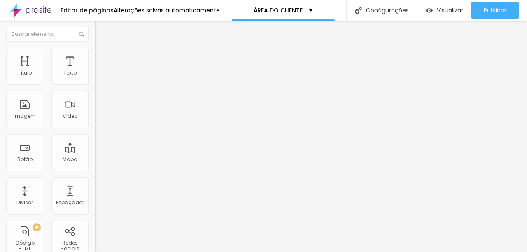
click at [95, 51] on li "Estilo" at bounding box center [142, 52] width 95 height 8
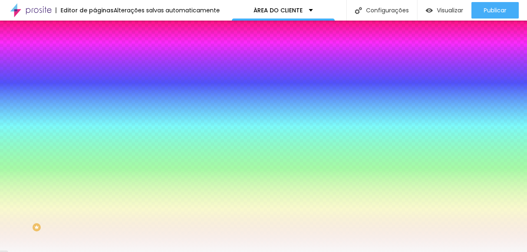
click at [95, 112] on div at bounding box center [142, 112] width 95 height 0
drag, startPoint x: 16, startPoint y: 172, endPoint x: 12, endPoint y: 142, distance: 29.5
click at [95, 120] on div "Cor de fundo Voltar ao padrão #FFFFFF" at bounding box center [142, 109] width 95 height 23
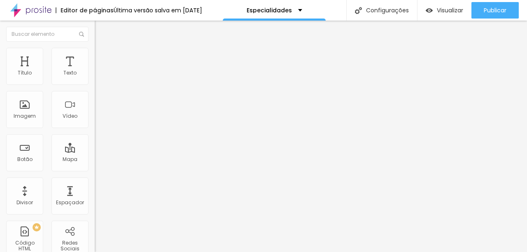
click at [99, 76] on icon "button" at bounding box center [100, 73] width 3 height 3
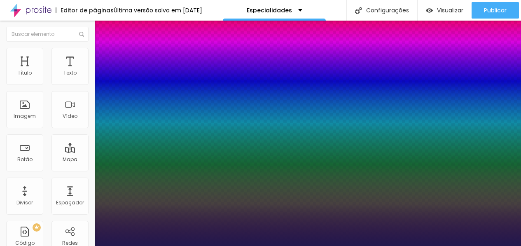
type input "1"
type input "0.5"
select select "Montserrat"
type input "1"
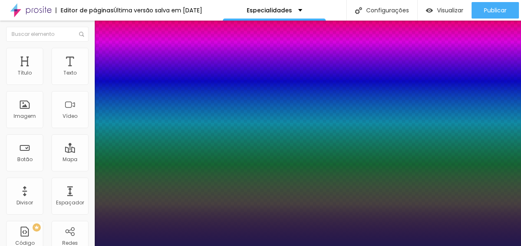
type input "0.5"
click at [188, 246] on div at bounding box center [260, 246] width 521 height 0
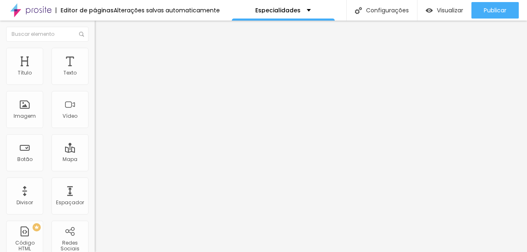
click at [98, 77] on icon "button" at bounding box center [100, 74] width 5 height 5
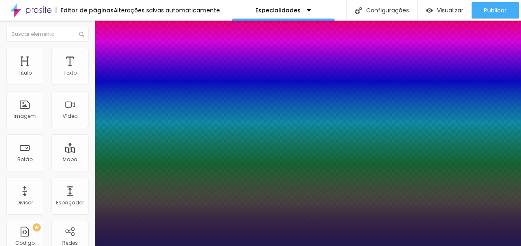
type input "1"
type input "0.5"
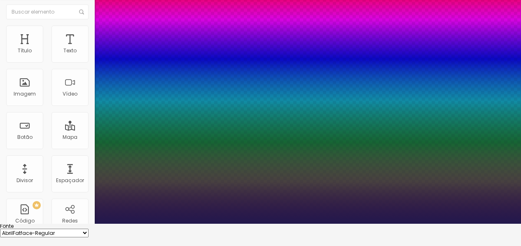
scroll to position [44, 0]
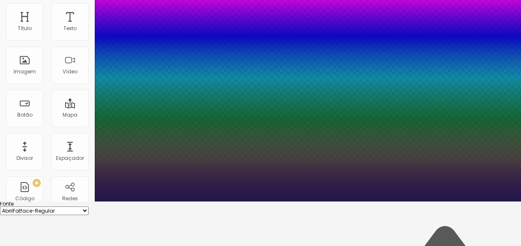
click at [89, 206] on select "AbrilFatface-Regular Actor-Regular Alegreya AlegreyaBlack [PERSON_NAME] [PERSON…" at bounding box center [44, 210] width 89 height 9
select select "MontserratBlack"
type input "1"
type input "0.5"
click at [170, 201] on div at bounding box center [260, 201] width 521 height 0
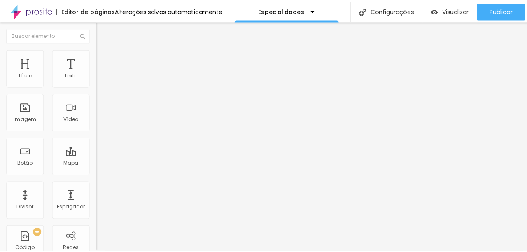
scroll to position [0, 0]
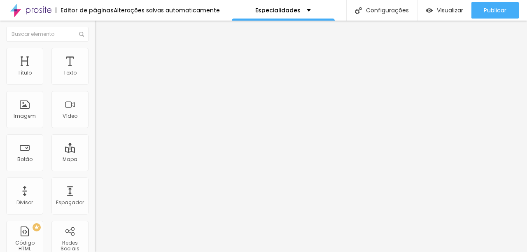
click at [95, 79] on button "button" at bounding box center [101, 74] width 12 height 9
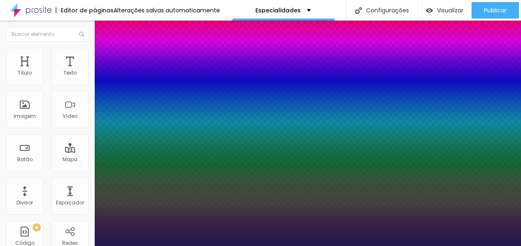
type input "1"
type input "0.5"
select select "MontserratBlack"
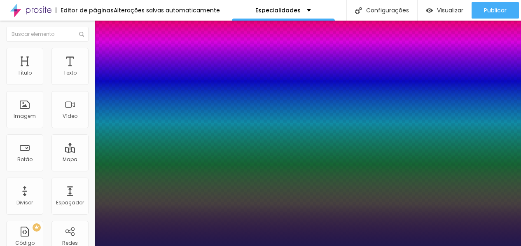
type input "1"
type input "0.5"
type input "1"
type input "0.5"
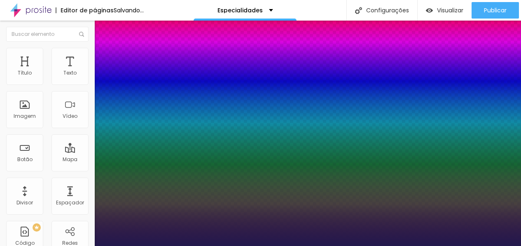
click at [364, 246] on div at bounding box center [260, 246] width 521 height 0
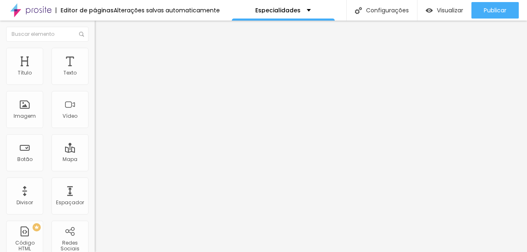
click at [98, 77] on icon "button" at bounding box center [100, 74] width 5 height 5
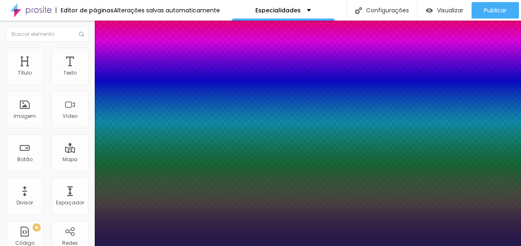
type input "1"
type input "0.5"
select select "Montserrat"
type input "1"
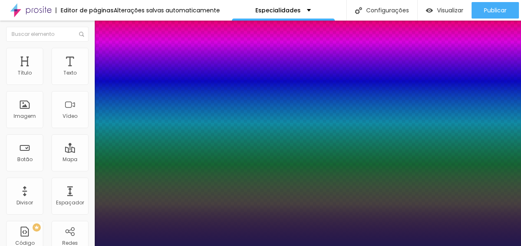
type input "0.5"
type input "1"
type input "0.5"
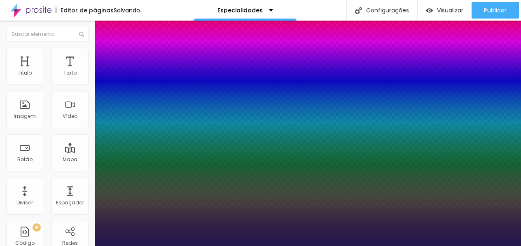
type input "1"
type input "0.5"
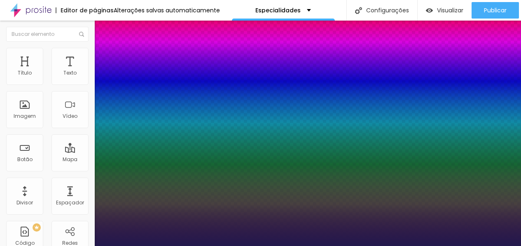
select select "MontserratBlack"
type input "1"
type input "0.5"
click at [211, 246] on div at bounding box center [260, 246] width 521 height 0
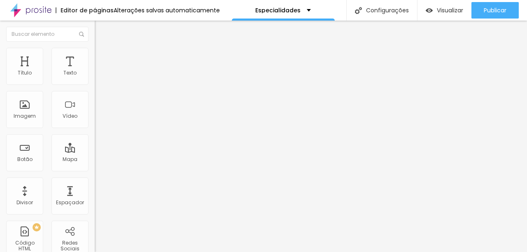
click at [98, 77] on icon "button" at bounding box center [100, 74] width 5 height 5
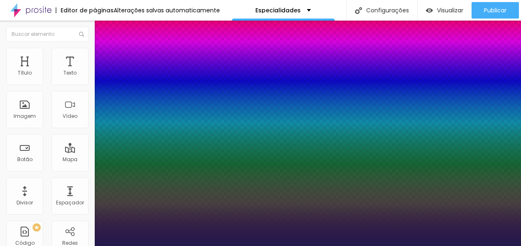
type input "1"
type input "0.5"
select select "MontserratBlack"
type input "1"
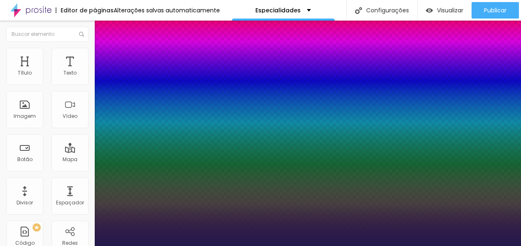
type input "0.5"
type input "1"
type input "0.5"
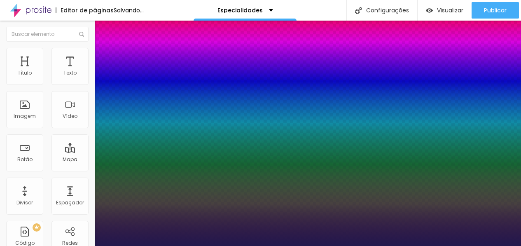
click at [312, 246] on div at bounding box center [260, 246] width 521 height 0
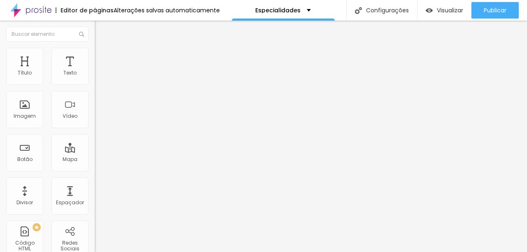
click at [95, 79] on button "button" at bounding box center [101, 74] width 12 height 9
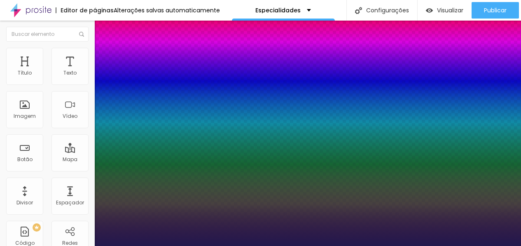
type input "1"
type input "0.5"
select select "MontserratBlack"
type input "1"
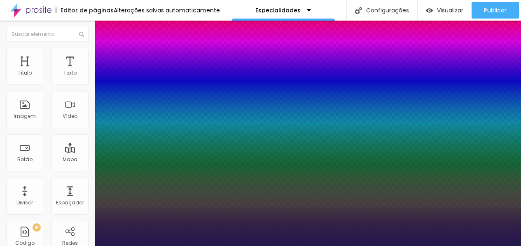
type input "0.5"
click at [416, 246] on div at bounding box center [260, 246] width 521 height 0
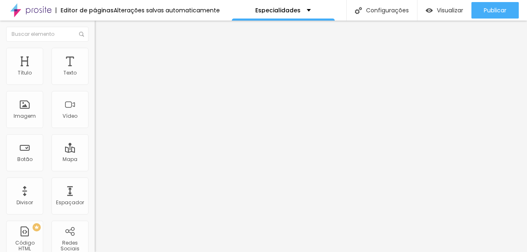
click at [95, 79] on button "button" at bounding box center [101, 74] width 12 height 9
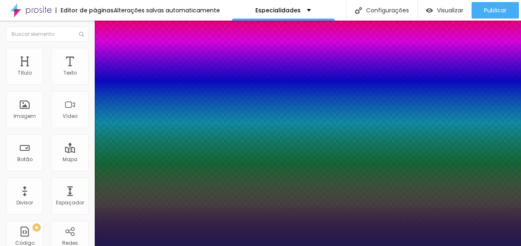
type input "1"
type input "0.5"
select select "MontserratBlack"
type input "1"
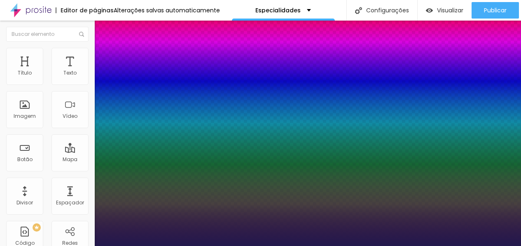
type input "0.5"
type input "1"
type input "0.5"
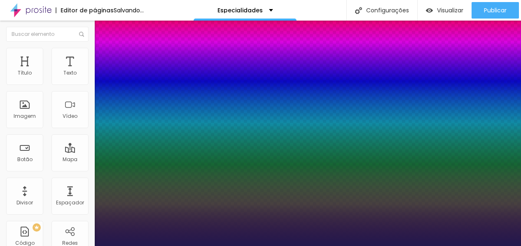
click at [53, 246] on div at bounding box center [260, 246] width 521 height 0
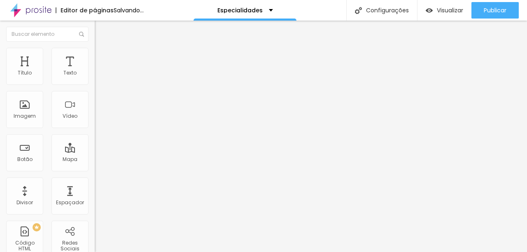
click at [95, 137] on div "Editar Texto Estilo Avançado Tipografia Voltar ao padrão Sombra DESATIVADO Volt…" at bounding box center [142, 136] width 95 height 231
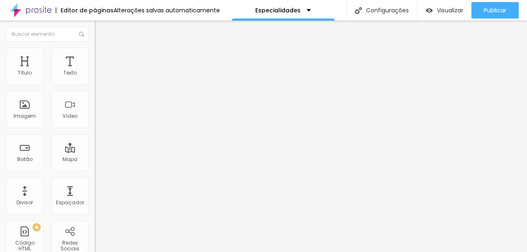
click at [95, 79] on button "button" at bounding box center [101, 74] width 12 height 9
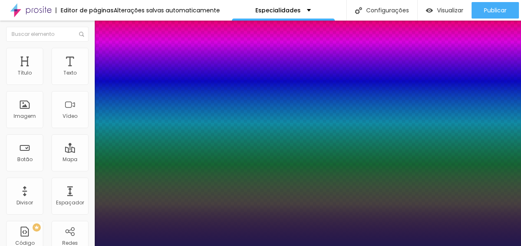
type input "1"
type input "0.5"
select select "MontserratBlack"
type input "1"
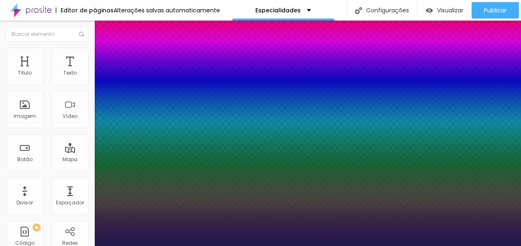
type input "0.5"
click at [287, 246] on div at bounding box center [260, 246] width 521 height 0
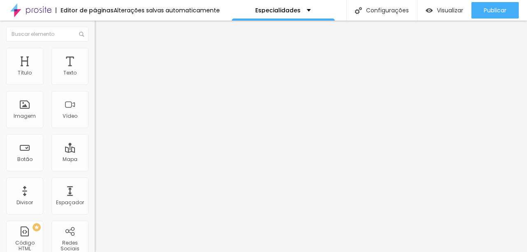
click at [95, 79] on button "button" at bounding box center [101, 74] width 12 height 9
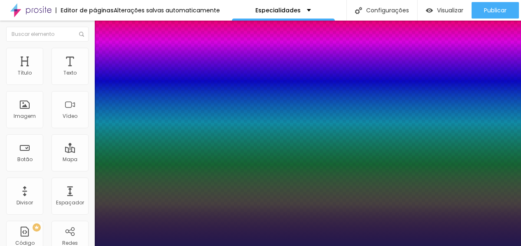
type input "1"
type input "0.5"
select select "MontserratBlack"
type input "1"
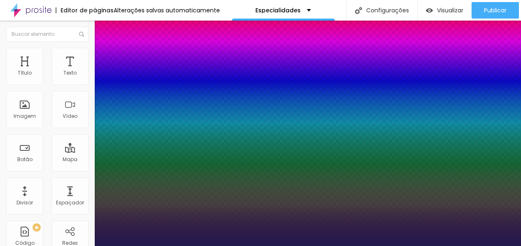
type input "0.5"
click at [405, 246] on div at bounding box center [260, 246] width 521 height 0
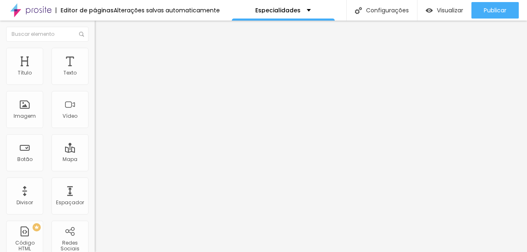
click at [98, 77] on icon "button" at bounding box center [100, 74] width 5 height 5
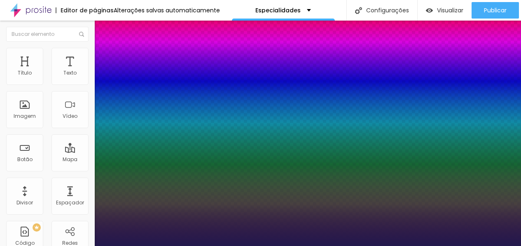
type input "1"
type input "0.5"
select select "MontserratBlack"
type input "1"
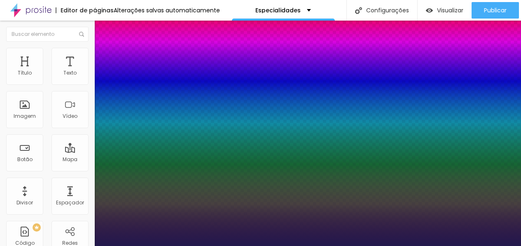
type input "0.5"
type input "1"
type input "0.5"
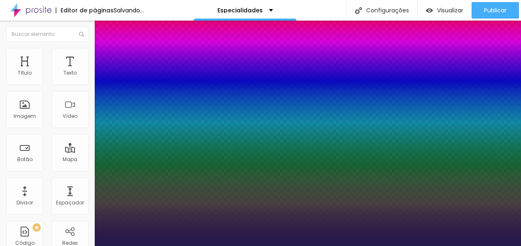
type input "1"
type input "0.5"
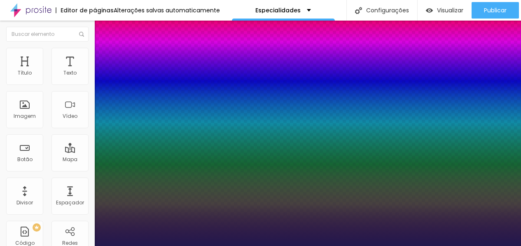
click at [64, 246] on div at bounding box center [260, 246] width 521 height 0
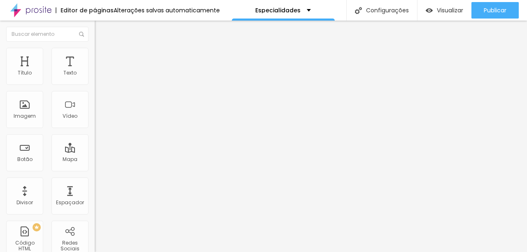
click at [102, 57] on span "Avançado" at bounding box center [115, 53] width 27 height 7
type input "6"
type input "9"
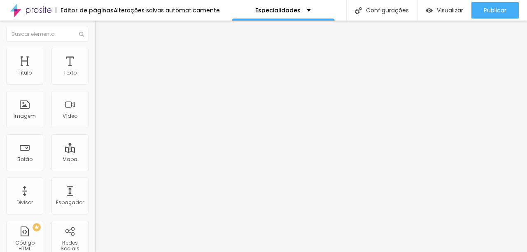
type input "10"
type input "0"
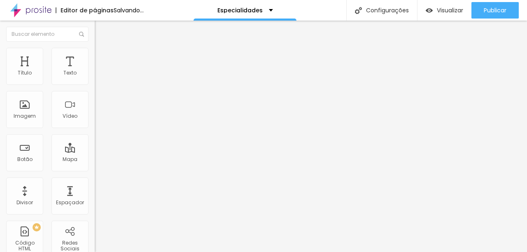
drag, startPoint x: 19, startPoint y: 82, endPoint x: 14, endPoint y: 82, distance: 4.5
click at [95, 152] on input "range" at bounding box center [121, 155] width 53 height 7
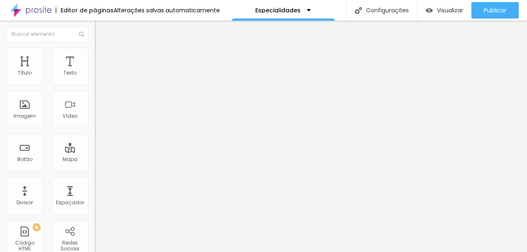
type input "12"
type input "5"
type input "4"
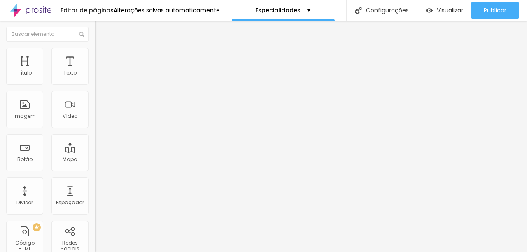
type input "4"
type input "3"
type input "0"
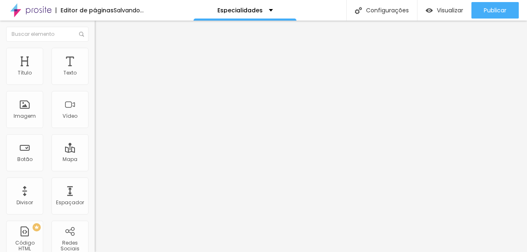
drag, startPoint x: 26, startPoint y: 96, endPoint x: 11, endPoint y: 91, distance: 15.6
type input "0"
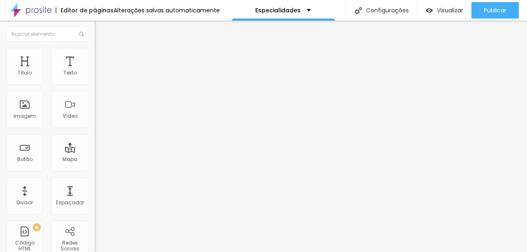
type input "6"
type input "9"
type input "13"
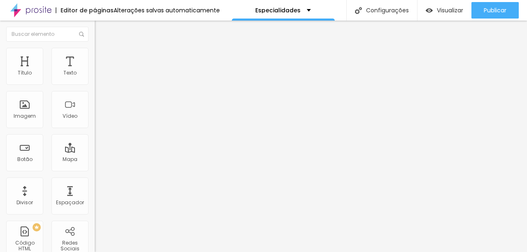
type input "13"
type input "16"
type input "26"
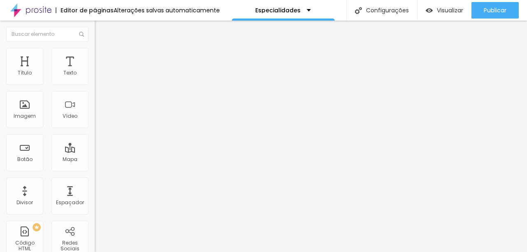
type input "28"
type input "29"
type input "31"
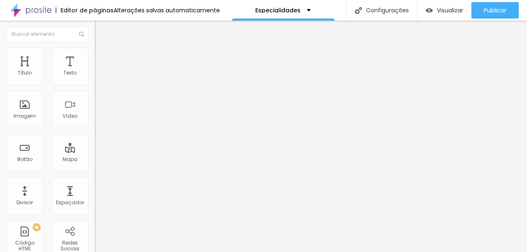
type input "31"
type input "32"
type input "20"
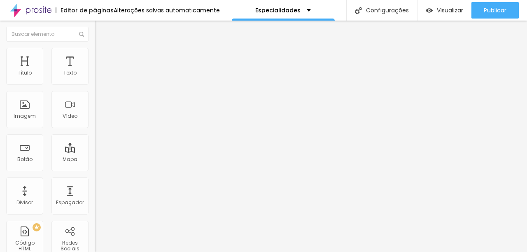
type input "13"
type input "12"
type input "5"
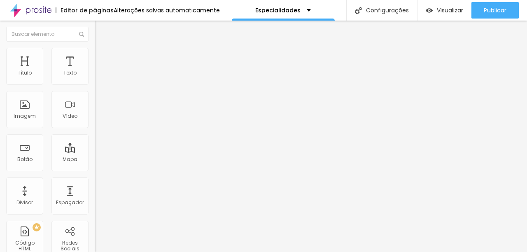
type input "5"
type input "1"
click at [95, 152] on input "range" at bounding box center [121, 155] width 53 height 7
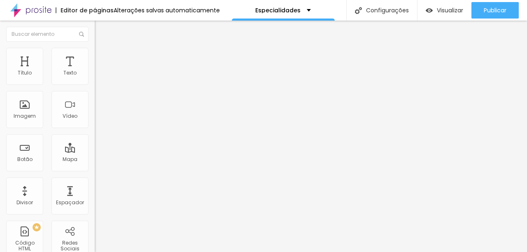
click at [95, 56] on li "Avançado" at bounding box center [142, 60] width 95 height 8
type input "8"
type input "1"
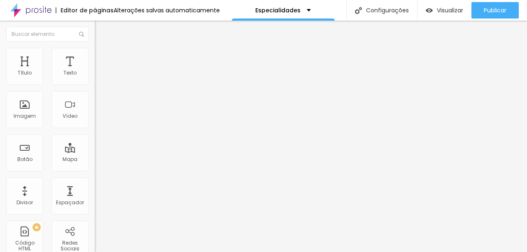
type input "0"
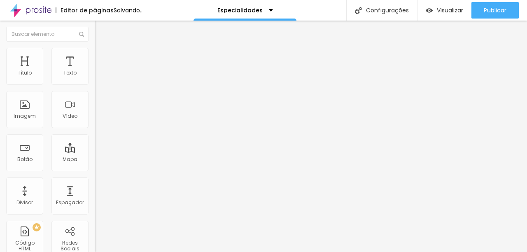
drag, startPoint x: 26, startPoint y: 98, endPoint x: 14, endPoint y: 98, distance: 11.9
type input "0"
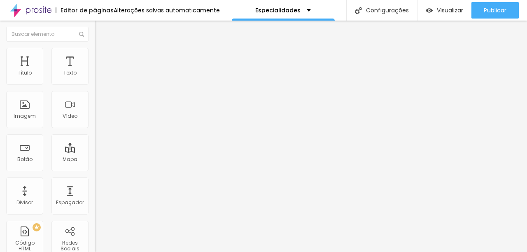
type input "0"
type input "1"
type input "4"
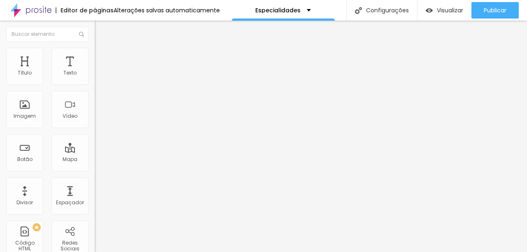
type input "4"
type input "5"
type input "9"
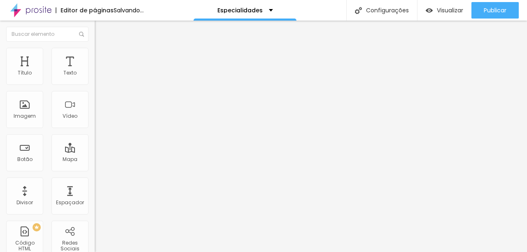
type input "14"
type input "17"
type input "19"
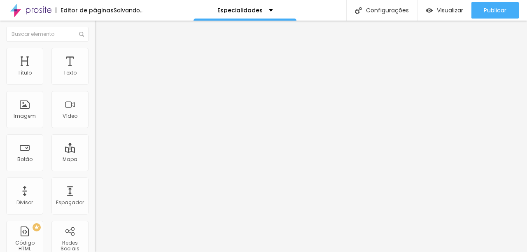
type input "19"
type input "20"
type input "14"
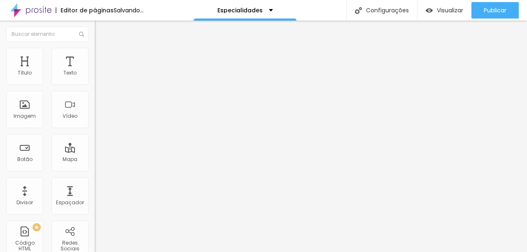
type input "12"
drag, startPoint x: 17, startPoint y: 82, endPoint x: 24, endPoint y: 81, distance: 7.0
type input "12"
click at [95, 160] on input "range" at bounding box center [121, 163] width 53 height 7
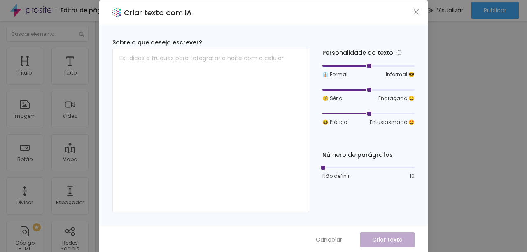
click at [418, 11] on div "Criar texto com IA" at bounding box center [263, 12] width 329 height 25
click at [415, 10] on icon "close" at bounding box center [416, 11] width 5 height 5
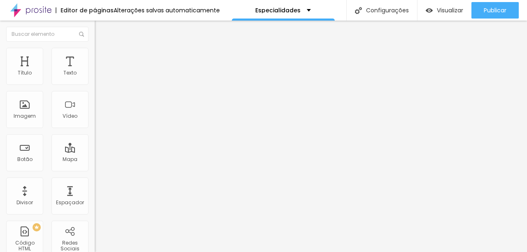
click at [95, 54] on li "Estilo" at bounding box center [142, 52] width 95 height 8
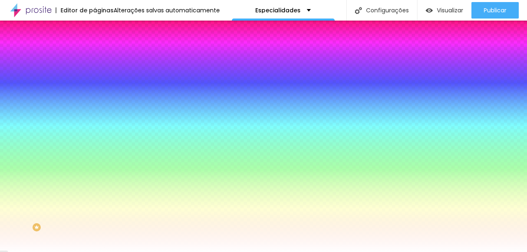
click at [95, 79] on div at bounding box center [142, 79] width 95 height 0
click at [95, 80] on input "#9E9E9E" at bounding box center [144, 83] width 99 height 8
drag, startPoint x: 63, startPoint y: 82, endPoint x: 86, endPoint y: 84, distance: 23.1
click at [95, 84] on div "Cor de fundo Voltar ao padrão #9E9E9E Tipografia Voltar ao padrão Borda Voltar …" at bounding box center [142, 198] width 95 height 269
type input "#7B5F47"
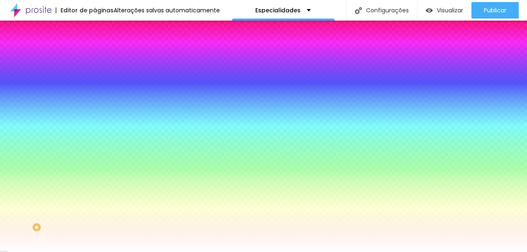
drag, startPoint x: 64, startPoint y: 177, endPoint x: 84, endPoint y: 175, distance: 20.2
click at [95, 175] on div "Cor de fundo Voltar ao padrão #7B5F47 Tipografia Voltar ao padrão Borda Voltar …" at bounding box center [142, 198] width 95 height 269
type input "#EDD5AE"
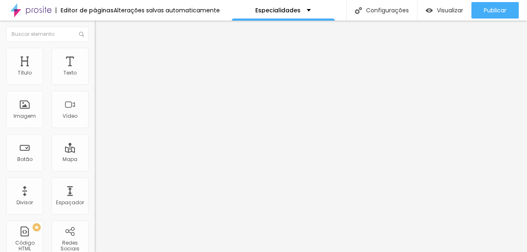
click at [95, 54] on li "Estilo" at bounding box center [142, 52] width 95 height 8
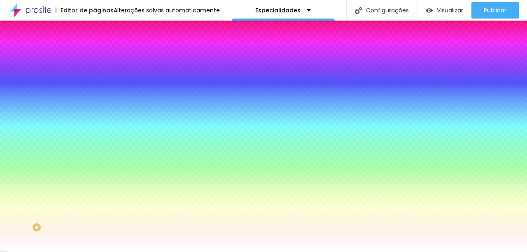
click at [95, 79] on div at bounding box center [142, 79] width 95 height 0
click at [95, 83] on input "#9E9E9E" at bounding box center [144, 83] width 99 height 8
drag, startPoint x: 64, startPoint y: 82, endPoint x: 88, endPoint y: 70, distance: 27.1
click at [95, 83] on input "#9E9E9E" at bounding box center [144, 83] width 99 height 8
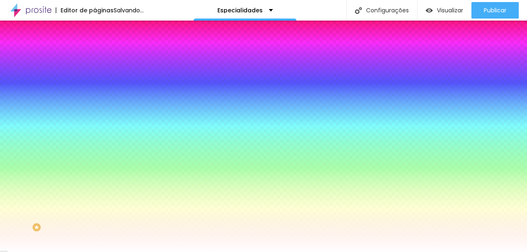
type input "#7B5F47"
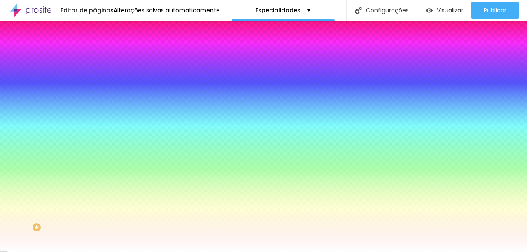
drag, startPoint x: 63, startPoint y: 177, endPoint x: 85, endPoint y: 174, distance: 22.0
click at [95, 174] on div "Cor de fundo Voltar ao padrão #7B5F47 Tipografia Voltar ao padrão Borda Voltar …" at bounding box center [142, 198] width 95 height 269
type input "#EDD5AE"
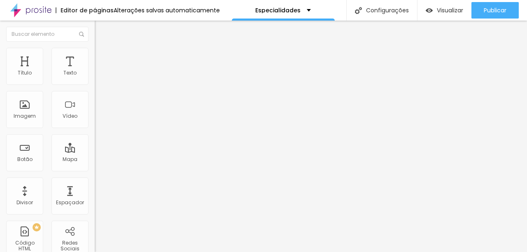
click at [102, 57] on span "Estilo" at bounding box center [108, 53] width 13 height 7
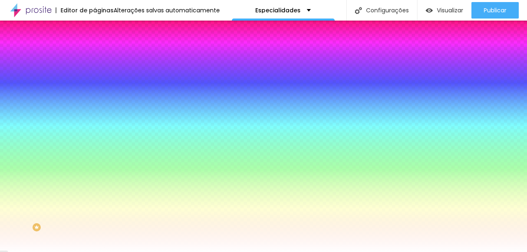
drag, startPoint x: 63, startPoint y: 83, endPoint x: 87, endPoint y: 83, distance: 23.9
click at [95, 83] on div "Cor de fundo Voltar ao padrão #9E9E9E Tipografia Voltar ao padrão Borda Voltar …" at bounding box center [142, 198] width 95 height 269
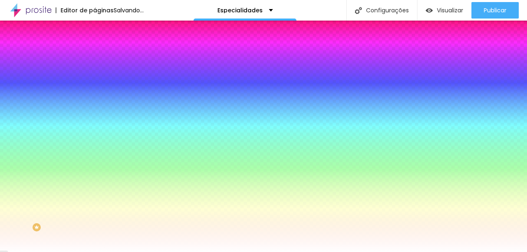
type input "#7B5F47"
drag, startPoint x: 62, startPoint y: 177, endPoint x: 86, endPoint y: 174, distance: 24.1
click at [95, 174] on div "Cor de fundo Voltar ao padrão #7B5F47 Tipografia Voltar ao padrão Borda Voltar …" at bounding box center [142, 198] width 95 height 269
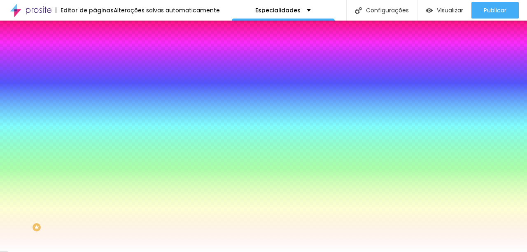
type input "#EDD5AE"
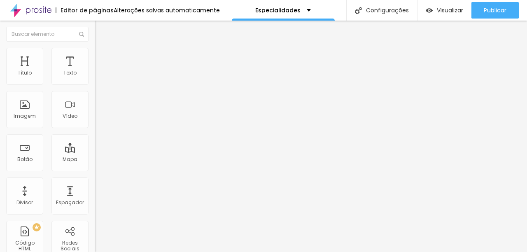
click at [95, 55] on li "Estilo" at bounding box center [142, 52] width 95 height 8
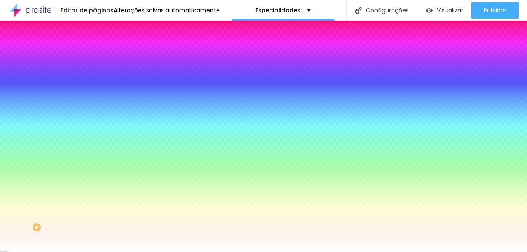
drag, startPoint x: 67, startPoint y: 83, endPoint x: 81, endPoint y: 85, distance: 13.7
click at [95, 83] on div "Cor de fundo Voltar ao padrão #9E9E9E Tipografia Voltar ao padrão Borda Voltar …" at bounding box center [142, 198] width 95 height 269
type input "#7B5F47"
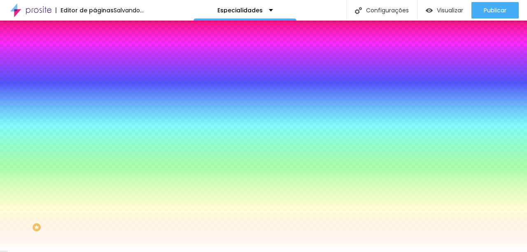
drag, startPoint x: 64, startPoint y: 176, endPoint x: 84, endPoint y: 175, distance: 20.2
click at [95, 175] on div "Cor de fundo Voltar ao padrão #7B5F47 Tipografia Voltar ao padrão Borda Voltar …" at bounding box center [142, 198] width 95 height 269
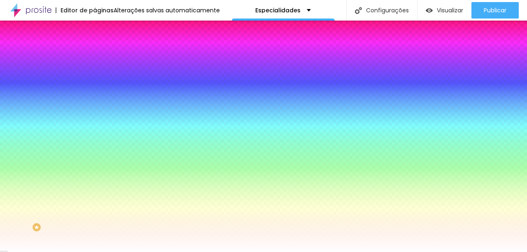
type input "#EDD5AE"
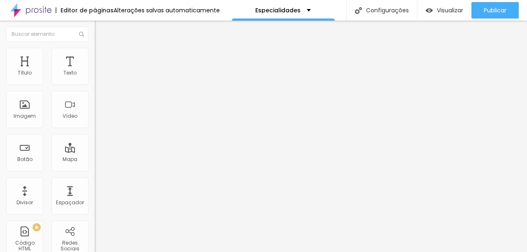
click at [95, 51] on img at bounding box center [98, 51] width 7 height 7
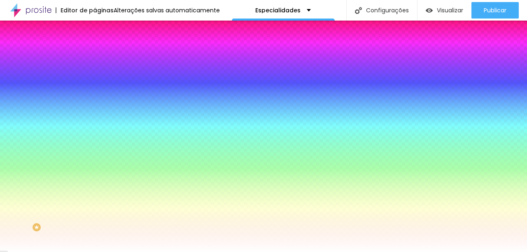
type input "#7B5F47"
drag, startPoint x: 63, startPoint y: 176, endPoint x: 84, endPoint y: 177, distance: 21.5
click at [95, 178] on div "Cor de fundo Voltar ao padrão #7B5F47 Tipografia Voltar ao padrão Borda Voltar …" at bounding box center [142, 198] width 95 height 269
type input "#EDD5AE"
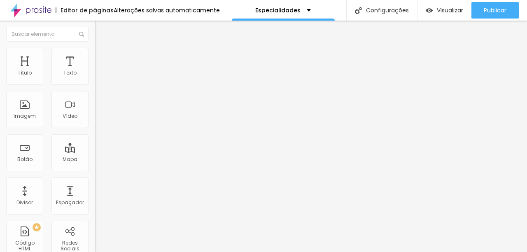
click at [95, 50] on img at bounding box center [98, 51] width 7 height 7
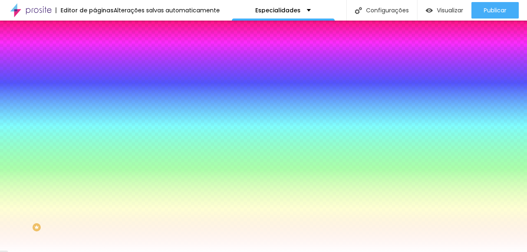
click at [95, 79] on div at bounding box center [142, 79] width 95 height 0
click at [95, 83] on input "#9E9E9E" at bounding box center [144, 83] width 99 height 8
drag, startPoint x: 63, startPoint y: 83, endPoint x: 84, endPoint y: 84, distance: 21.0
click at [95, 84] on div "Cor de fundo Voltar ao padrão #9E9E9E Tipografia Voltar ao padrão Borda Voltar …" at bounding box center [142, 198] width 95 height 269
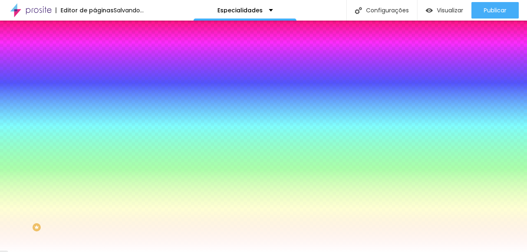
type input "#7B5F47"
drag, startPoint x: 63, startPoint y: 177, endPoint x: 90, endPoint y: 171, distance: 27.8
click at [93, 177] on div "Título Texto Imagem Vídeo Botão Mapa Divisor Espaçador PREMIUM Código HTML Rede…" at bounding box center [47, 136] width 95 height 231
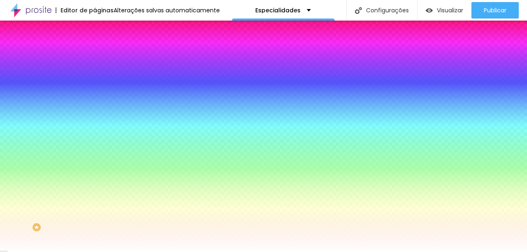
type input "#EDD5AE"
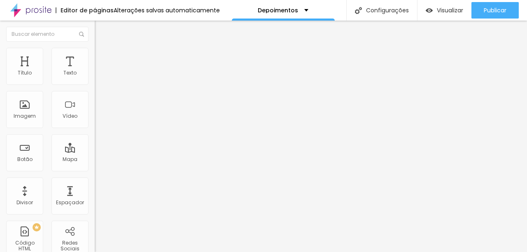
click at [98, 77] on icon "button" at bounding box center [100, 74] width 5 height 5
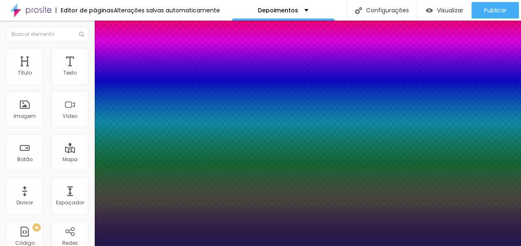
type input "1"
select select "MontserratBlack"
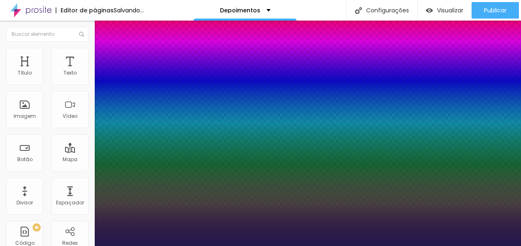
type input "1"
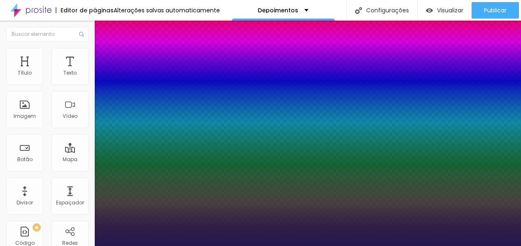
click at [187, 246] on div at bounding box center [260, 246] width 521 height 0
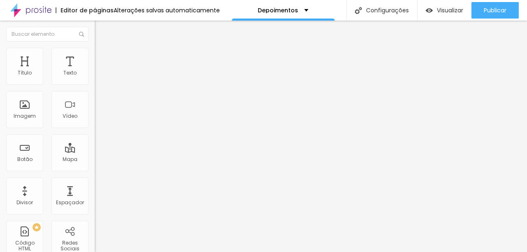
click at [98, 77] on icon "button" at bounding box center [100, 74] width 5 height 5
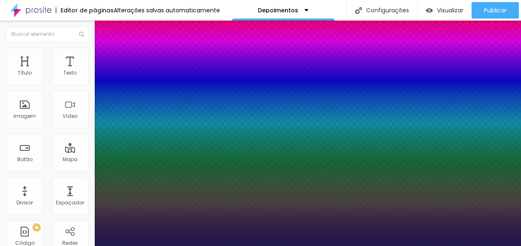
type input "1"
